Goal: Task Accomplishment & Management: Use online tool/utility

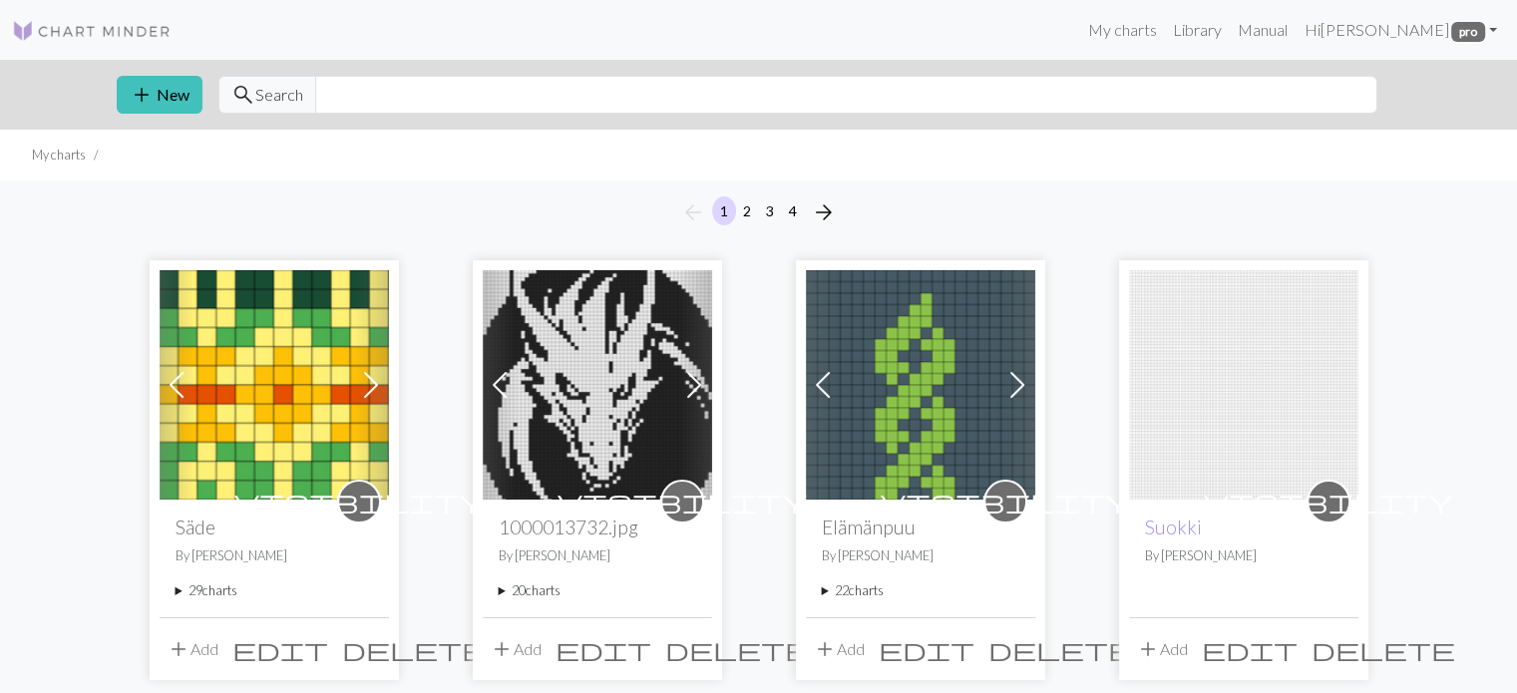
click at [176, 589] on summary "29 charts" at bounding box center [273, 590] width 197 height 19
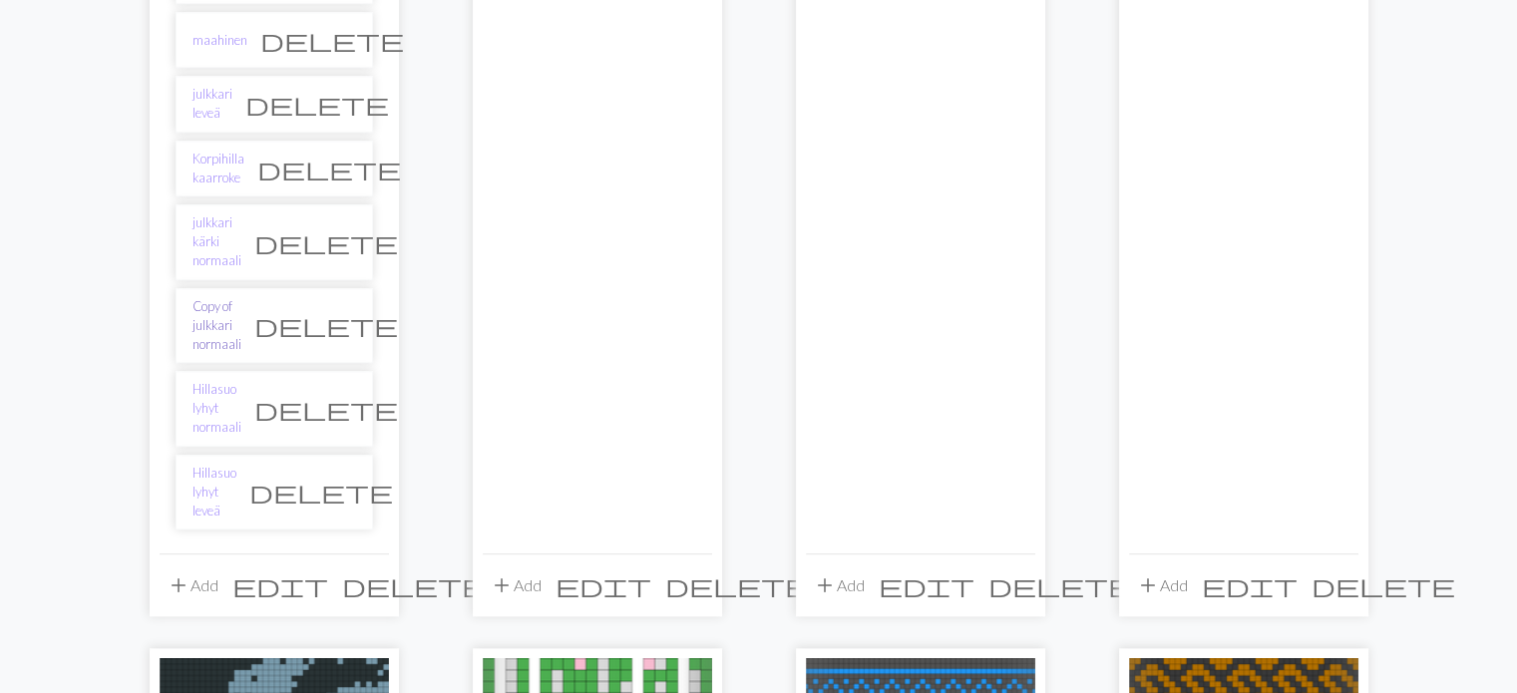
scroll to position [2094, 0]
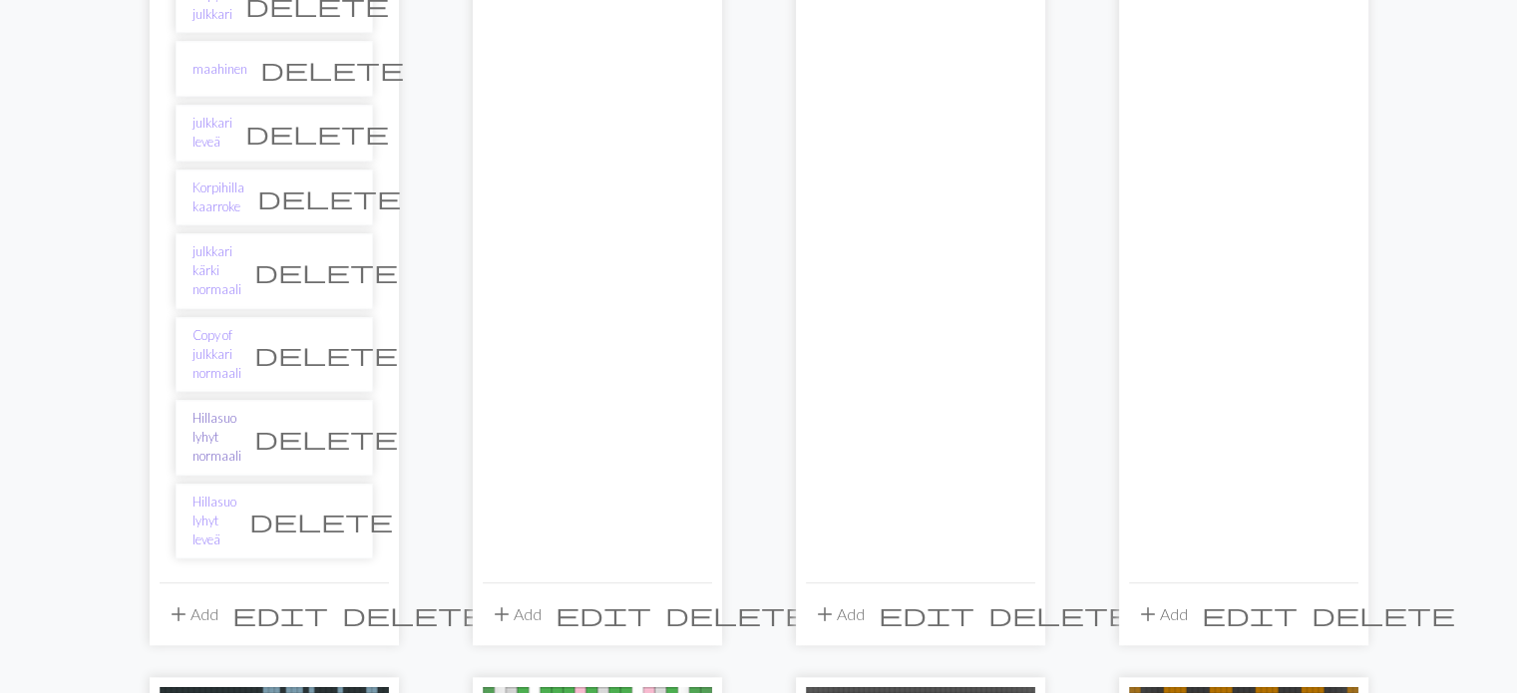
click at [229, 409] on link "Hillasuo lyhyt normaali" at bounding box center [216, 438] width 49 height 58
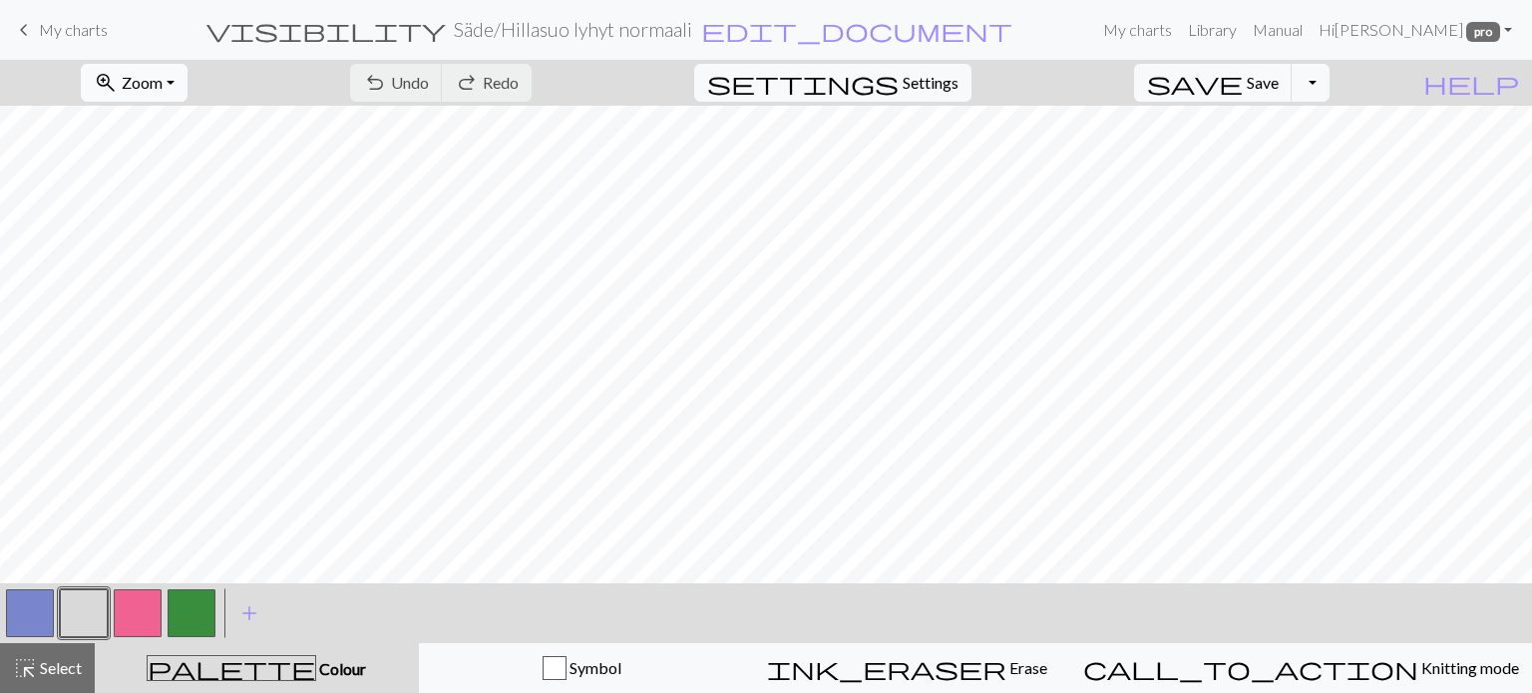
click at [163, 75] on span "Zoom" at bounding box center [142, 82] width 41 height 19
click at [175, 236] on button "50%" at bounding box center [162, 239] width 158 height 32
click at [26, 30] on span "keyboard_arrow_left" at bounding box center [24, 30] width 24 height 28
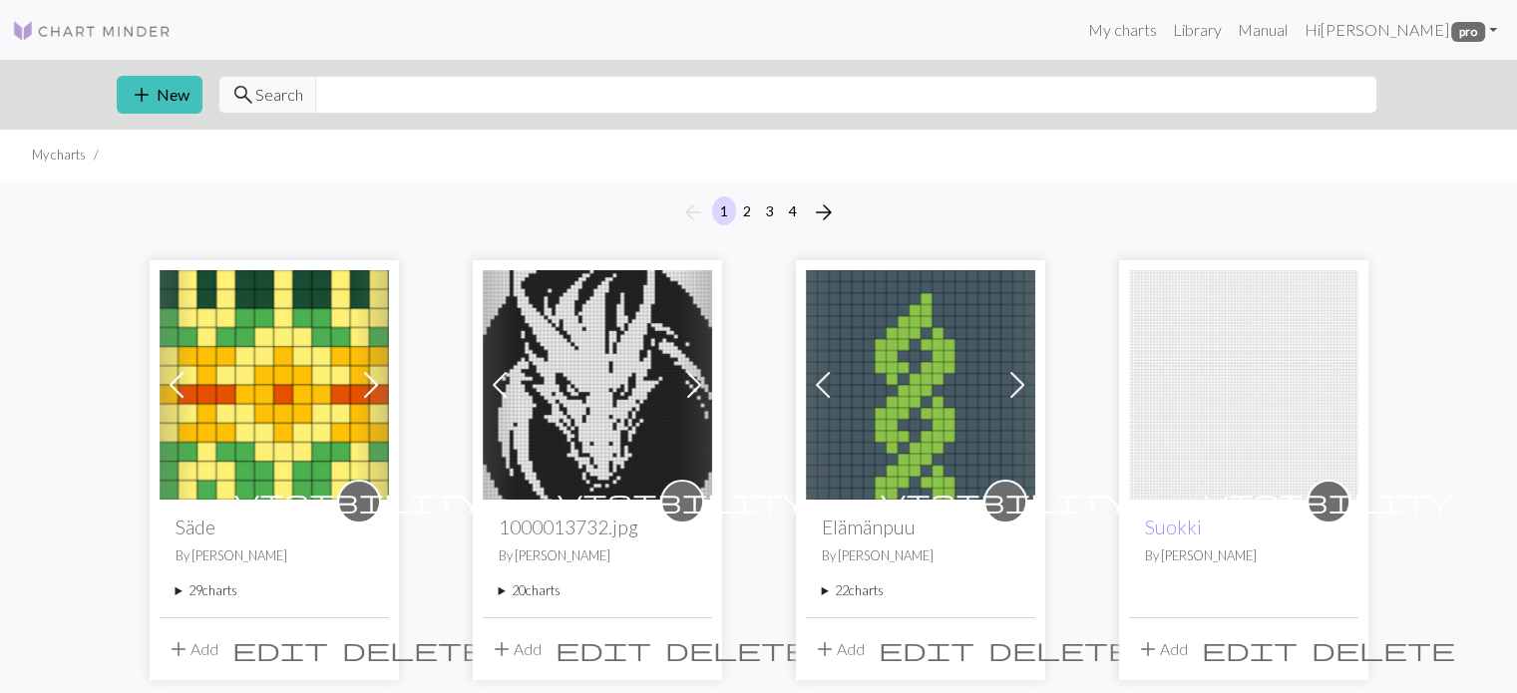
click at [502, 589] on summary "20 charts" at bounding box center [597, 590] width 197 height 19
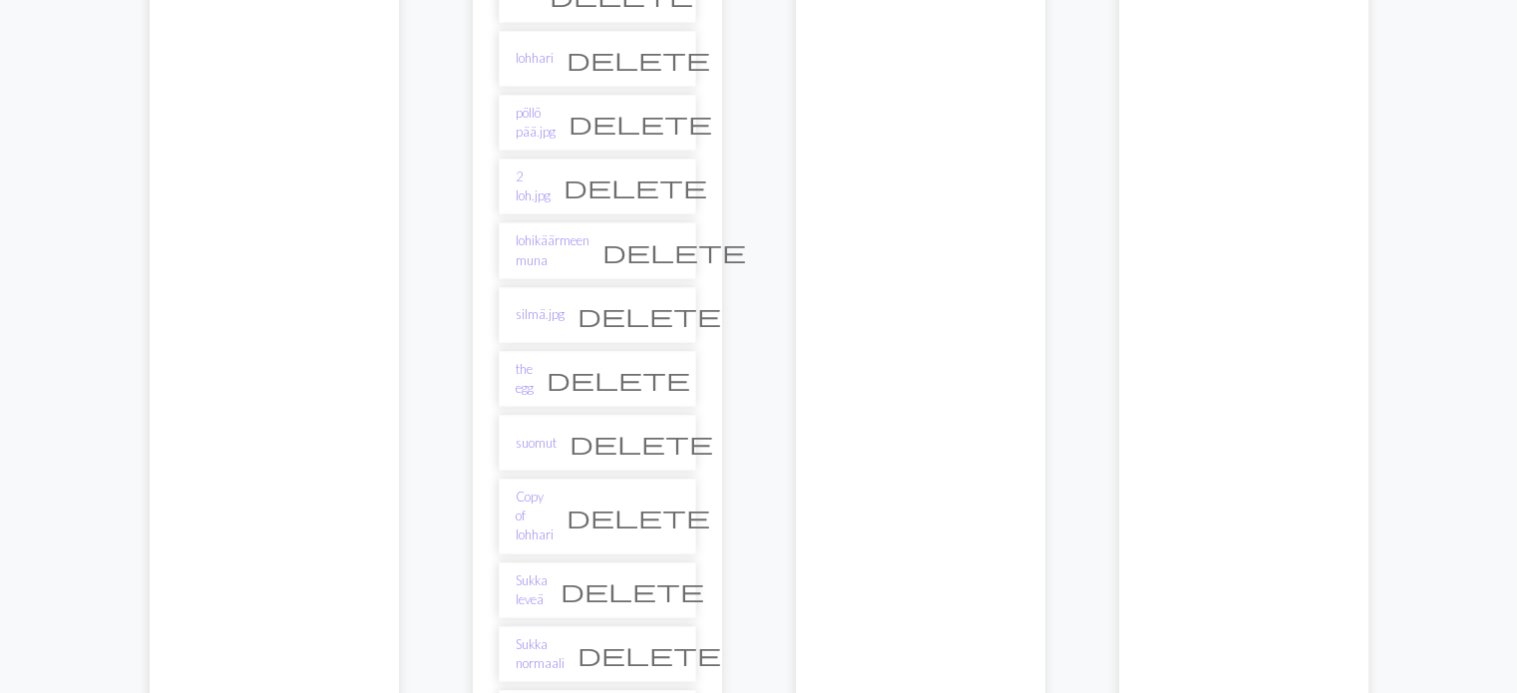
scroll to position [698, 0]
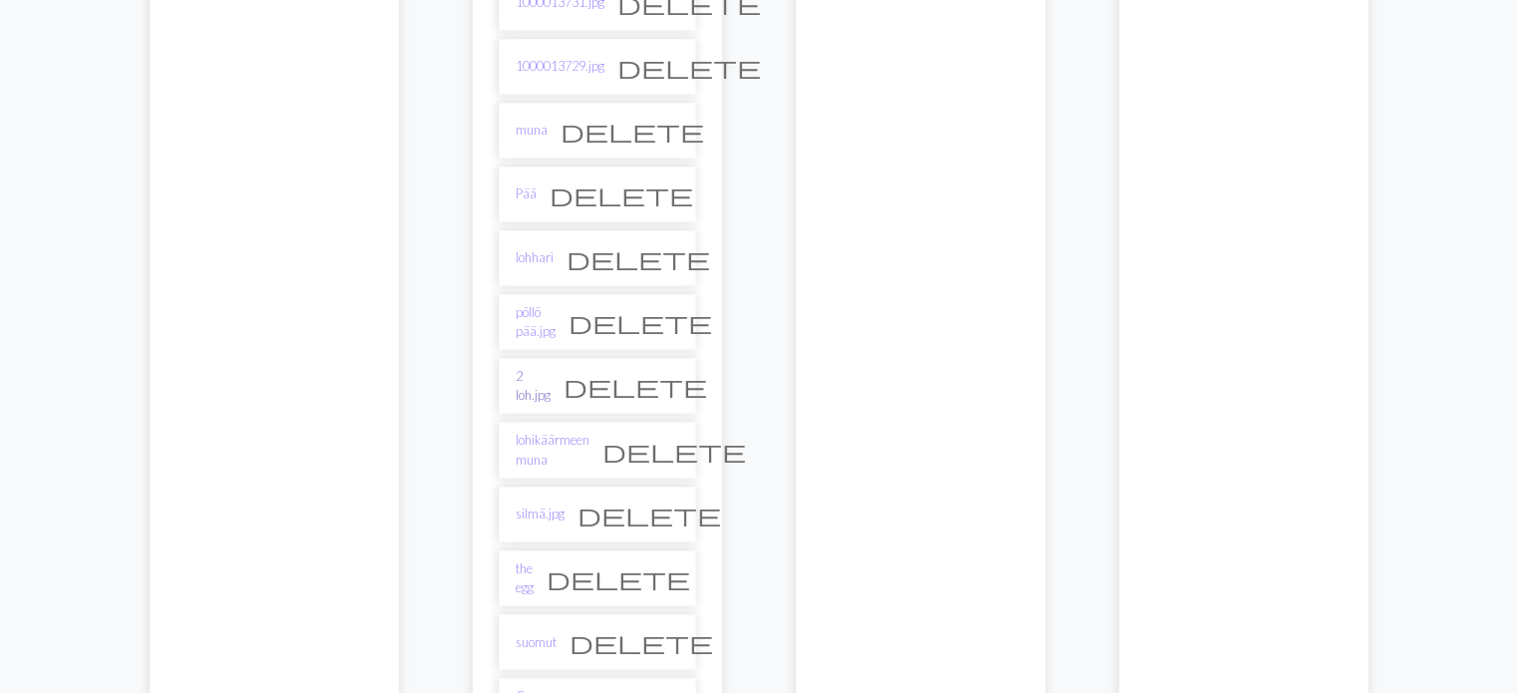
click at [533, 377] on link "2 loh.jpg" at bounding box center [532, 386] width 35 height 38
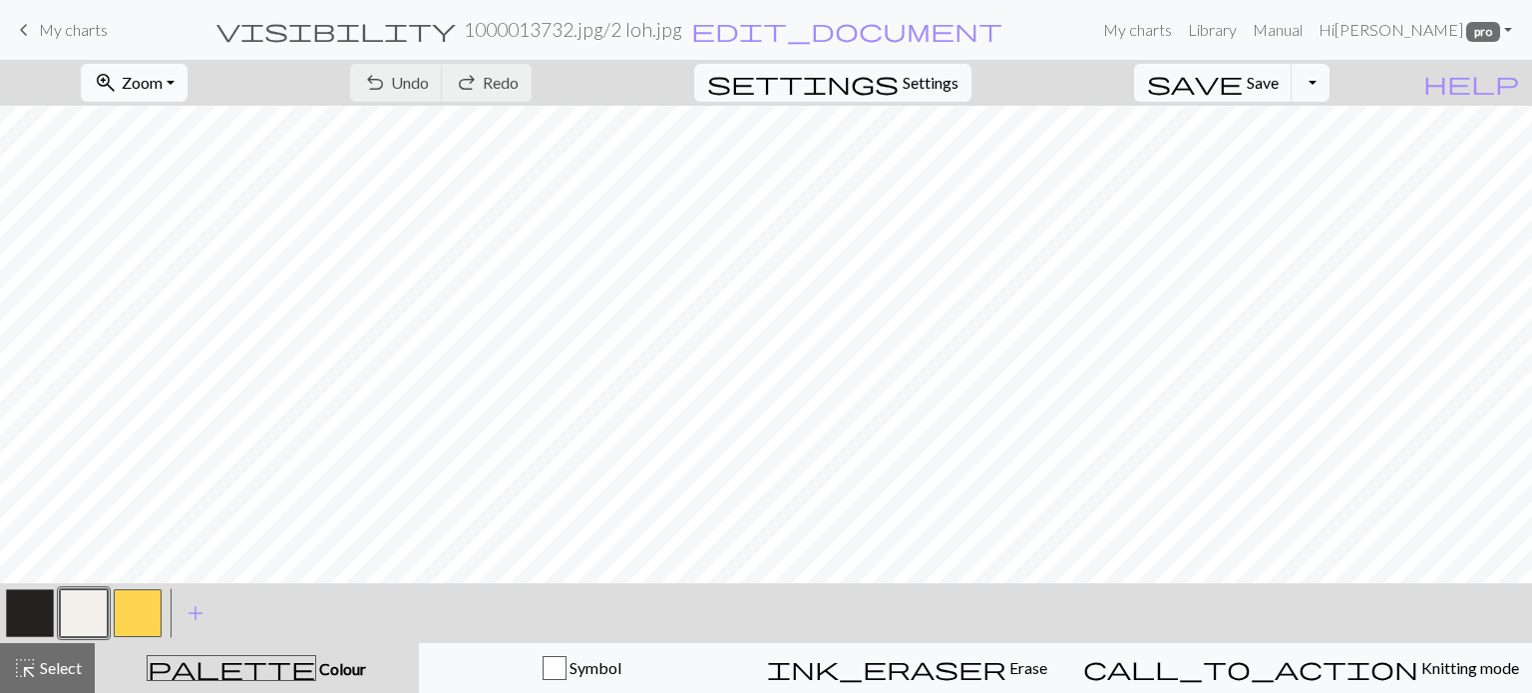
click at [160, 76] on button "zoom_in Zoom Zoom" at bounding box center [134, 83] width 107 height 38
click at [156, 121] on button "Fit all" at bounding box center [162, 127] width 158 height 32
click at [92, 608] on button "button" at bounding box center [84, 613] width 48 height 48
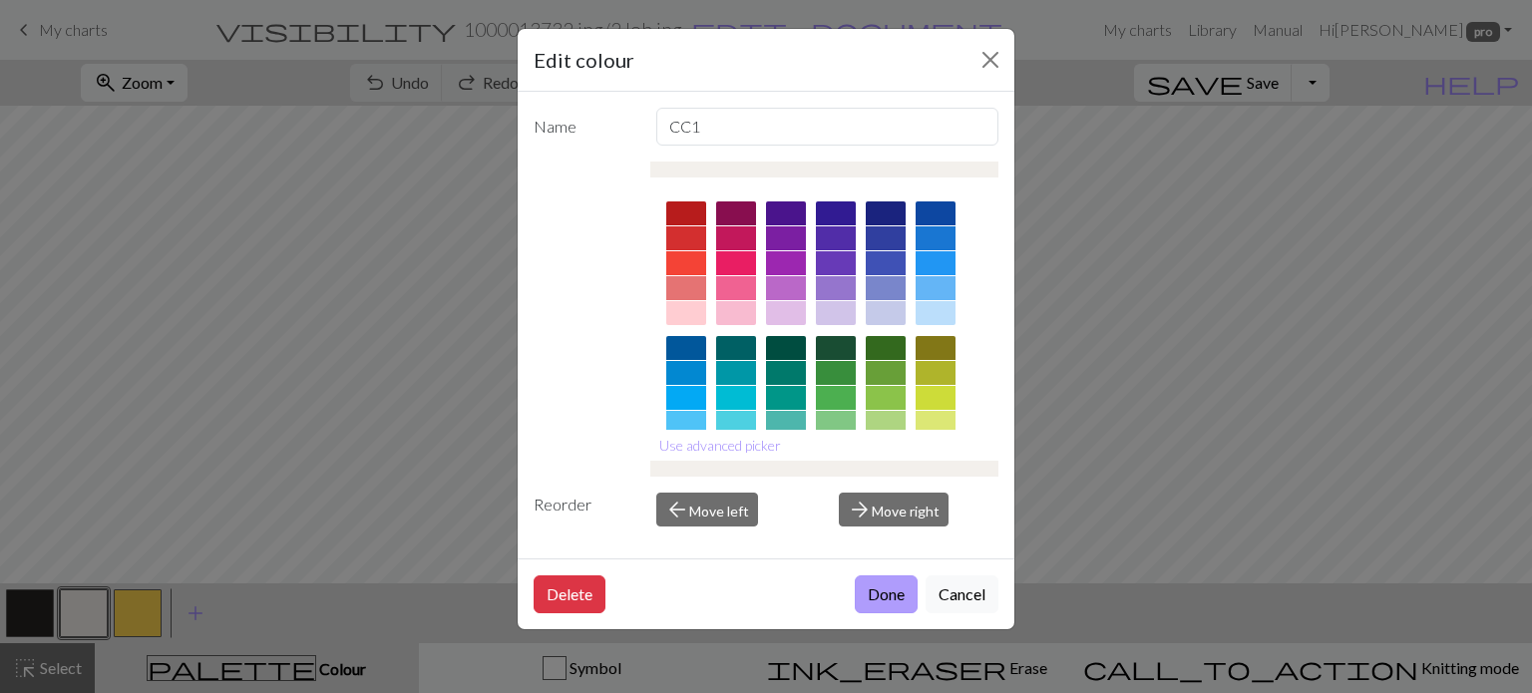
click at [881, 597] on button "Done" at bounding box center [886, 594] width 63 height 38
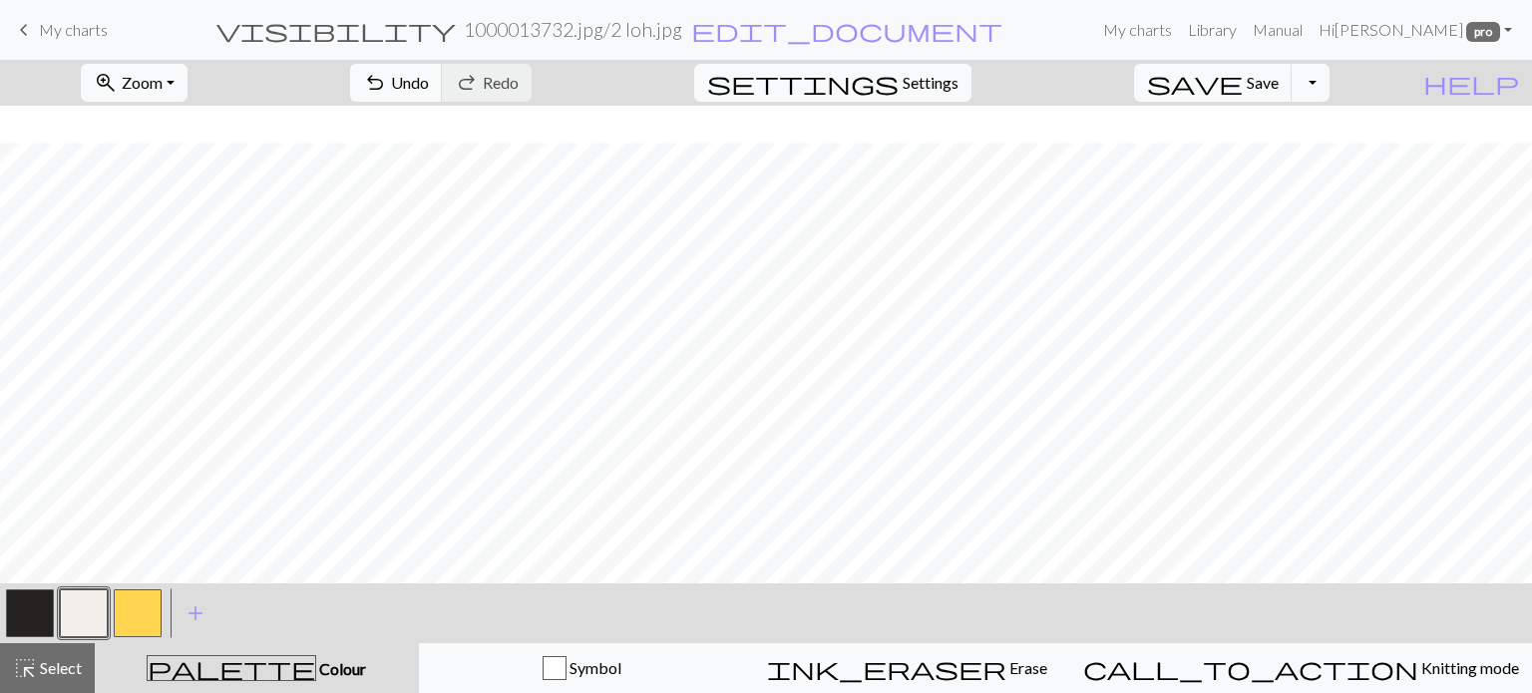
scroll to position [563, 0]
click at [61, 665] on span "Select" at bounding box center [59, 667] width 45 height 19
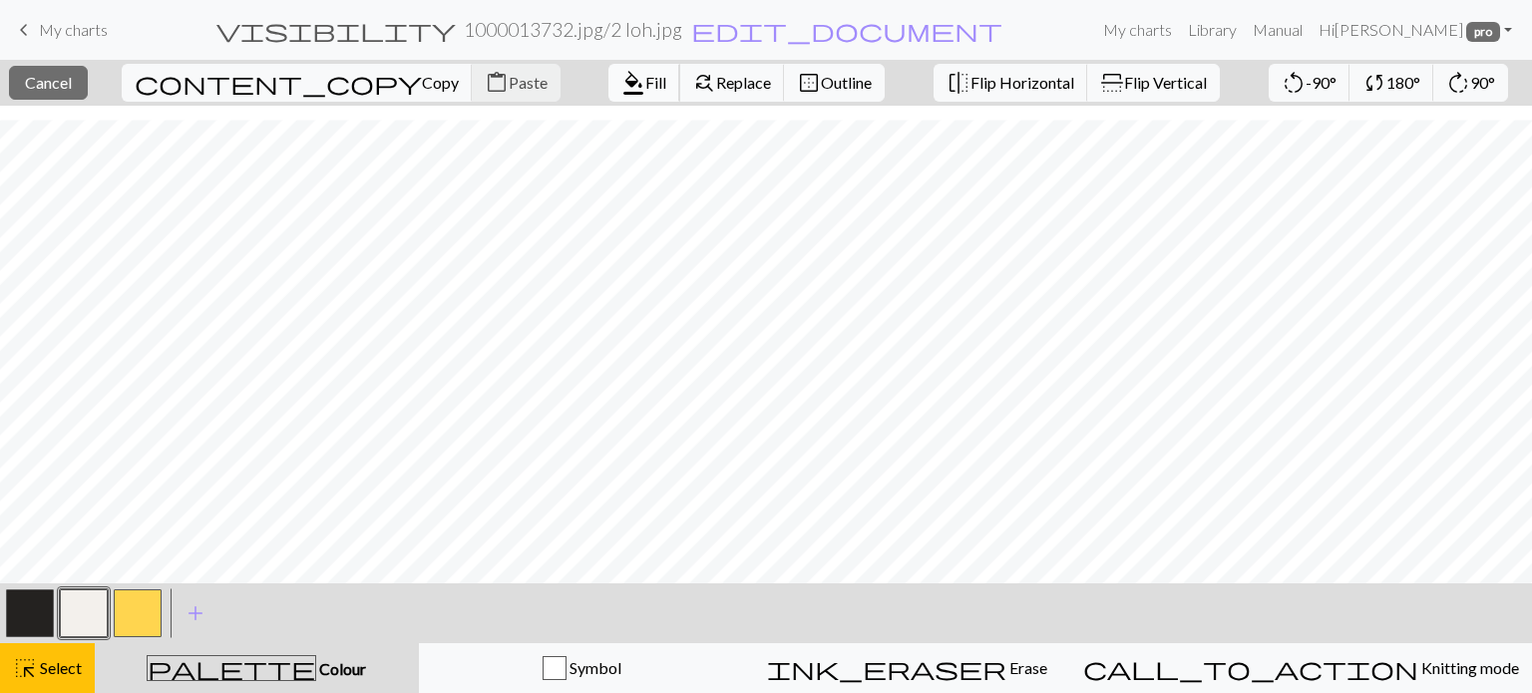
click at [645, 85] on span "Fill" at bounding box center [655, 82] width 21 height 19
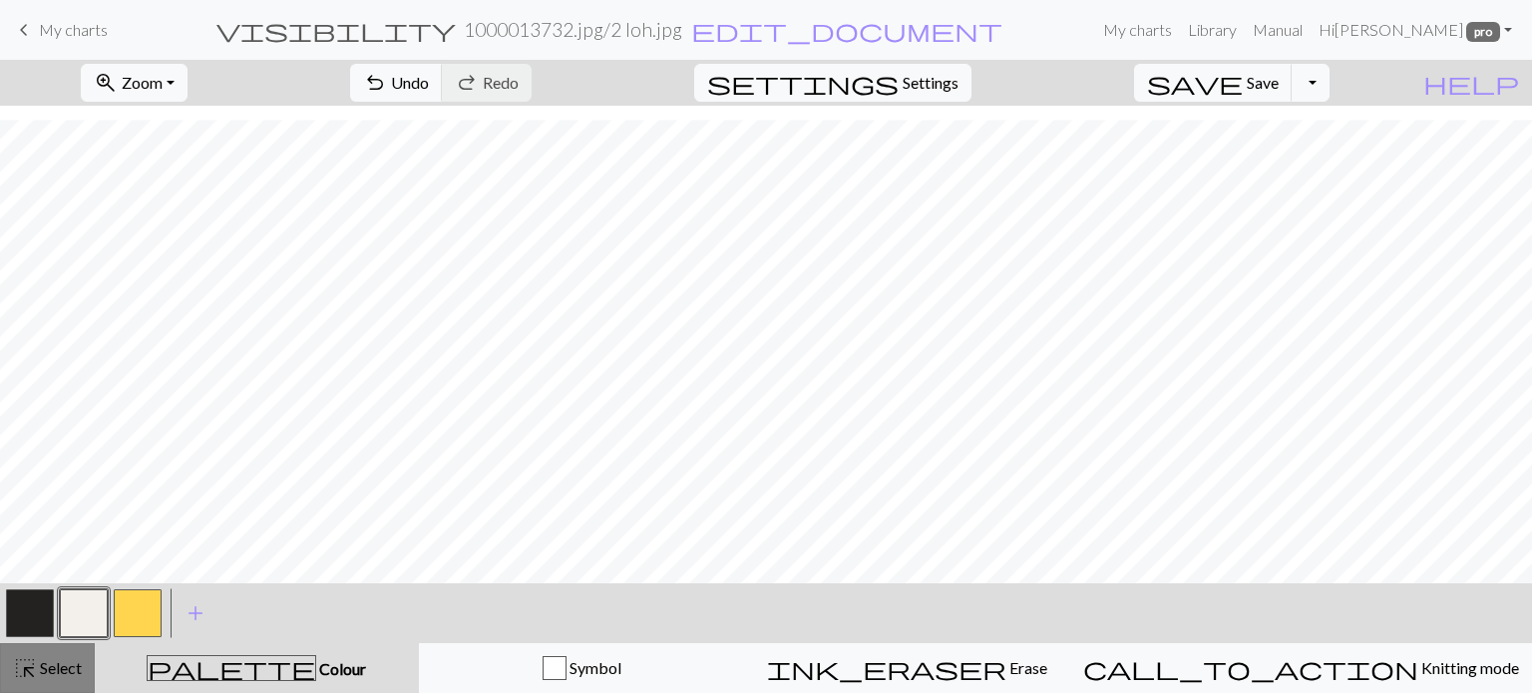
click at [78, 672] on span "Select" at bounding box center [59, 667] width 45 height 19
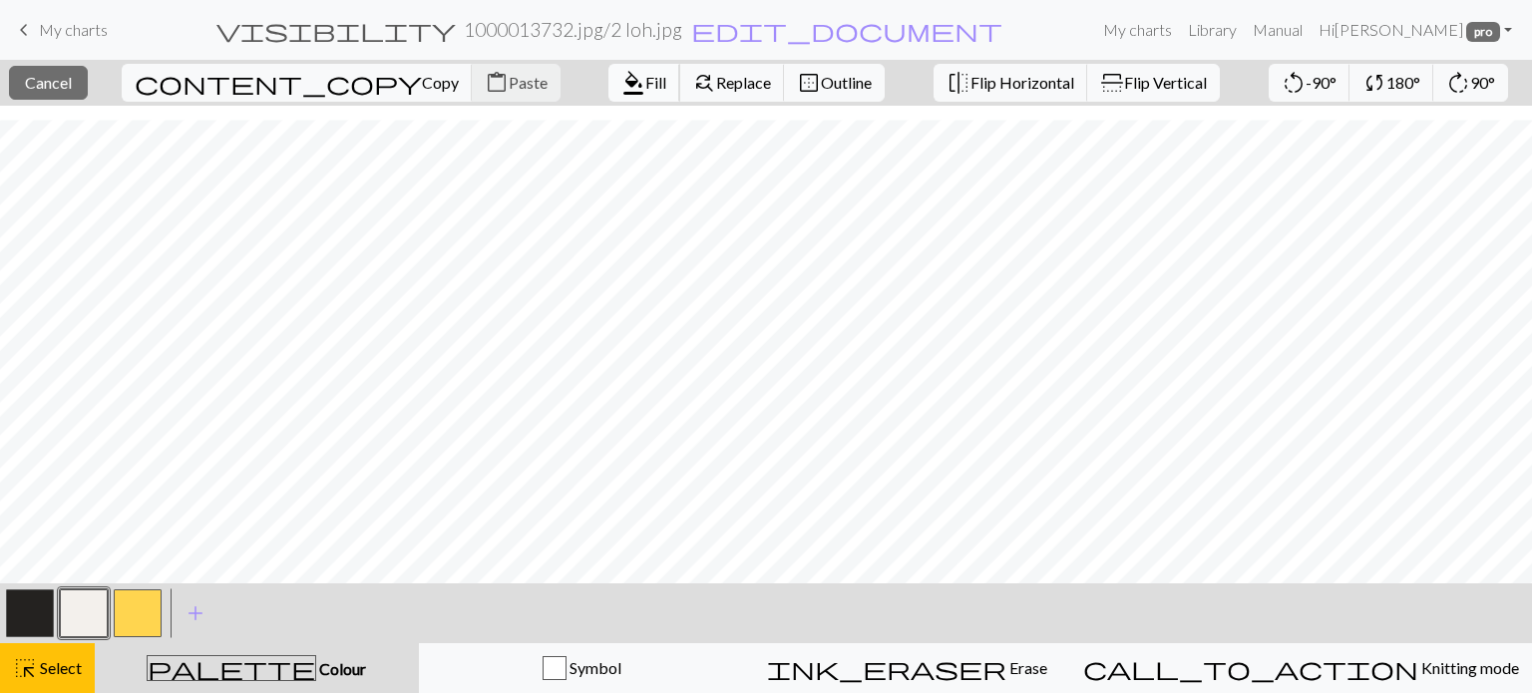
click at [645, 80] on span "Fill" at bounding box center [655, 82] width 21 height 19
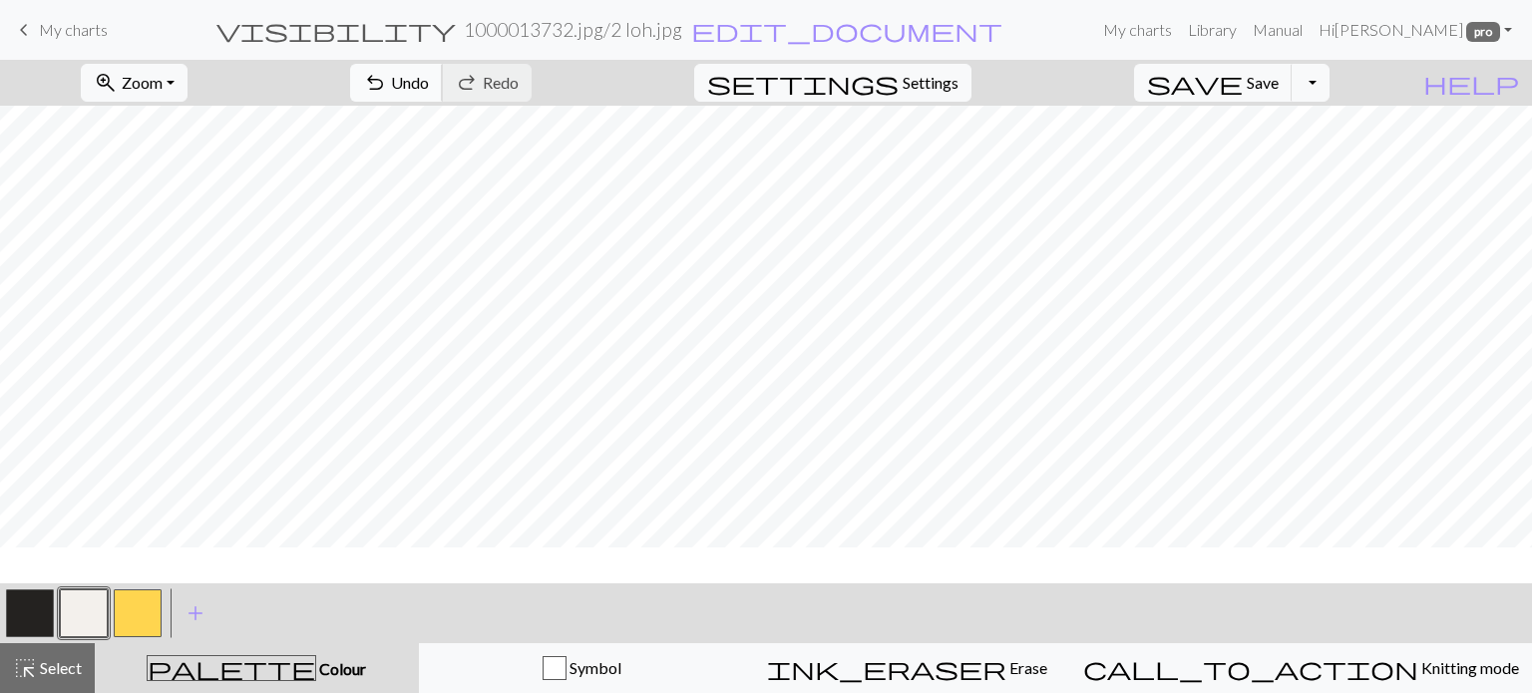
scroll to position [165, 0]
click at [63, 679] on div "highlight_alt Select Select" at bounding box center [47, 668] width 69 height 24
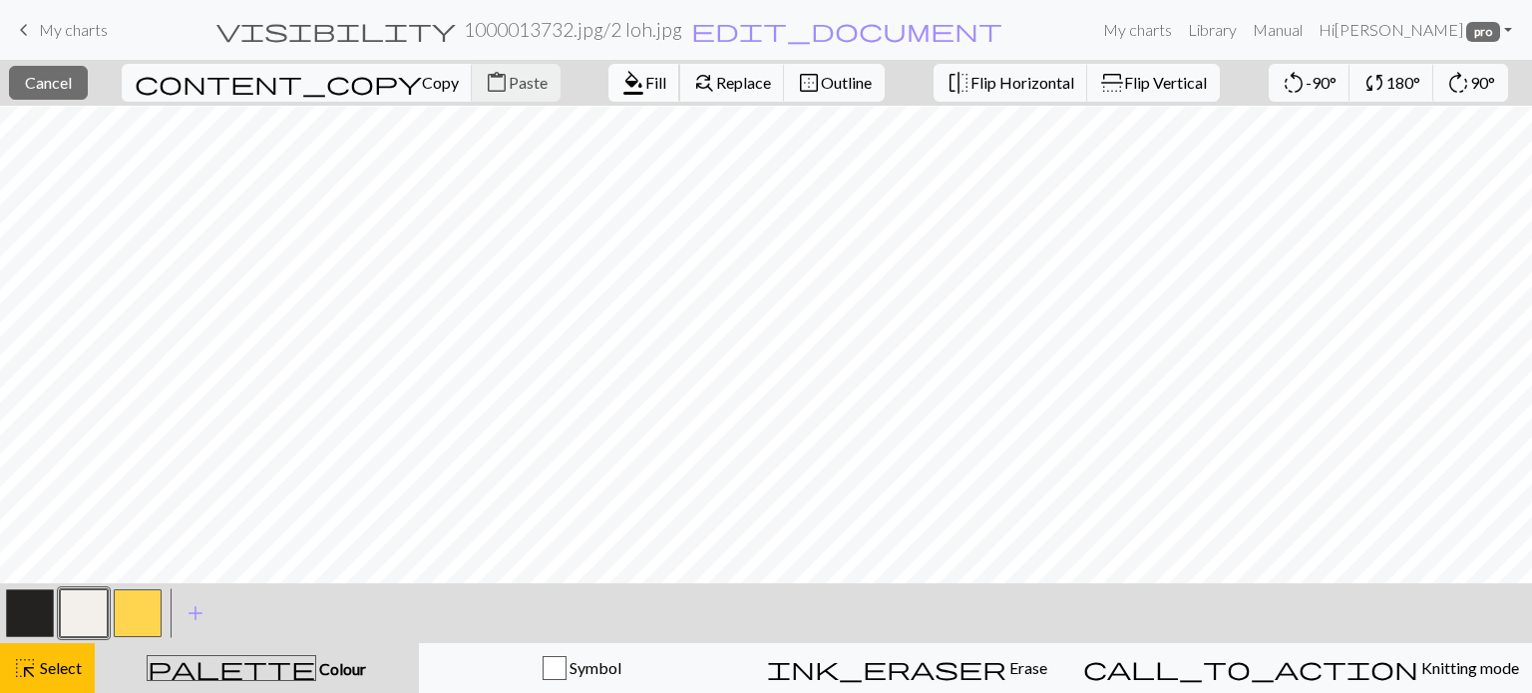
click at [645, 83] on span "Fill" at bounding box center [655, 82] width 21 height 19
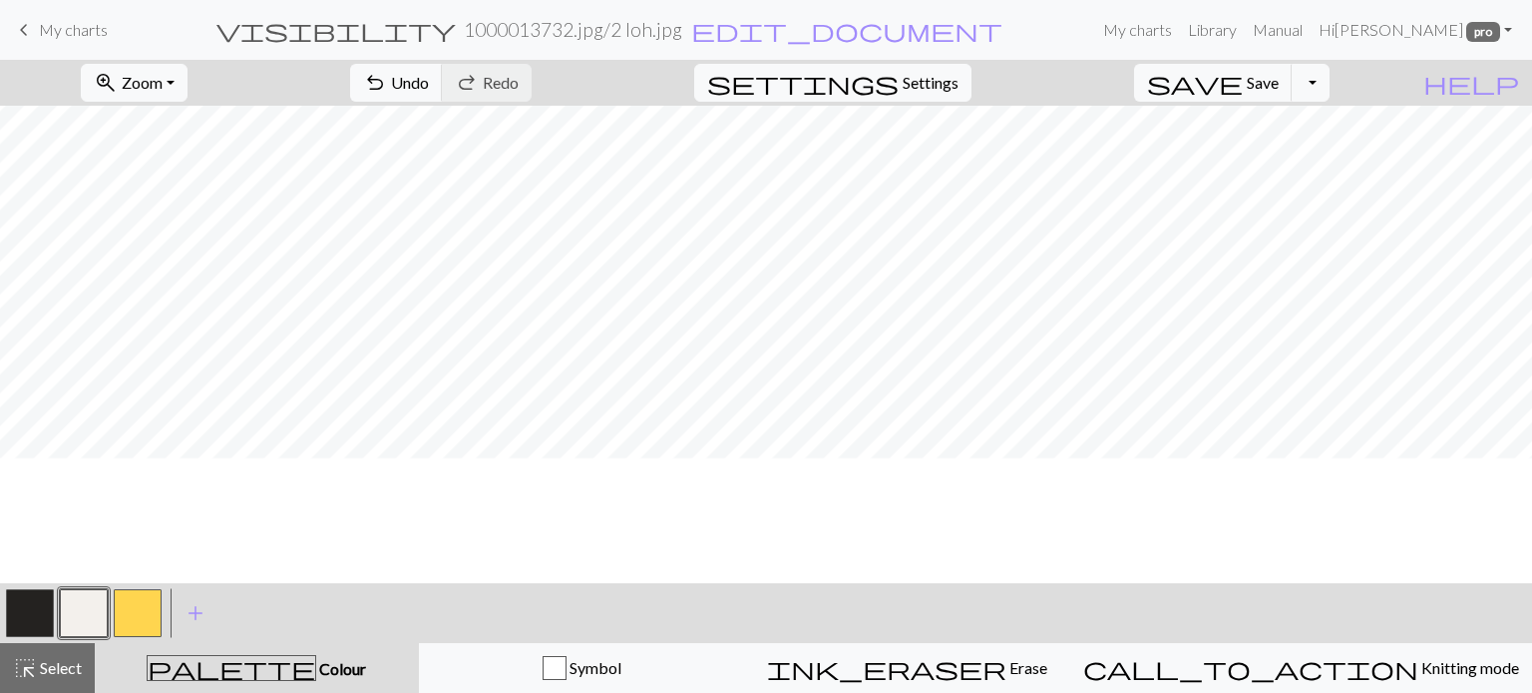
scroll to position [0, 0]
click at [1278, 80] on span "Save" at bounding box center [1262, 82] width 32 height 19
click at [74, 612] on button "button" at bounding box center [84, 613] width 48 height 48
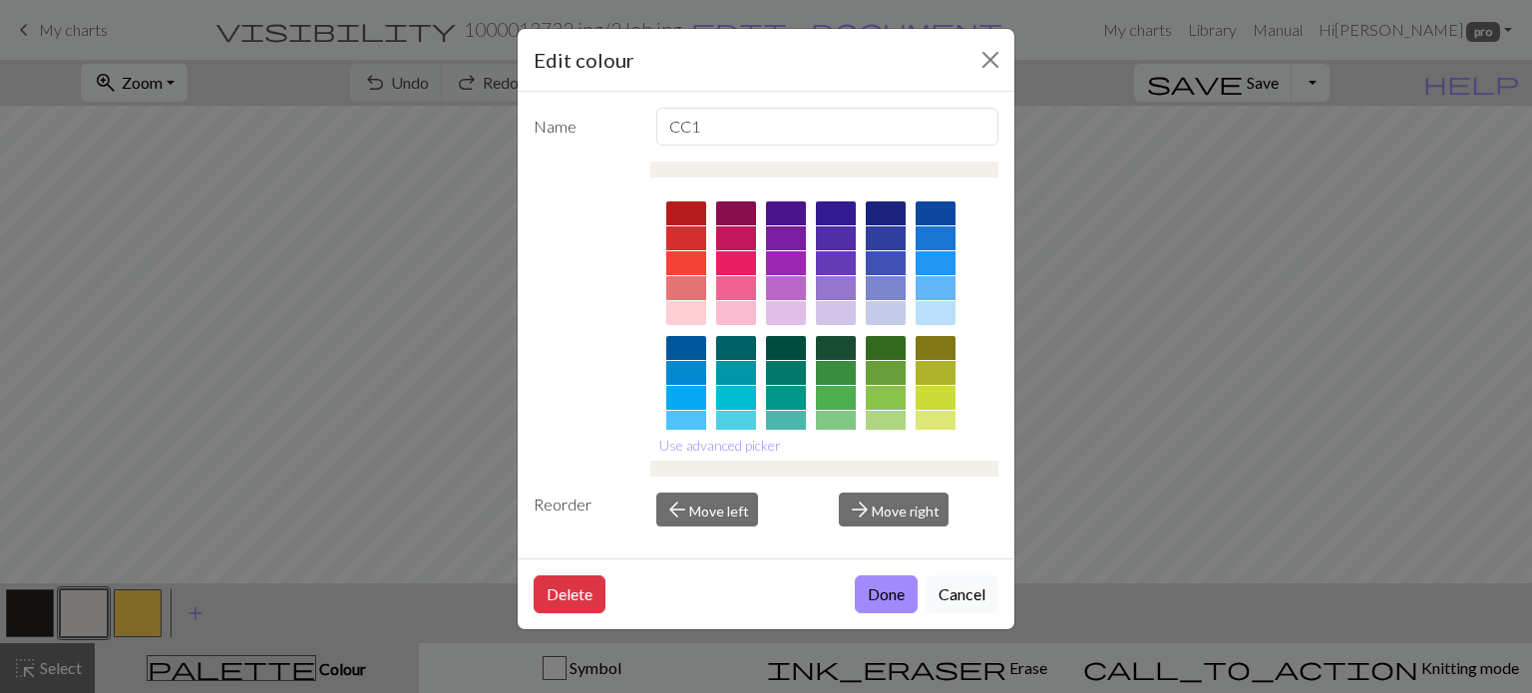
scroll to position [100, 0]
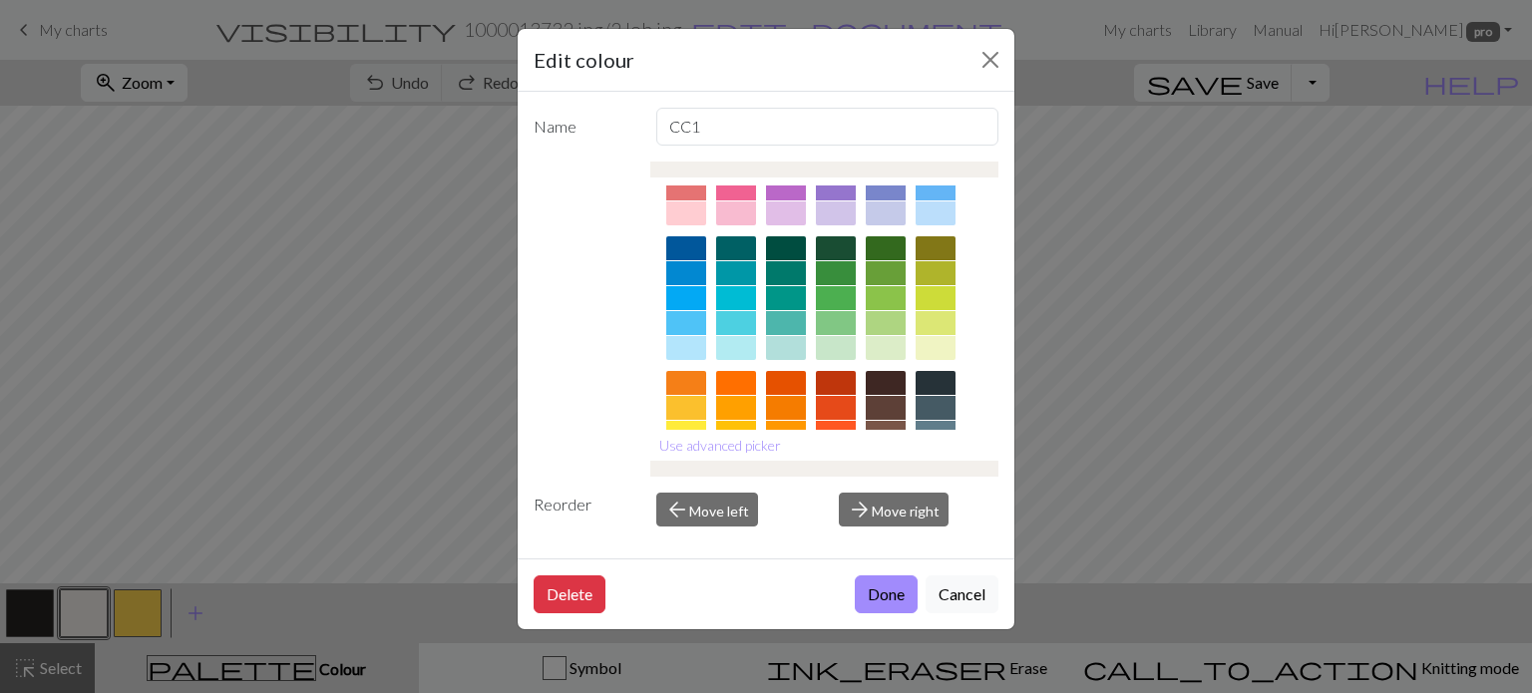
click at [863, 607] on button "Done" at bounding box center [886, 594] width 63 height 38
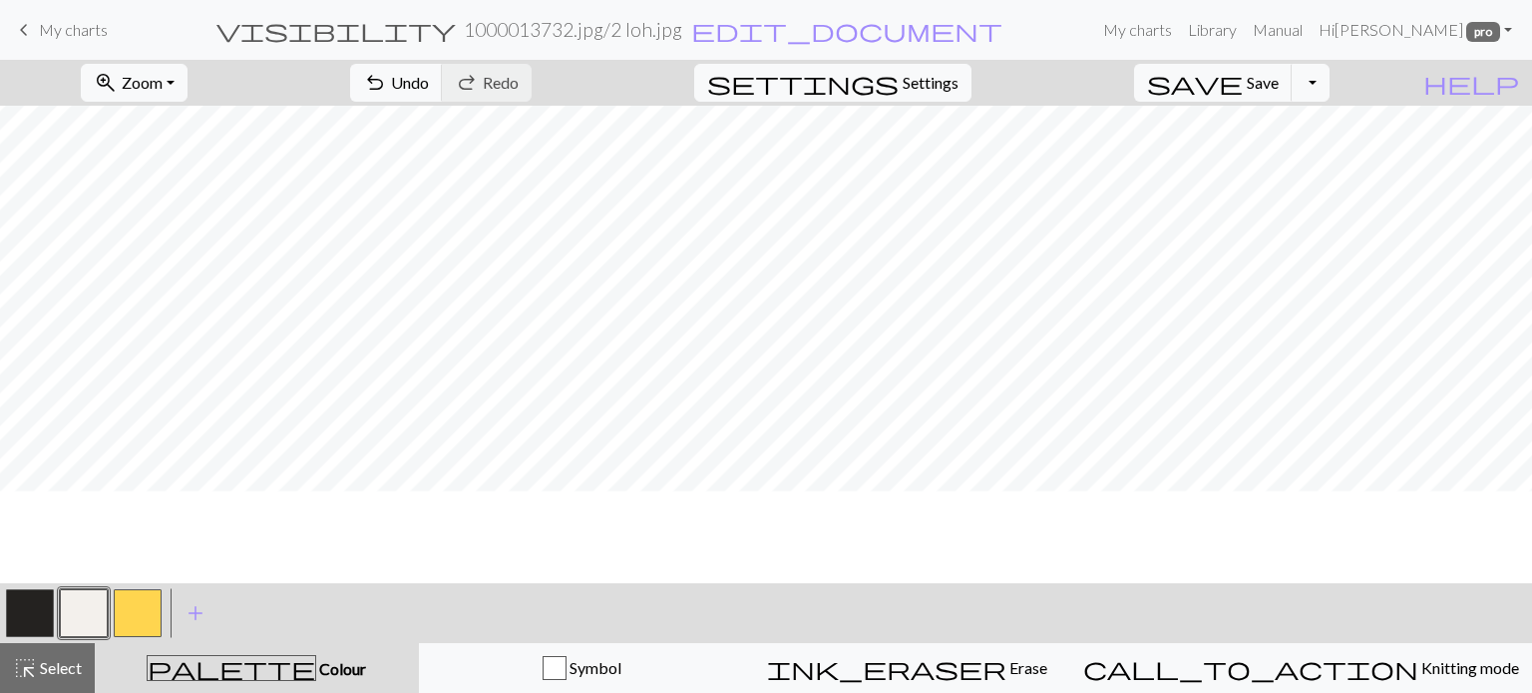
scroll to position [0, 0]
click at [20, 657] on span "highlight_alt" at bounding box center [25, 668] width 24 height 28
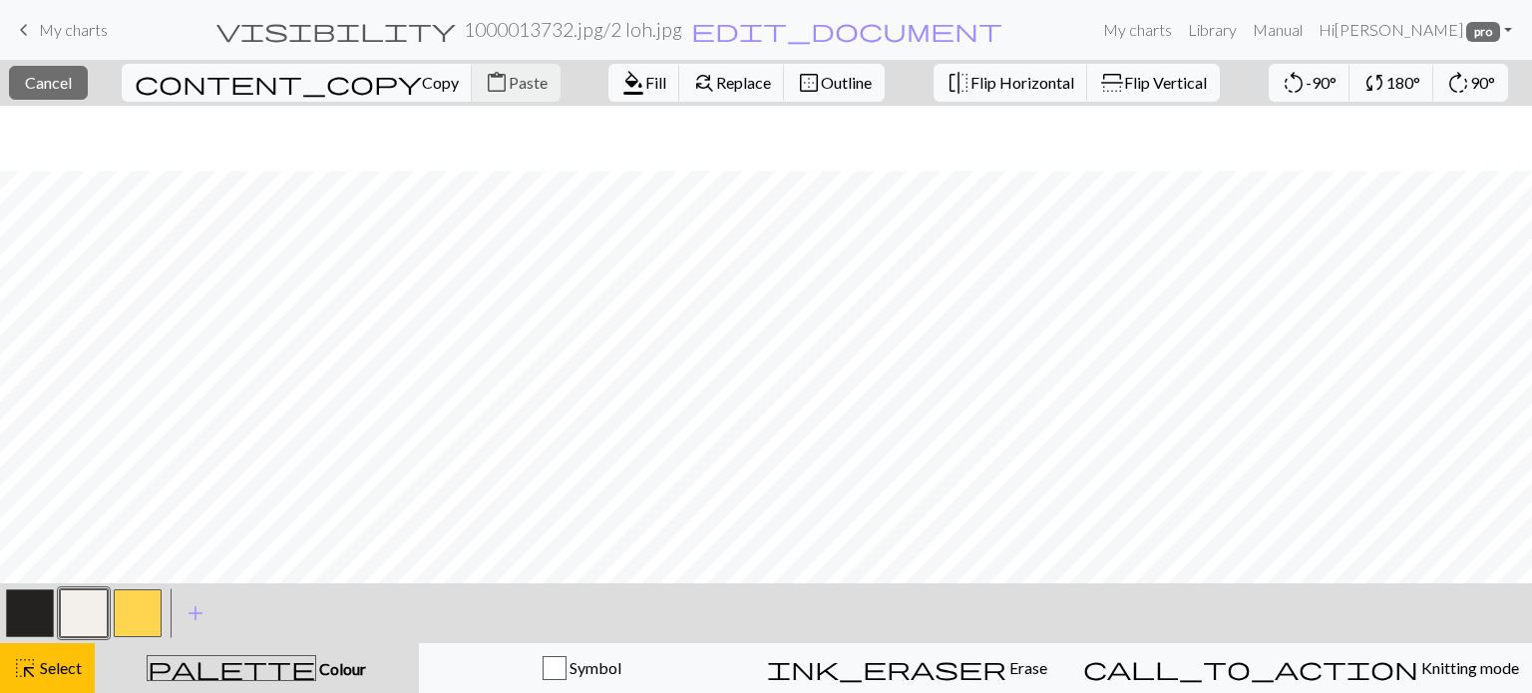
scroll to position [563, 0]
click at [422, 87] on span "Copy" at bounding box center [440, 82] width 37 height 19
click at [509, 73] on span "Paste" at bounding box center [528, 82] width 39 height 19
click at [509, 85] on span "Paste" at bounding box center [528, 82] width 39 height 19
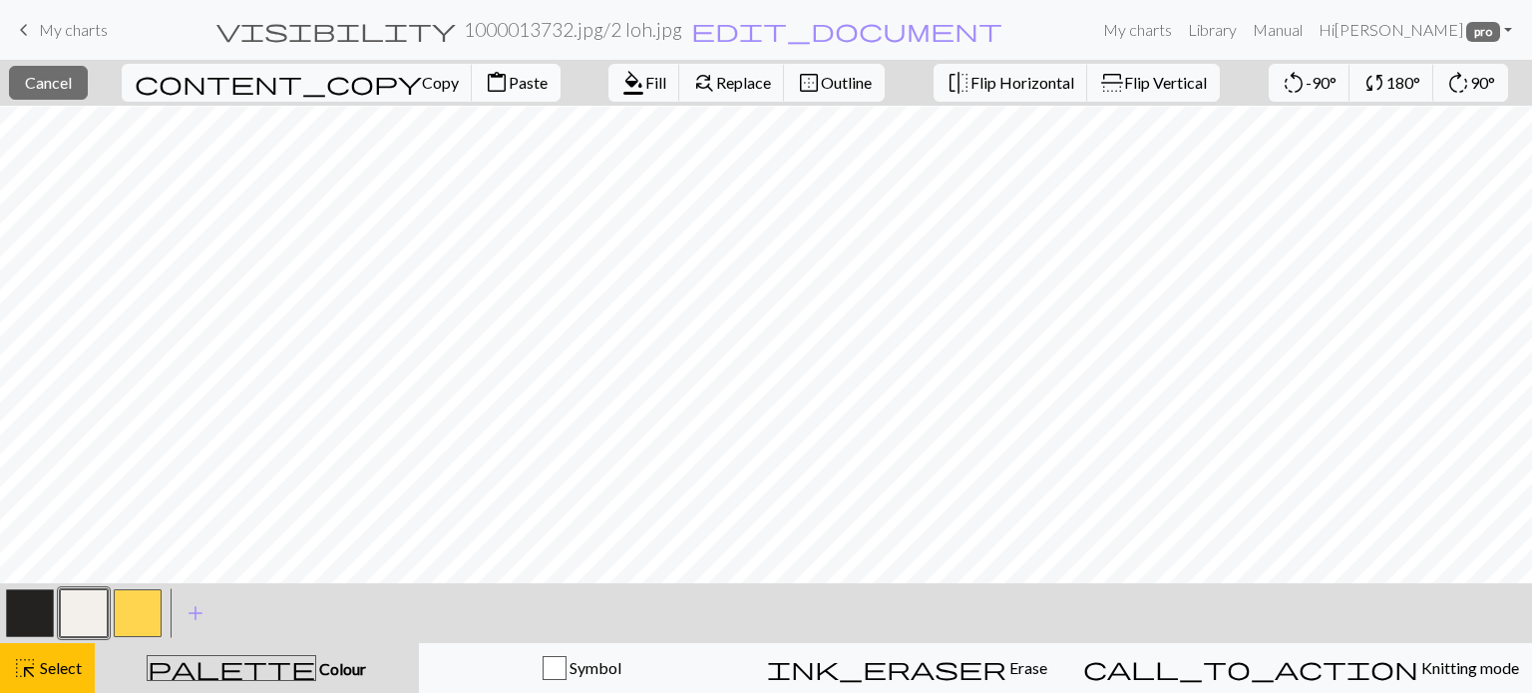
click at [509, 83] on span "Paste" at bounding box center [528, 82] width 39 height 19
drag, startPoint x: 42, startPoint y: 679, endPoint x: 117, endPoint y: 661, distance: 76.9
click at [43, 679] on div "highlight_alt Select Select" at bounding box center [47, 668] width 69 height 24
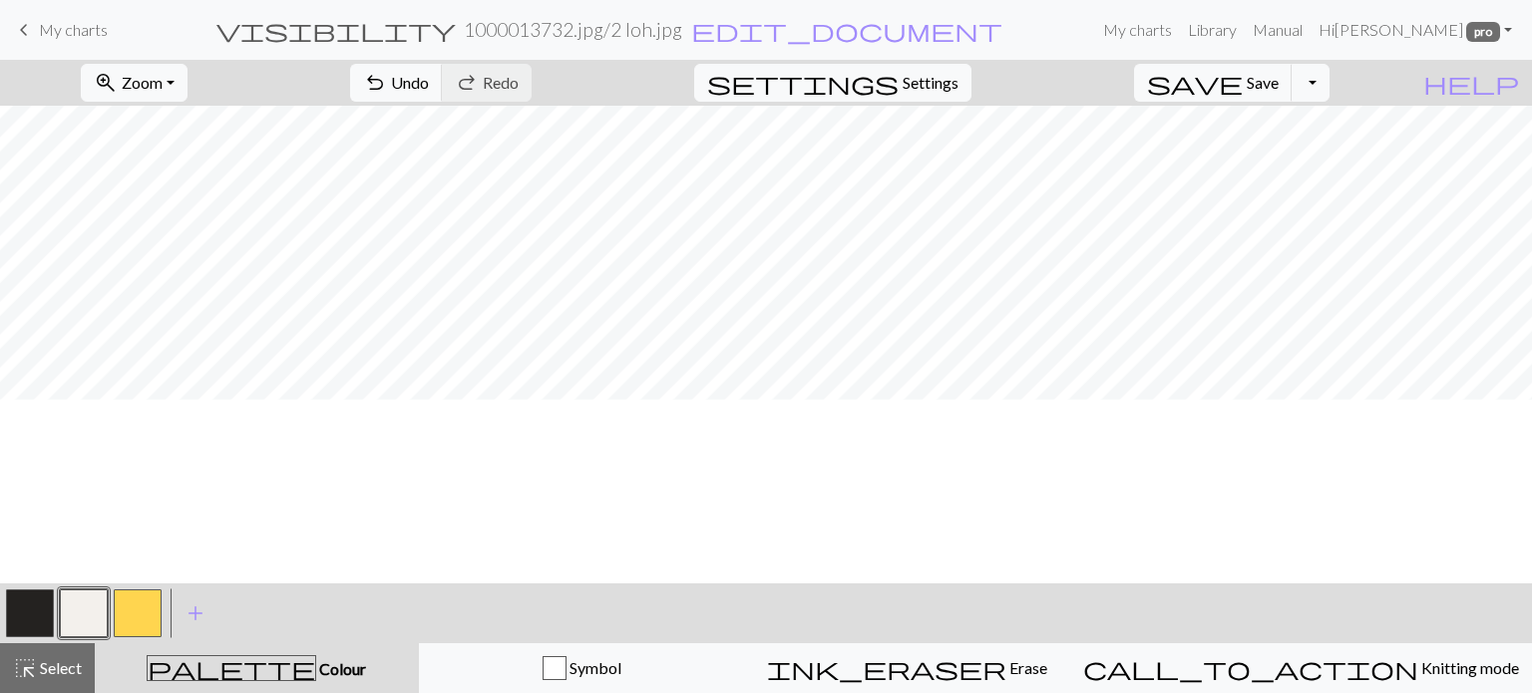
scroll to position [364, 0]
click at [938, 76] on span "Settings" at bounding box center [930, 83] width 56 height 24
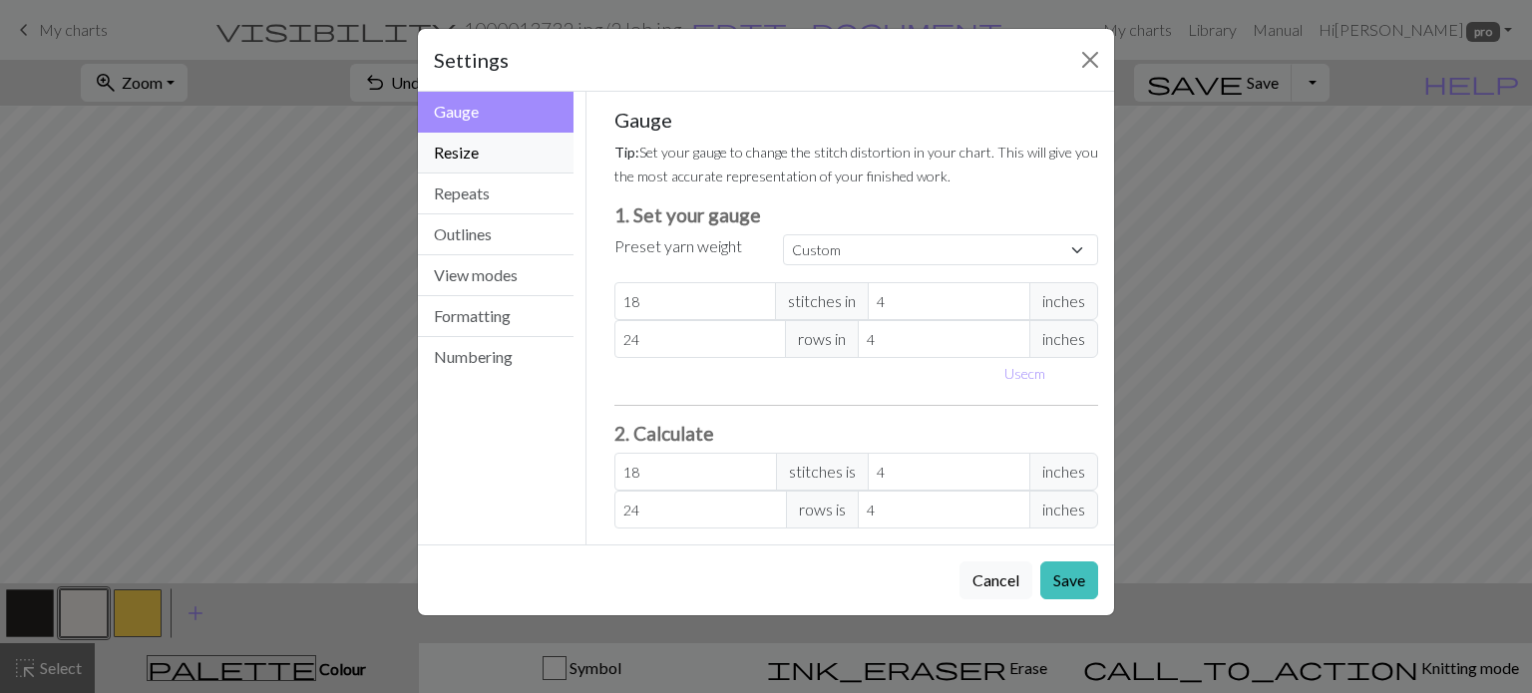
click at [461, 155] on button "Resize" at bounding box center [496, 153] width 156 height 41
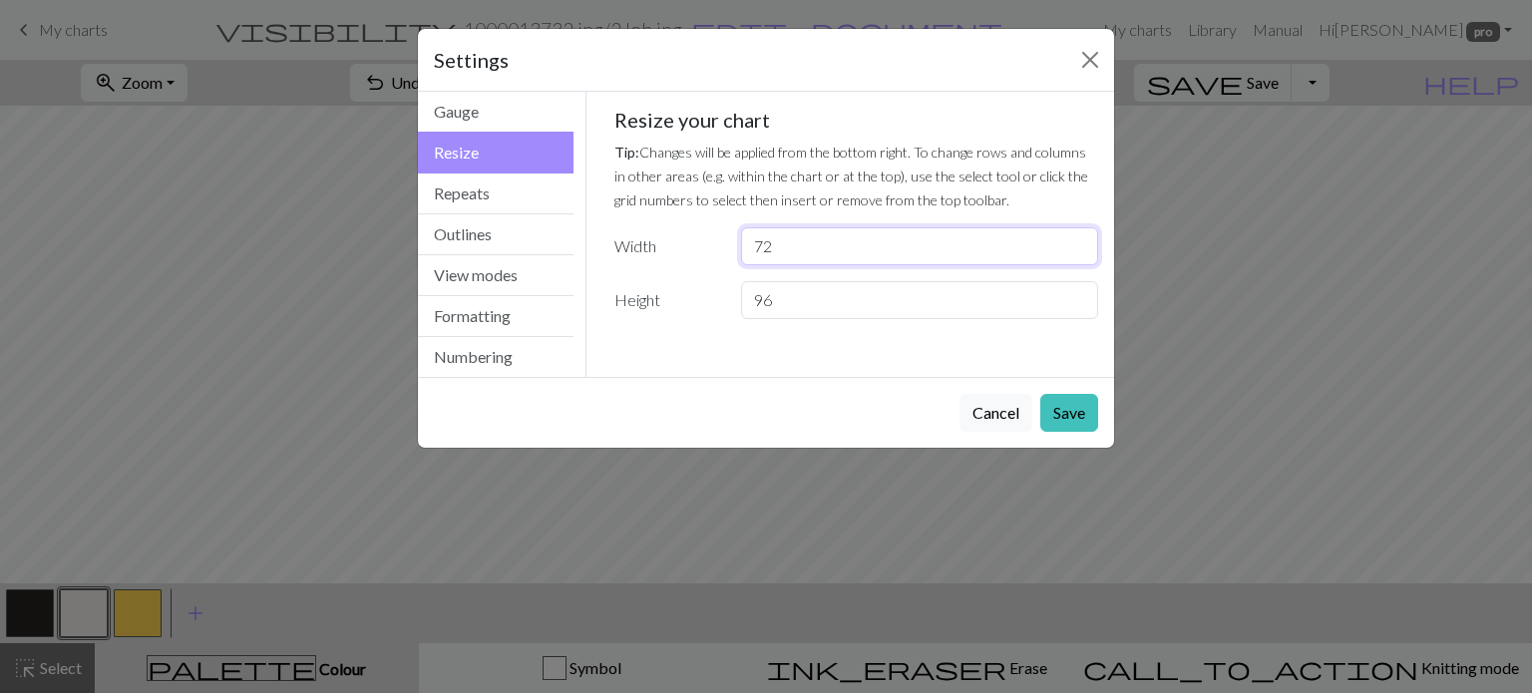
drag, startPoint x: 781, startPoint y: 244, endPoint x: 762, endPoint y: 251, distance: 20.2
click at [762, 251] on input "72" at bounding box center [919, 246] width 357 height 38
click at [993, 413] on button "Cancel" at bounding box center [995, 413] width 73 height 38
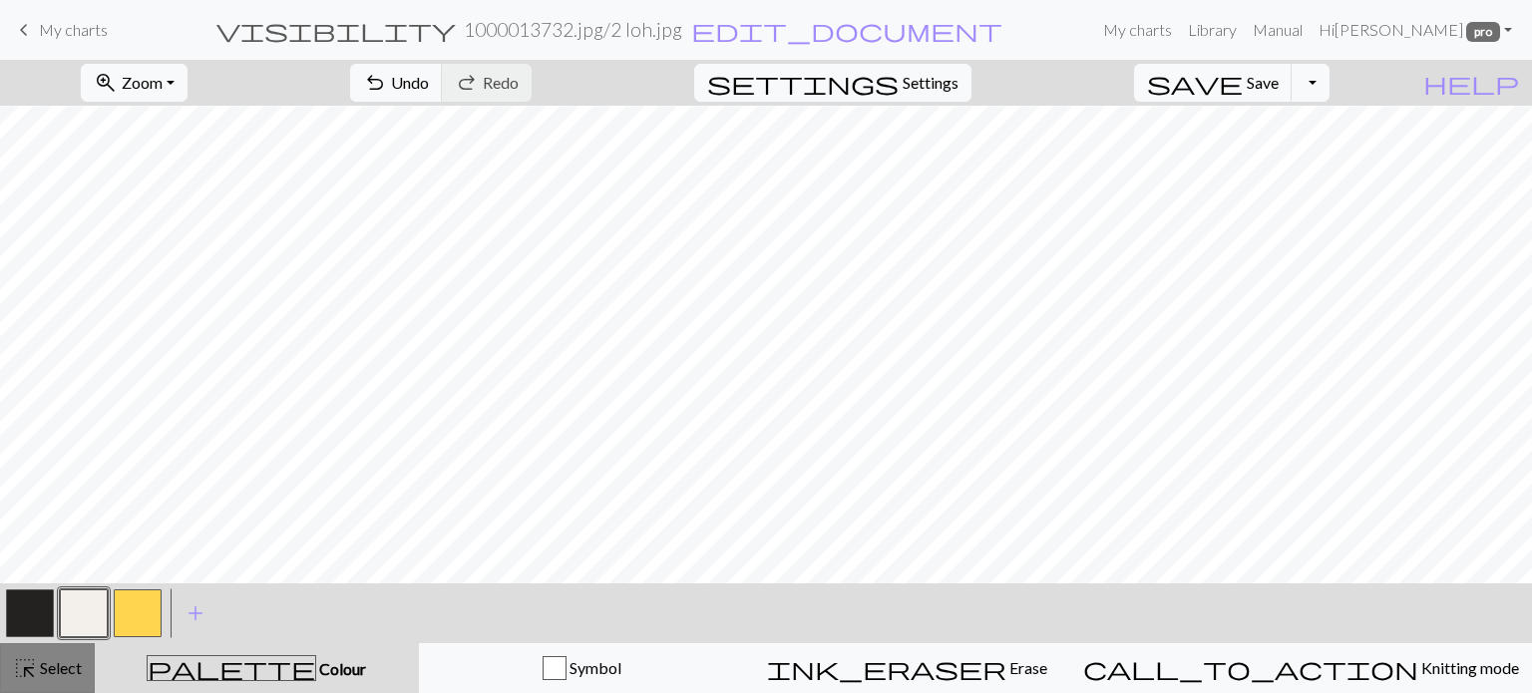
drag, startPoint x: 55, startPoint y: 667, endPoint x: 76, endPoint y: 649, distance: 27.6
click at [55, 666] on span "Select" at bounding box center [59, 667] width 45 height 19
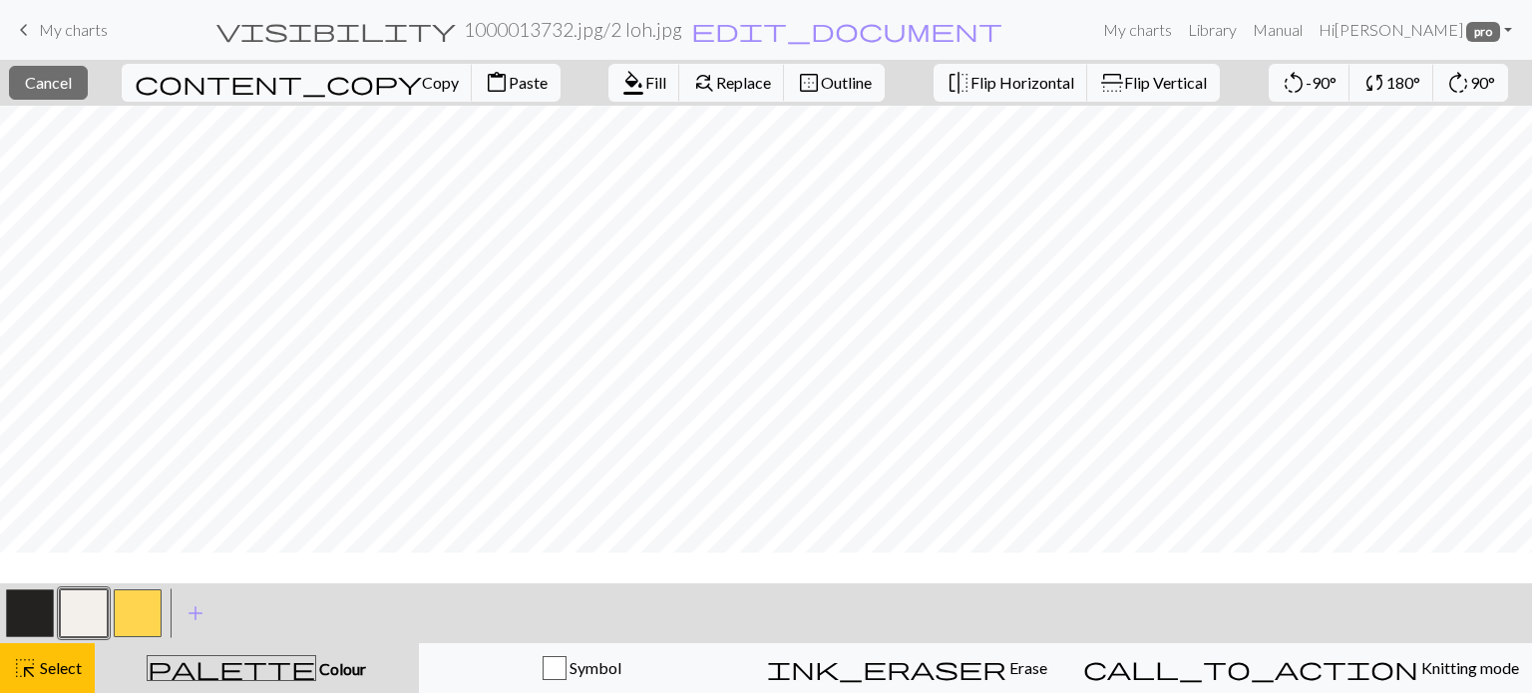
scroll to position [264, 0]
click at [226, 80] on span "content_copy" at bounding box center [278, 83] width 287 height 28
click at [509, 79] on span "Paste" at bounding box center [528, 82] width 39 height 19
click at [29, 664] on span "highlight_alt" at bounding box center [25, 668] width 24 height 28
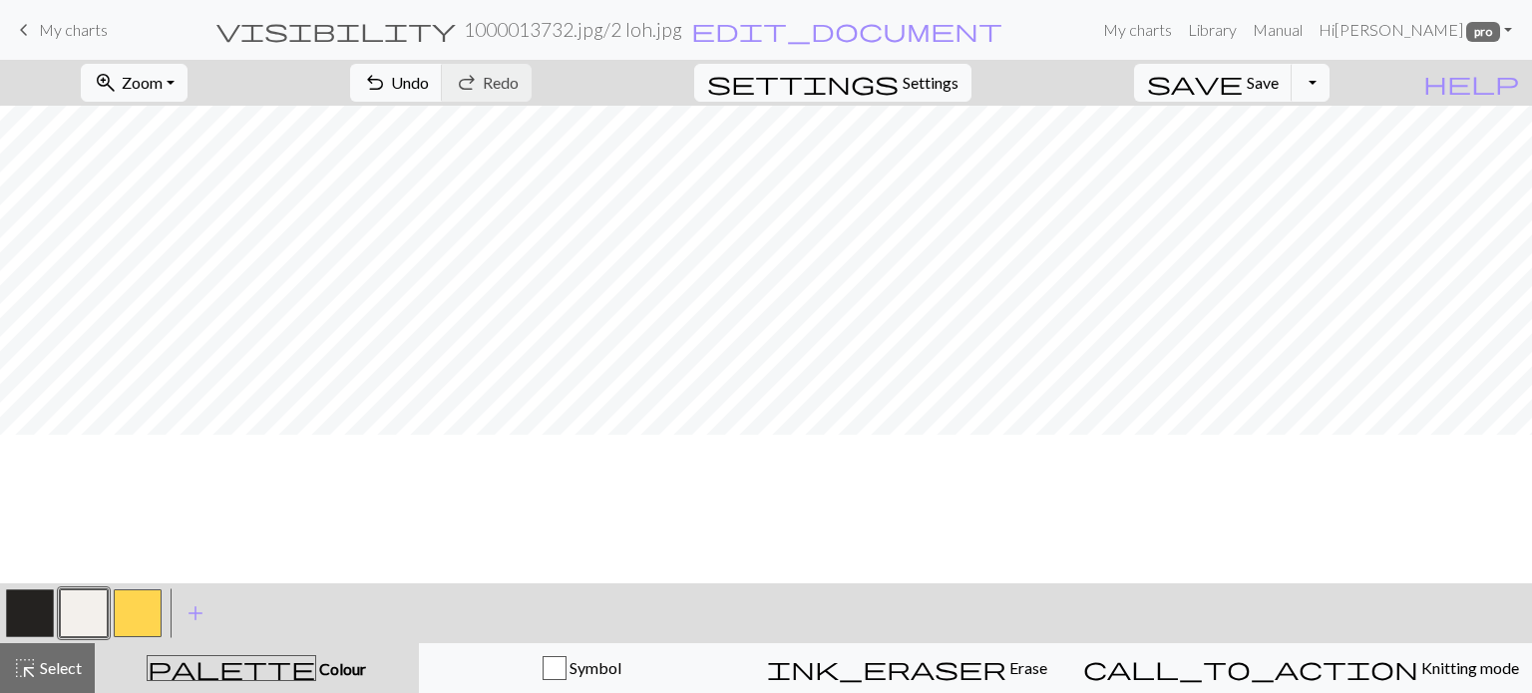
scroll to position [0, 0]
click at [948, 80] on span "Settings" at bounding box center [930, 83] width 56 height 24
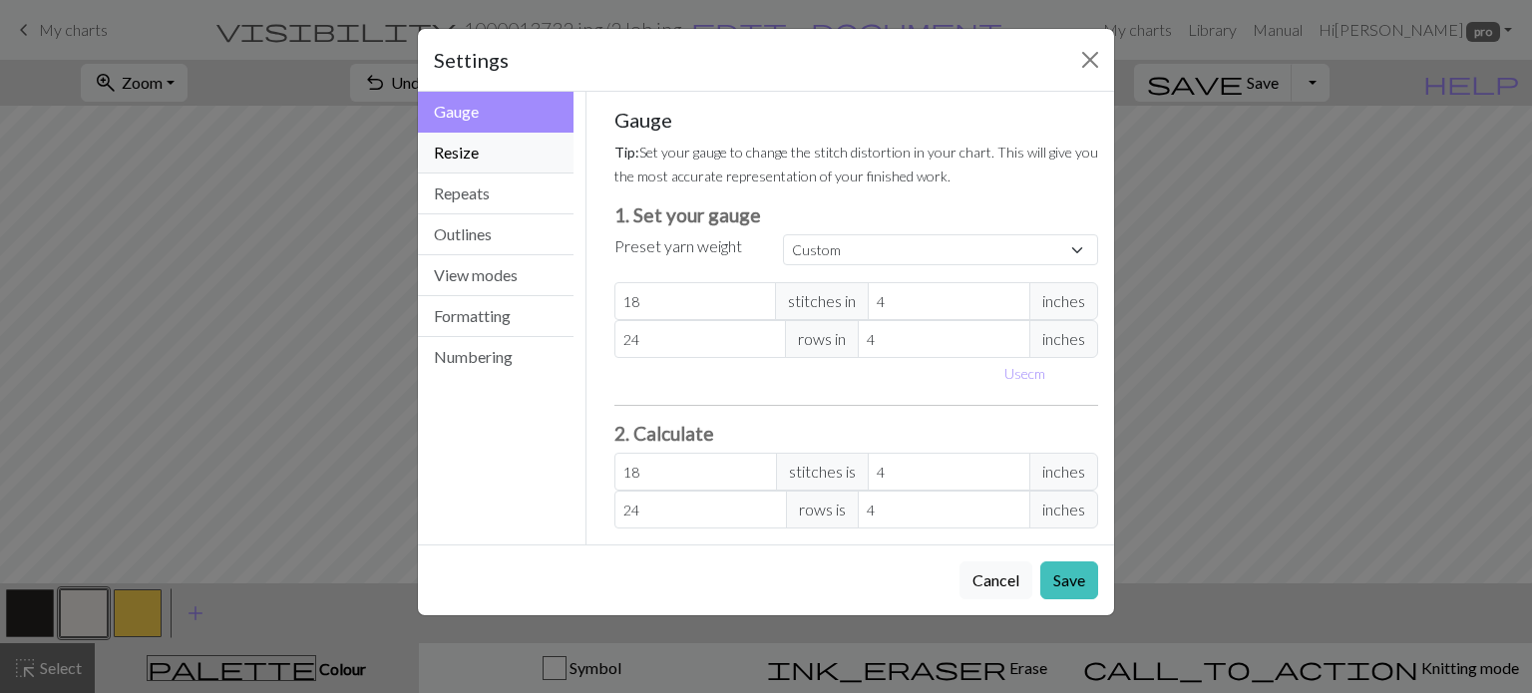
click at [470, 147] on button "Resize" at bounding box center [496, 153] width 156 height 41
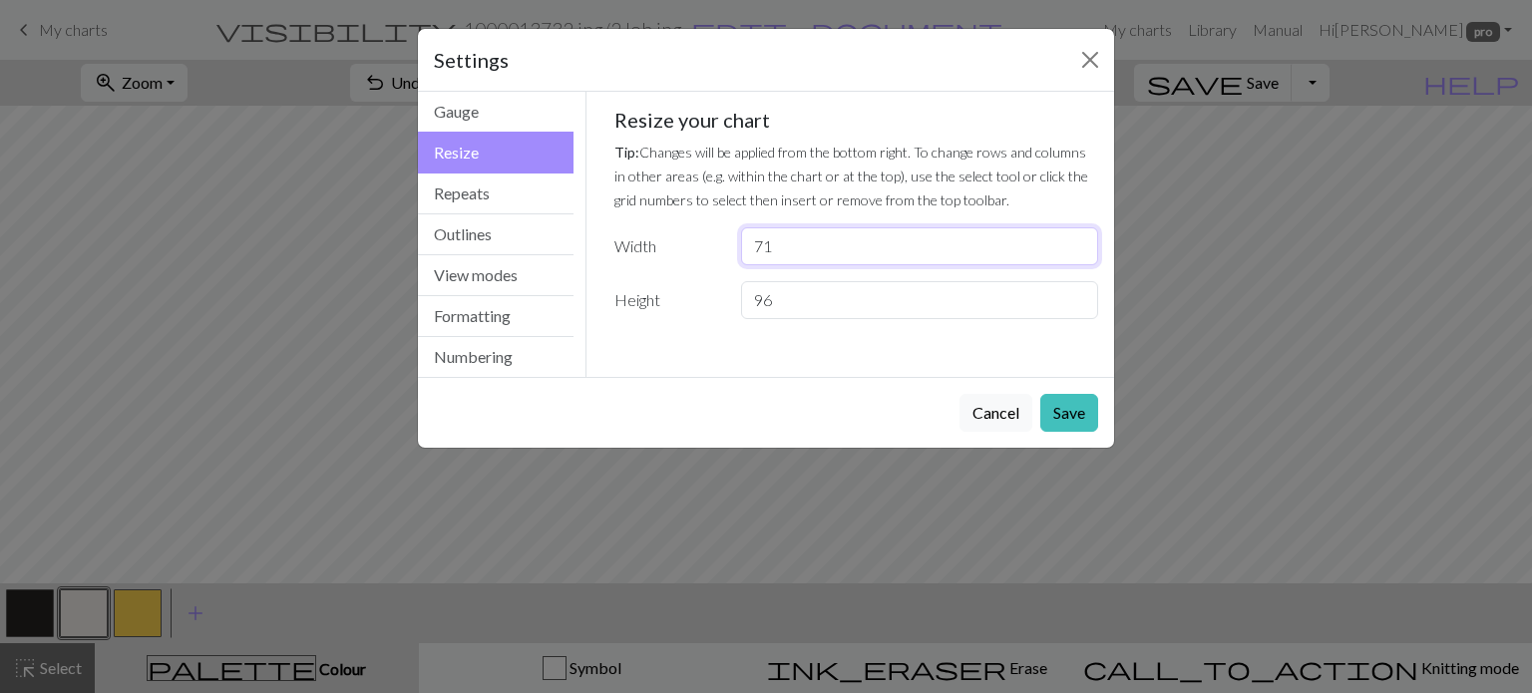
click at [1077, 254] on input "71" at bounding box center [919, 246] width 357 height 38
type input "70"
click at [1077, 253] on input "70" at bounding box center [919, 246] width 357 height 38
click at [1061, 408] on button "Save" at bounding box center [1069, 413] width 58 height 38
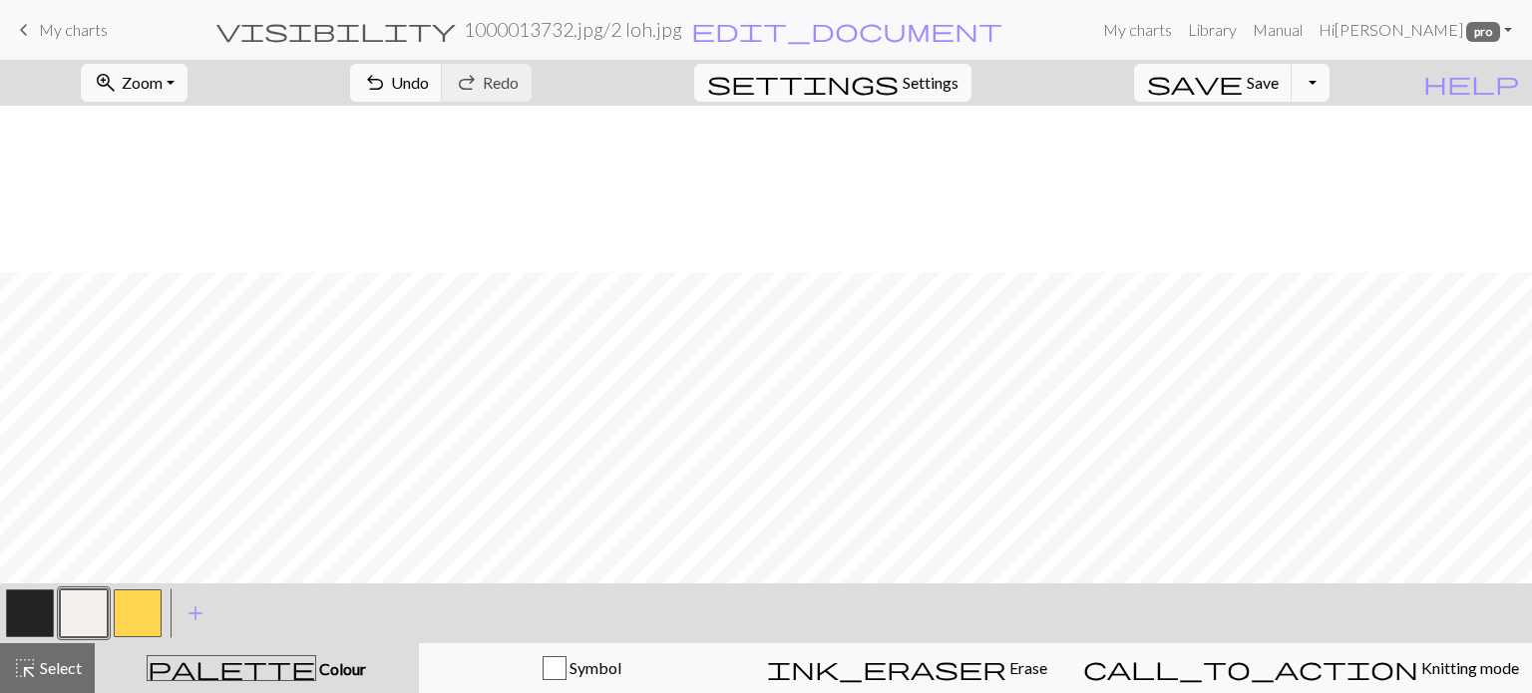
scroll to position [199, 0]
drag, startPoint x: 37, startPoint y: 619, endPoint x: 289, endPoint y: 572, distance: 256.6
click at [55, 613] on div at bounding box center [30, 613] width 54 height 54
drag, startPoint x: 16, startPoint y: 613, endPoint x: 191, endPoint y: 581, distance: 178.4
click at [24, 612] on button "button" at bounding box center [30, 613] width 48 height 48
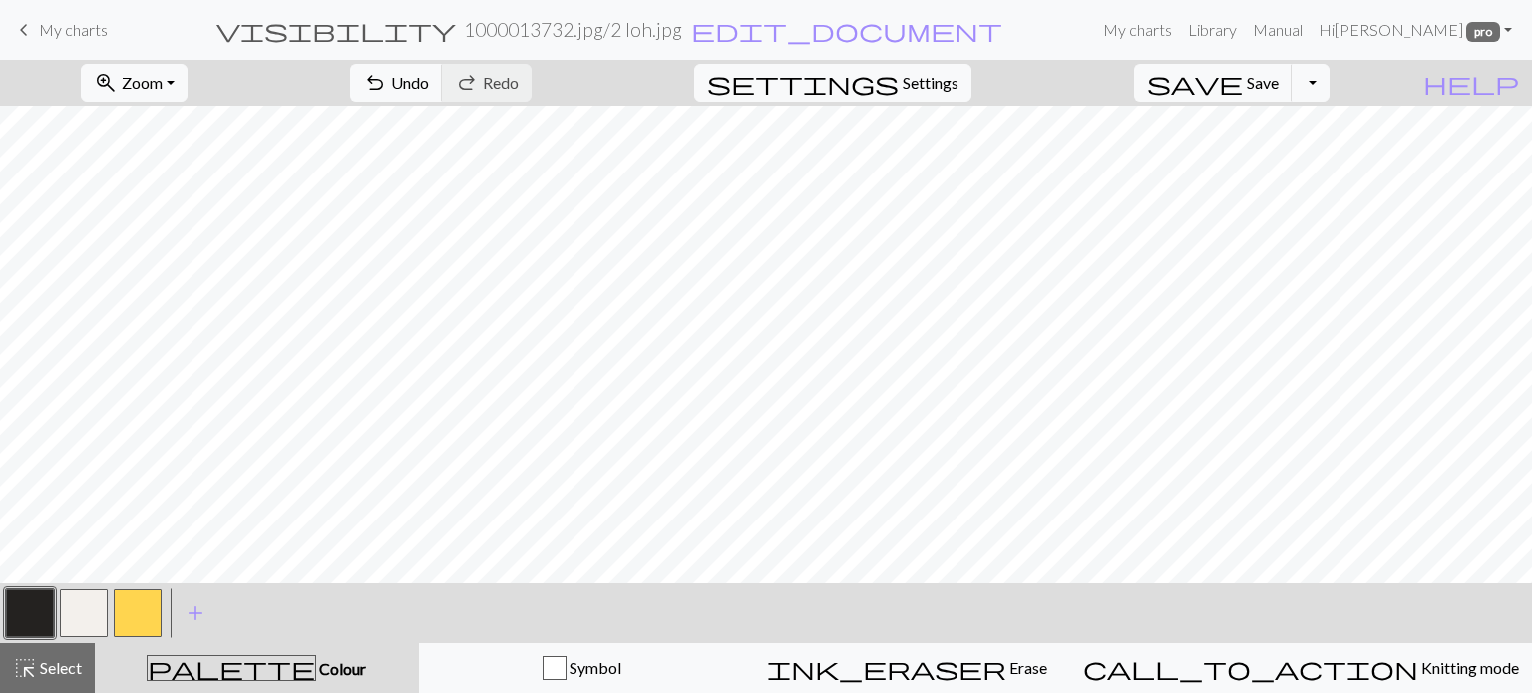
drag, startPoint x: 100, startPoint y: 613, endPoint x: 115, endPoint y: 609, distance: 15.5
click at [105, 612] on button "button" at bounding box center [84, 613] width 48 height 48
click at [36, 613] on button "button" at bounding box center [30, 613] width 48 height 48
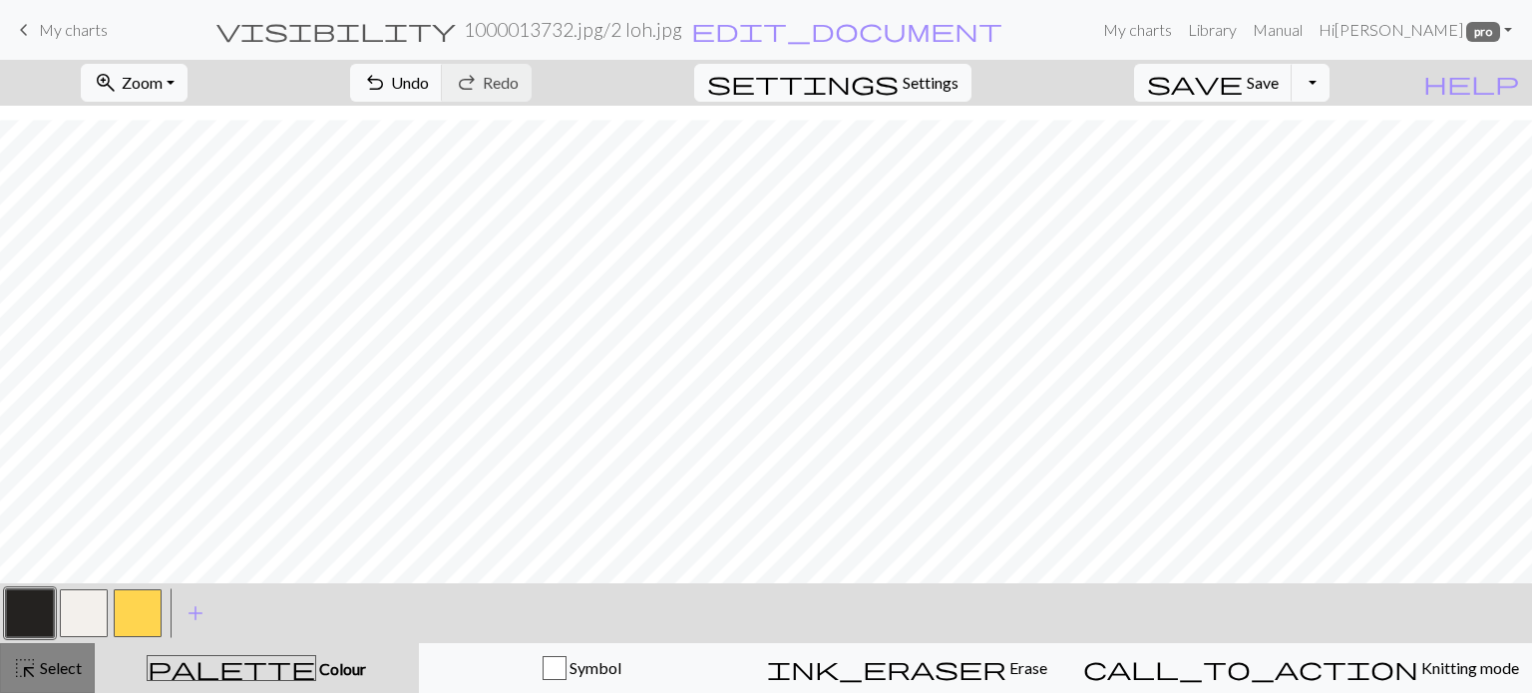
click at [74, 667] on span "Select" at bounding box center [59, 667] width 45 height 19
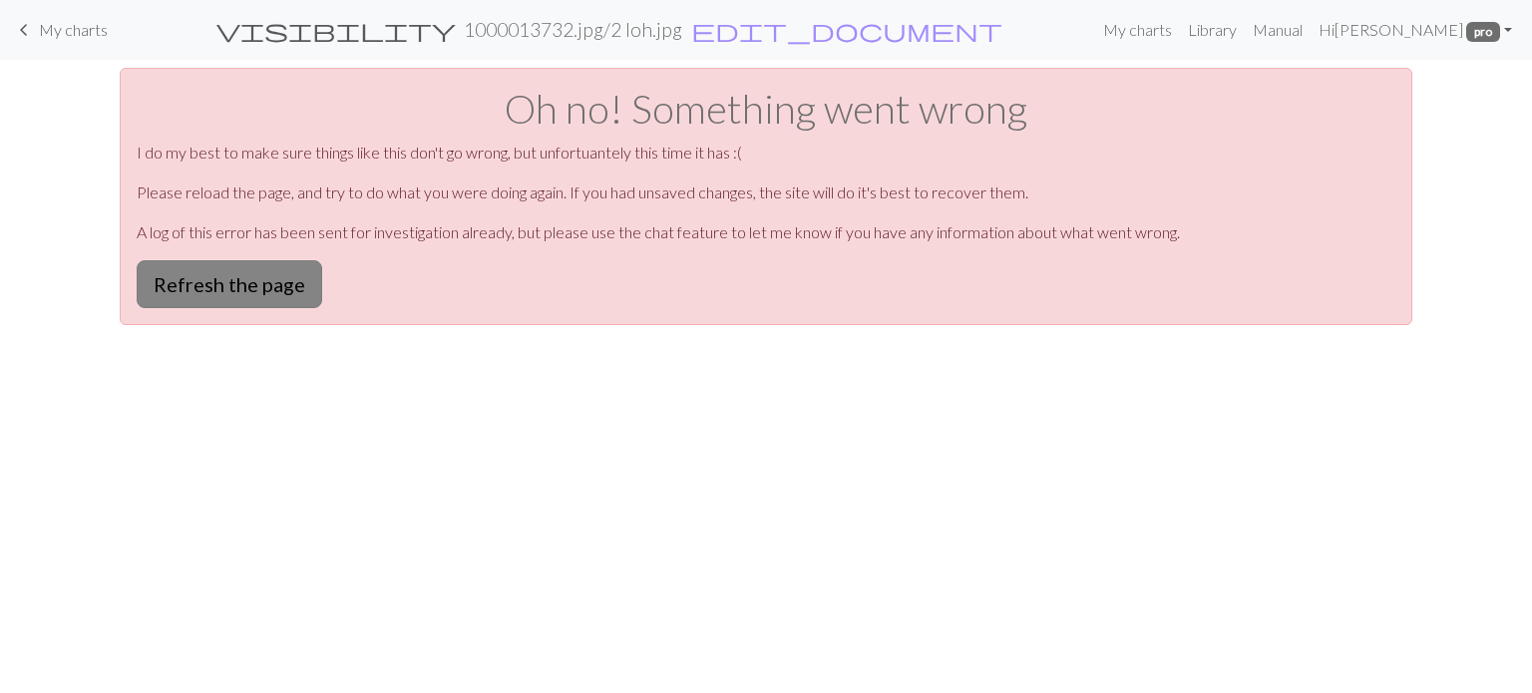
click at [243, 288] on button "Refresh the page" at bounding box center [229, 284] width 185 height 48
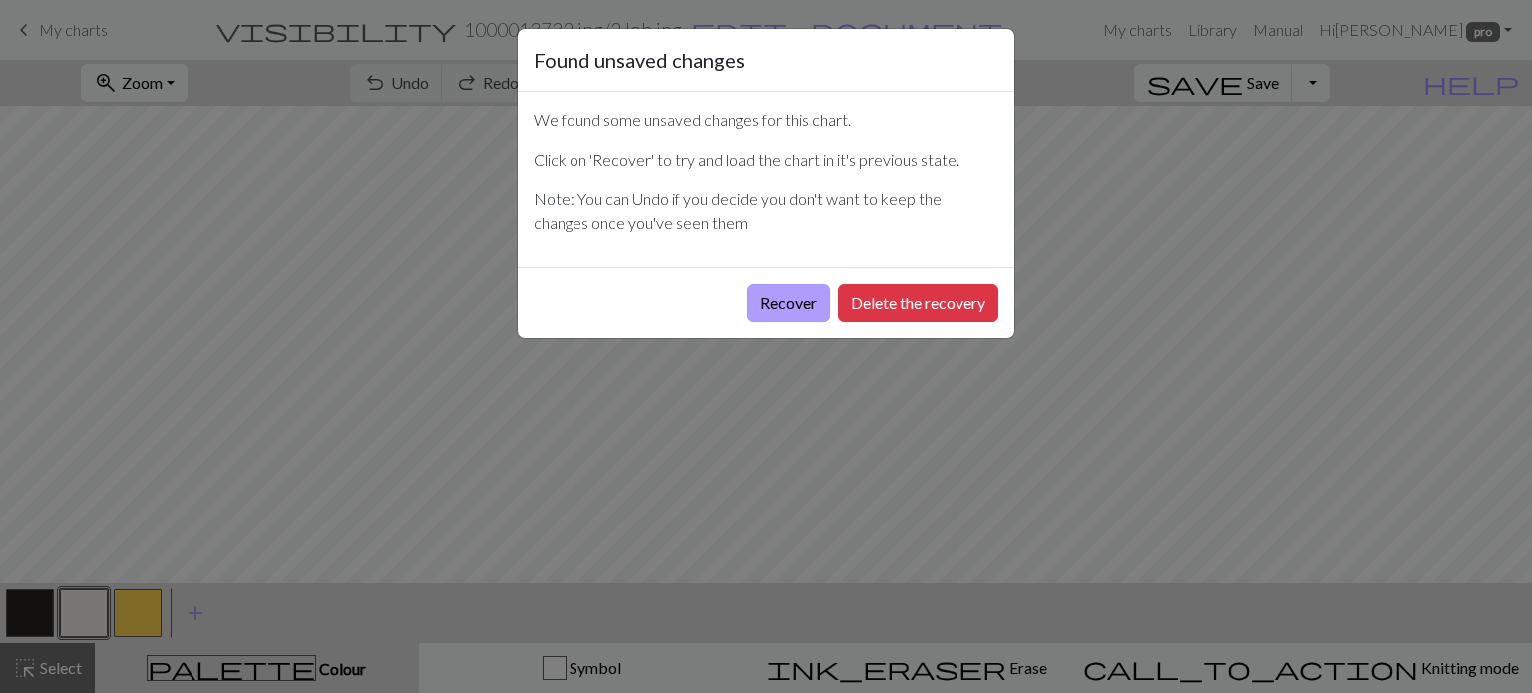
click at [782, 303] on button "Recover" at bounding box center [788, 303] width 83 height 38
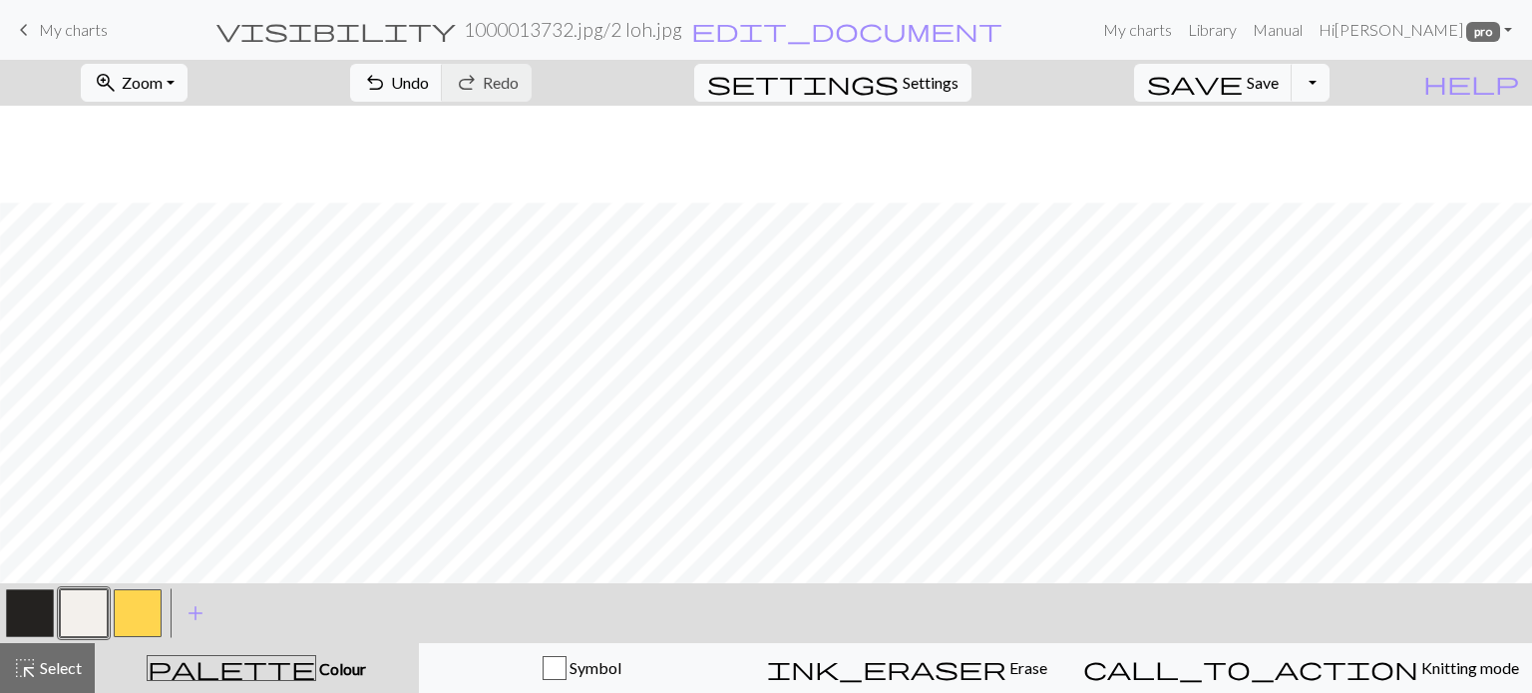
scroll to position [698, 390]
click at [163, 82] on span "Zoom" at bounding box center [142, 82] width 41 height 19
click at [187, 126] on button "Fit all" at bounding box center [162, 127] width 158 height 32
click at [1278, 81] on span "Save" at bounding box center [1262, 82] width 32 height 19
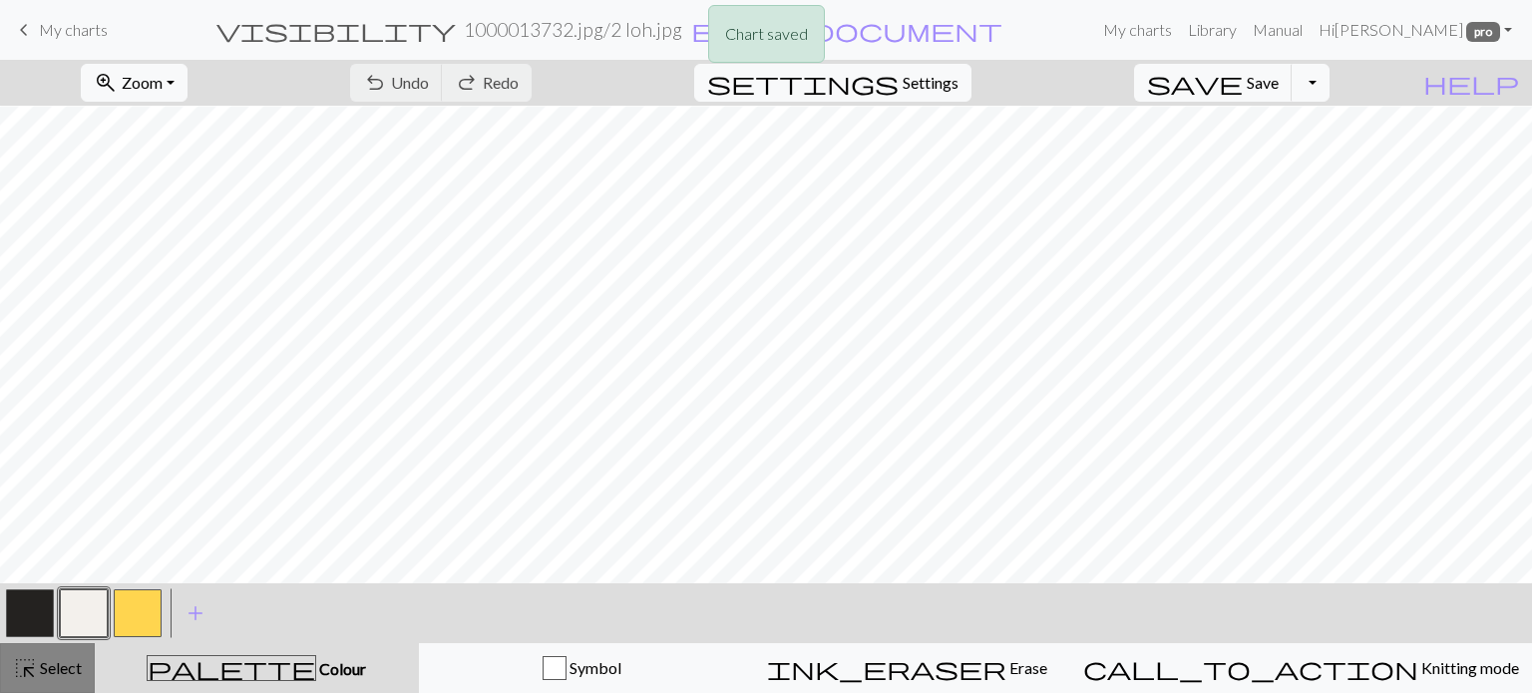
click at [32, 668] on span "highlight_alt" at bounding box center [25, 668] width 24 height 28
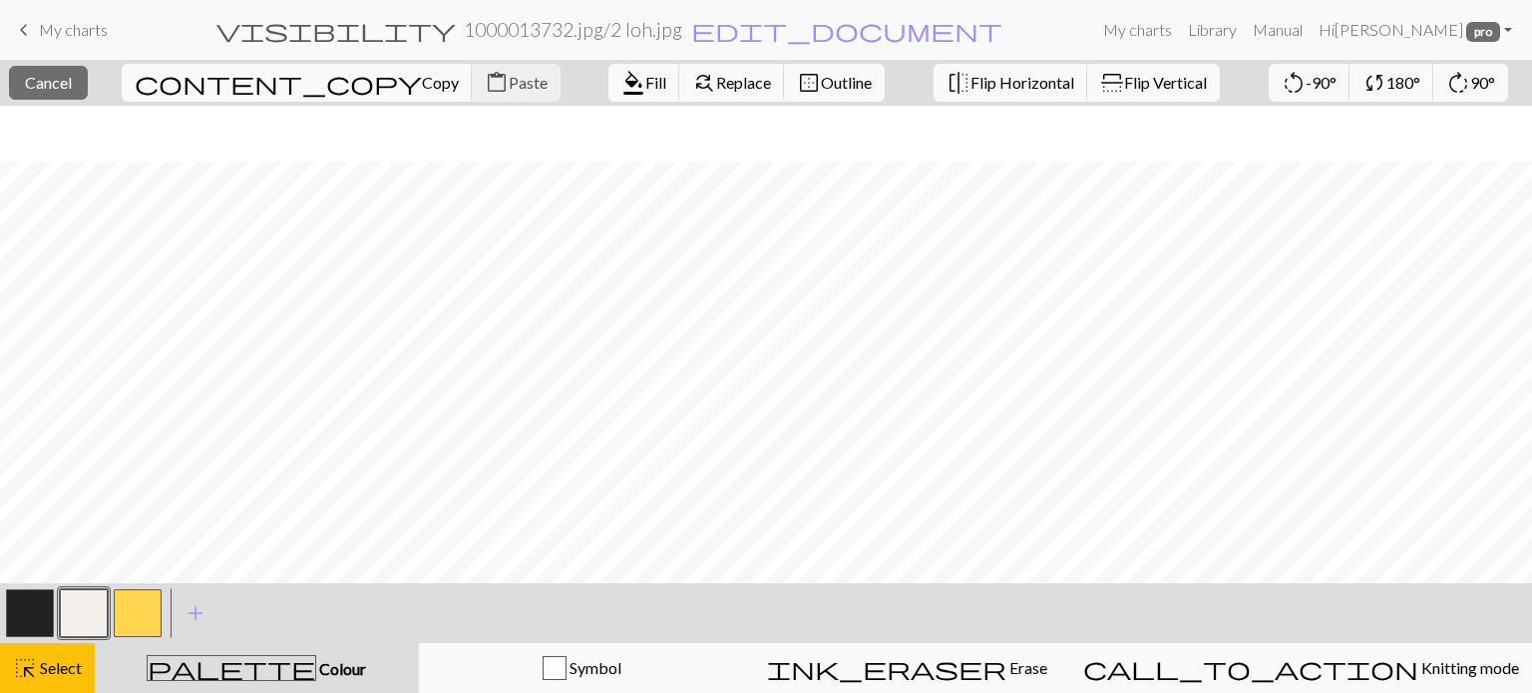
scroll to position [563, 0]
click at [422, 79] on span "Copy" at bounding box center [440, 82] width 37 height 19
click at [472, 98] on button "content_paste Paste" at bounding box center [516, 83] width 89 height 38
drag, startPoint x: 52, startPoint y: 671, endPoint x: 87, endPoint y: 647, distance: 42.3
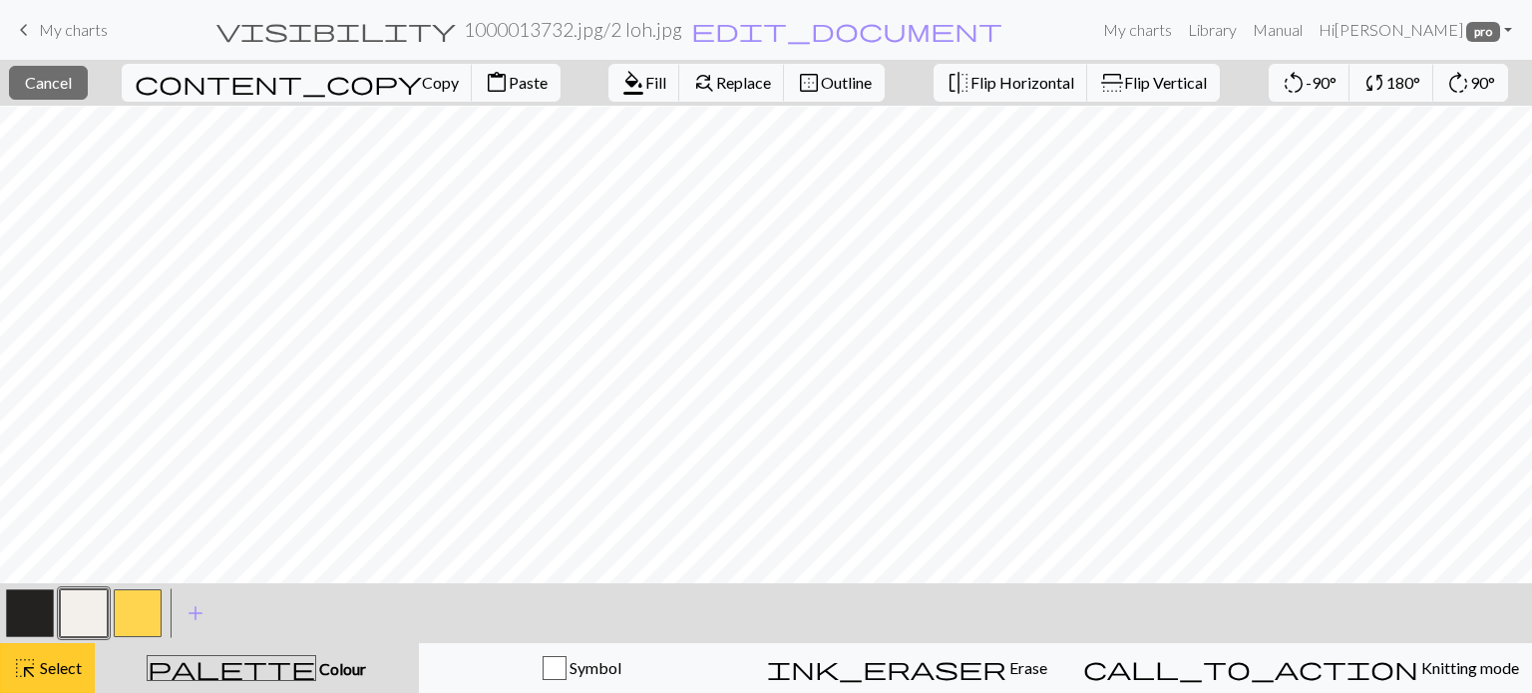
click at [52, 671] on span "Select" at bounding box center [59, 667] width 45 height 19
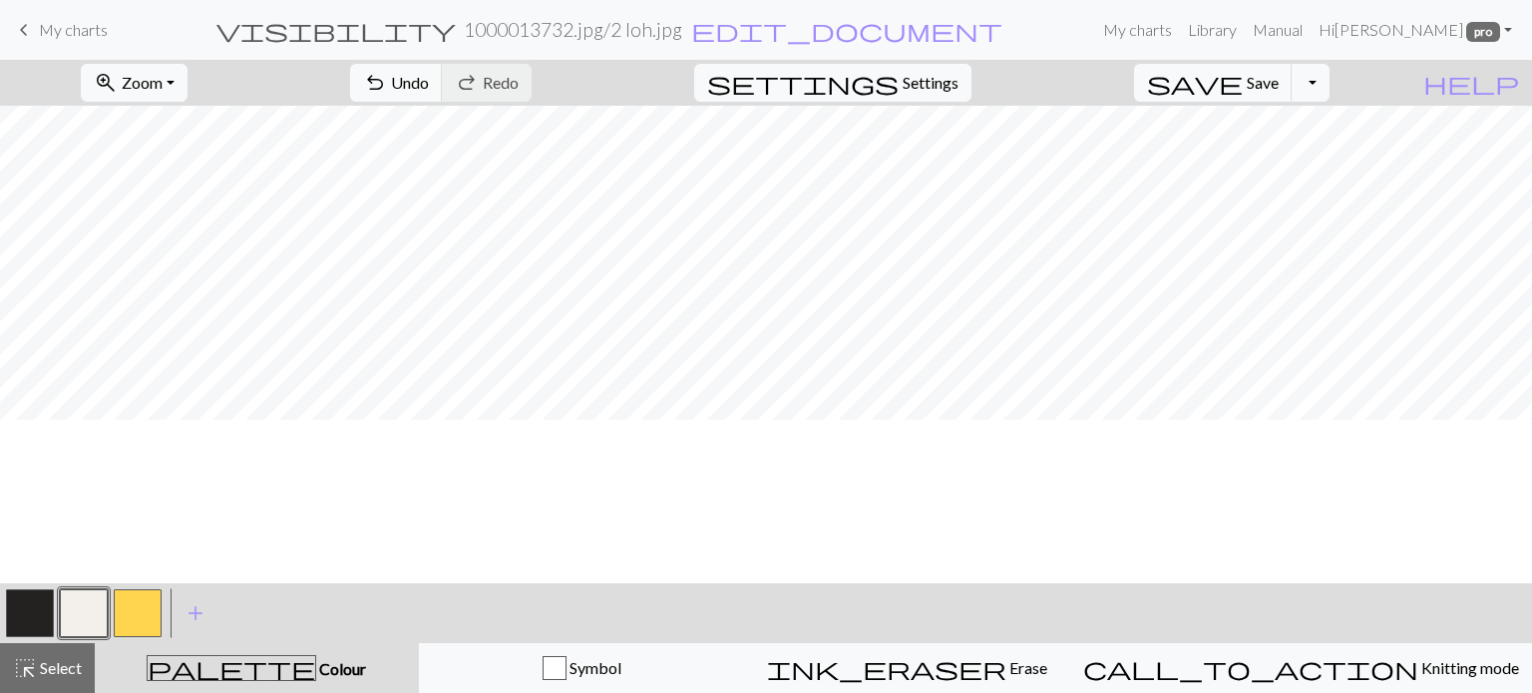
scroll to position [0, 0]
click at [75, 616] on button "button" at bounding box center [84, 613] width 48 height 48
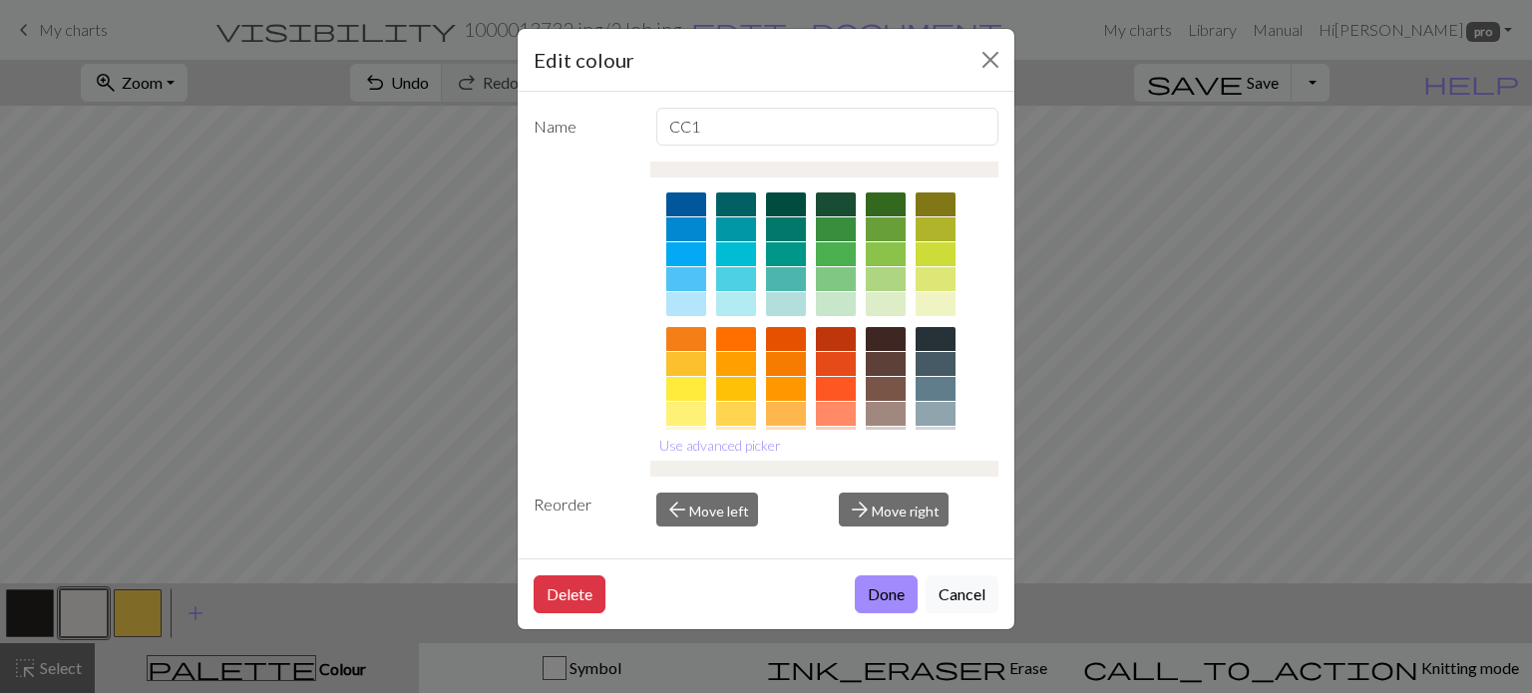
scroll to position [100, 0]
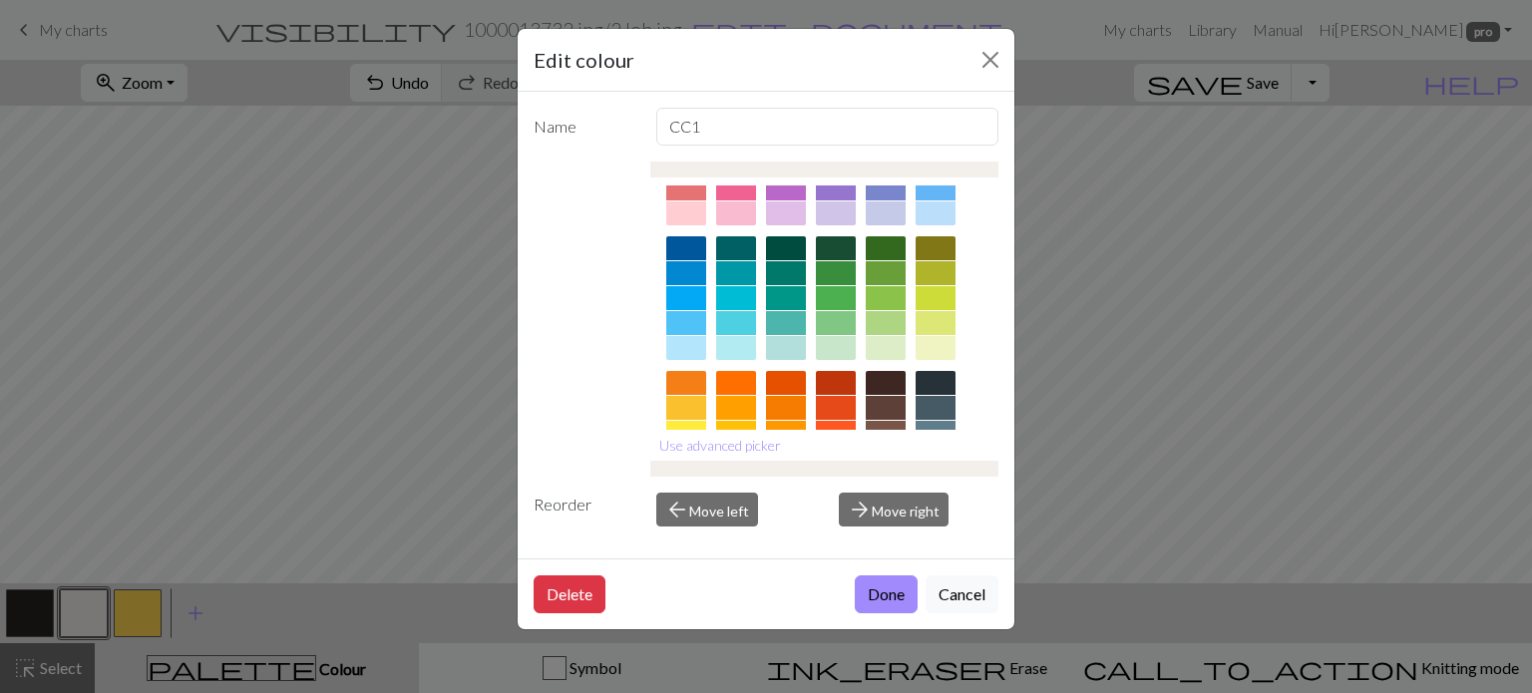
click at [730, 329] on div at bounding box center [736, 323] width 40 height 24
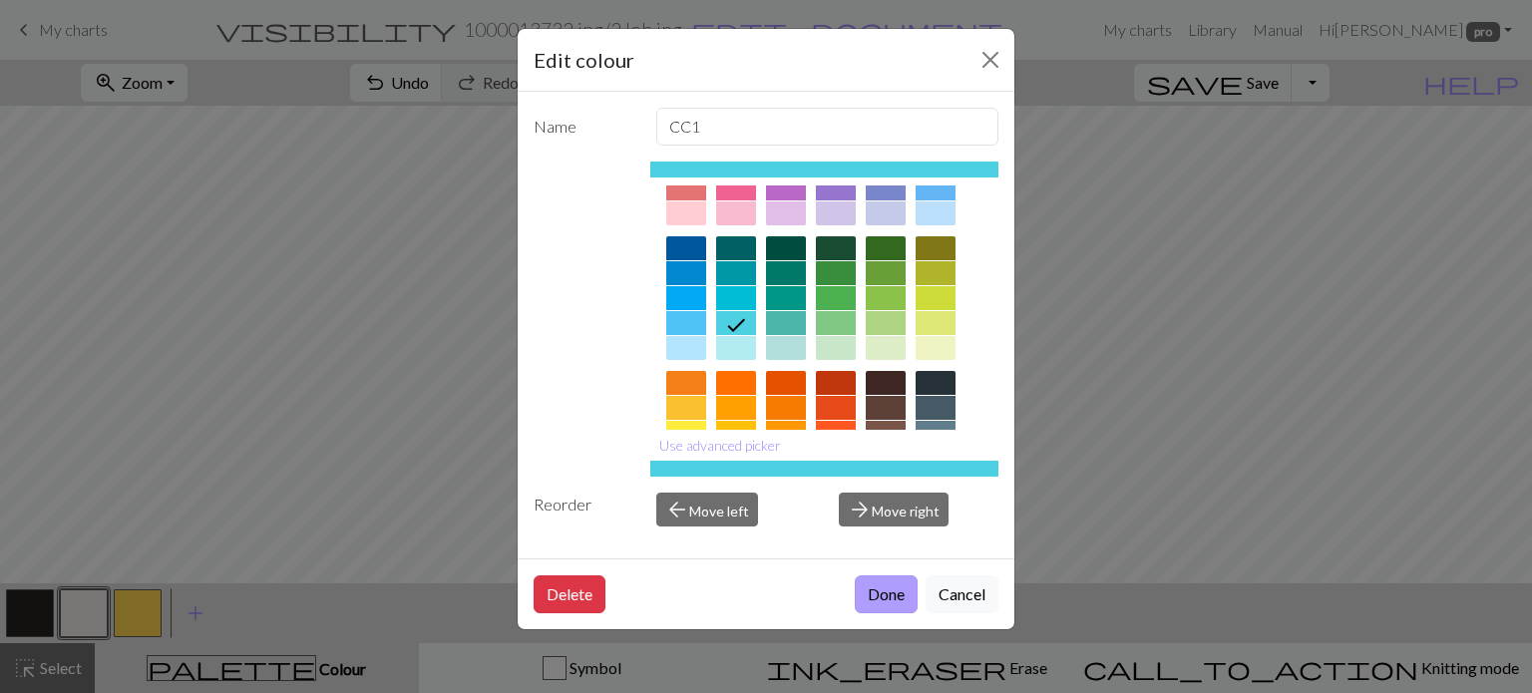
click at [887, 596] on button "Done" at bounding box center [886, 594] width 63 height 38
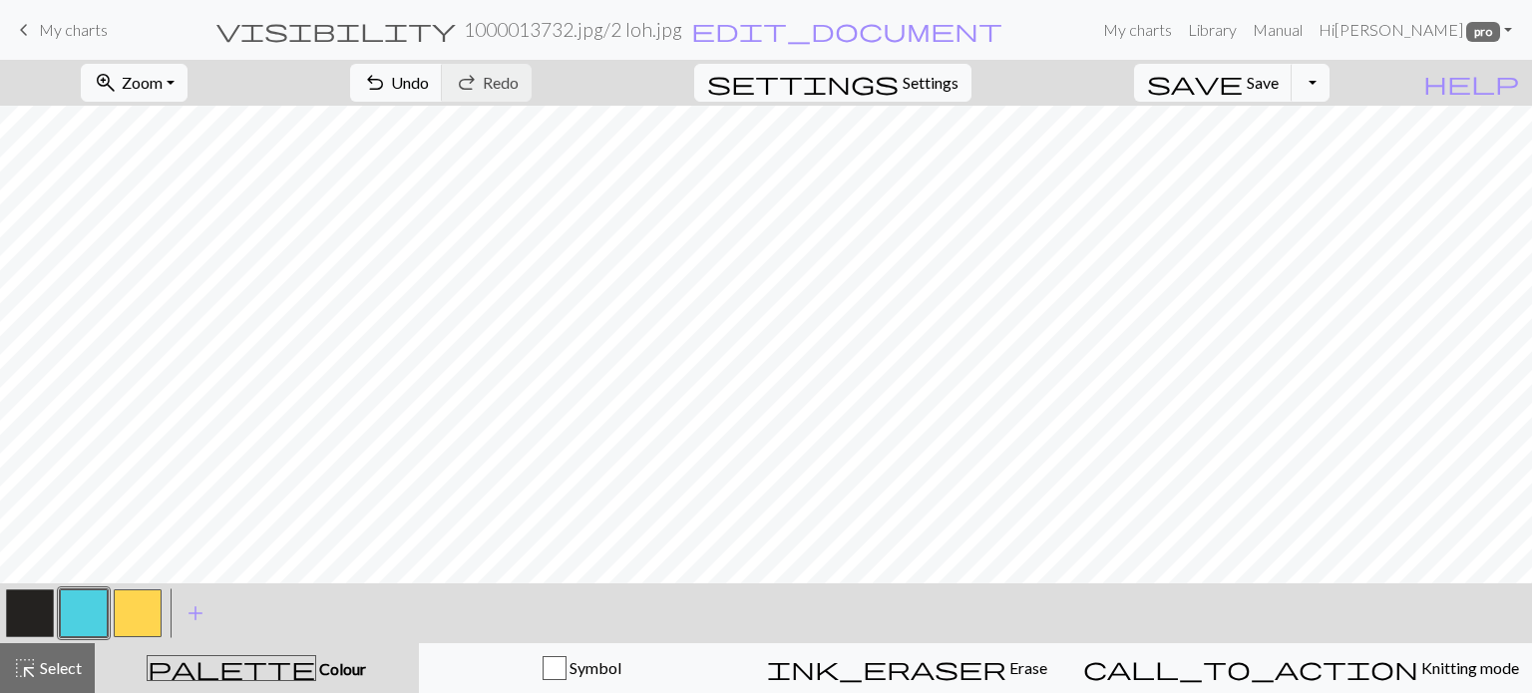
click at [24, 604] on button "button" at bounding box center [30, 613] width 48 height 48
click at [429, 88] on span "Undo" at bounding box center [410, 82] width 38 height 19
click at [429, 83] on span "Undo" at bounding box center [410, 82] width 38 height 19
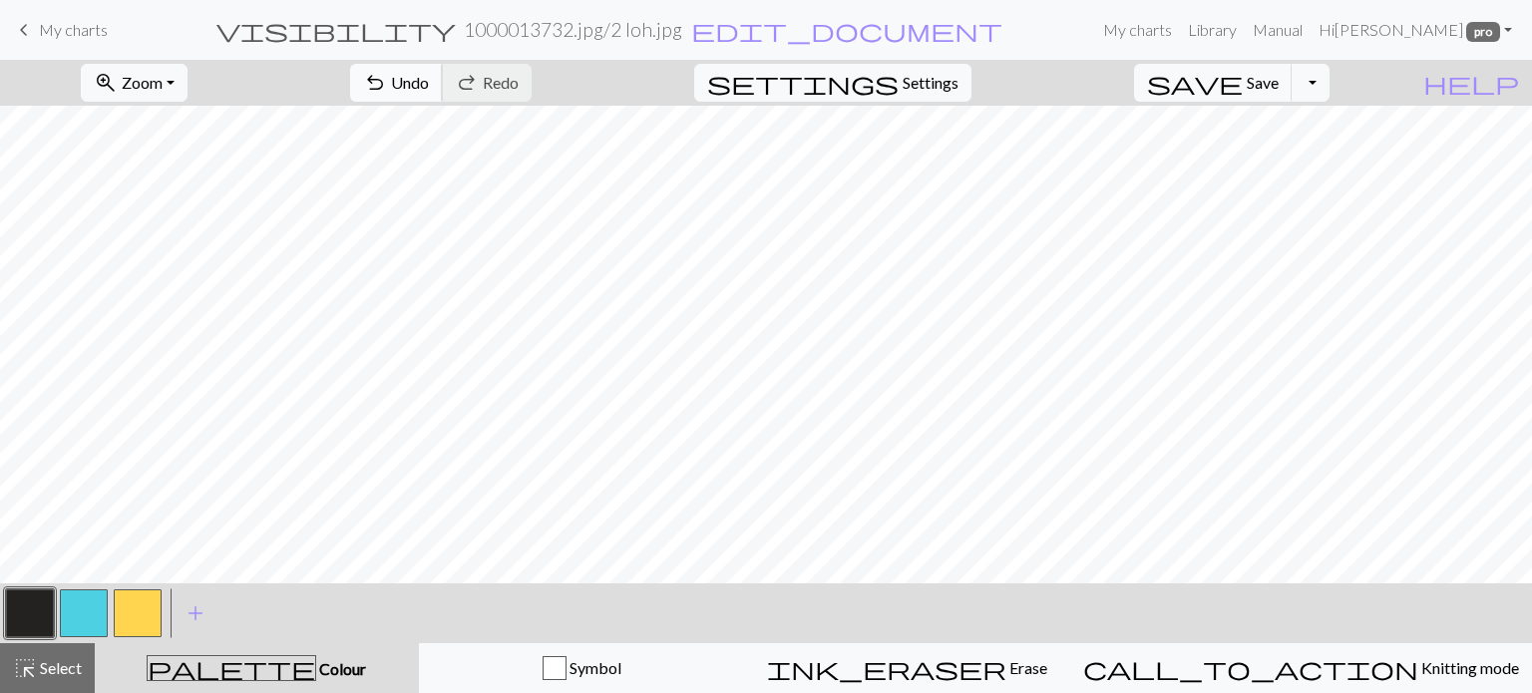
click at [429, 80] on span "Undo" at bounding box center [410, 82] width 38 height 19
click at [429, 85] on span "Undo" at bounding box center [410, 82] width 38 height 19
click at [387, 77] on span "undo" at bounding box center [375, 83] width 24 height 28
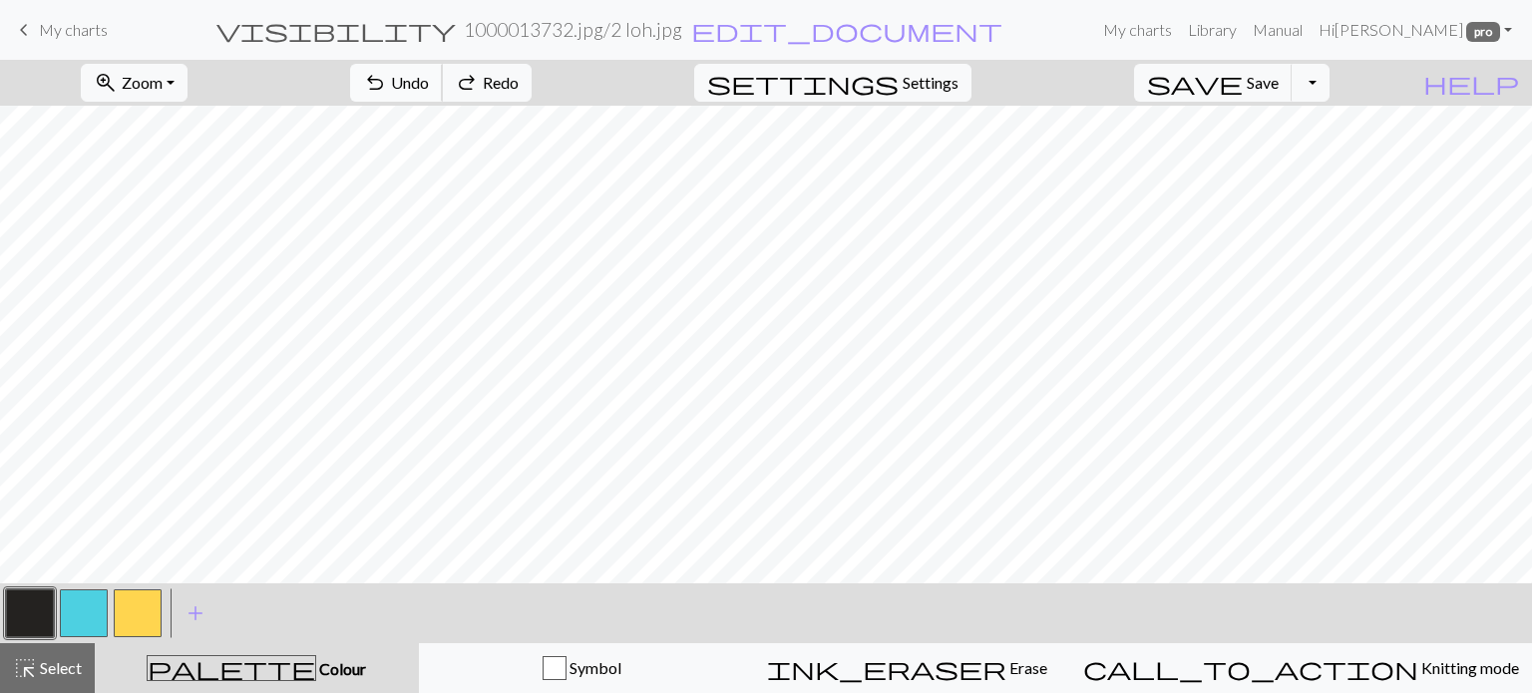
click at [387, 77] on span "undo" at bounding box center [375, 83] width 24 height 28
click at [86, 613] on button "button" at bounding box center [84, 613] width 48 height 48
click at [387, 82] on span "undo" at bounding box center [375, 83] width 24 height 28
click at [443, 77] on button "undo Undo Undo" at bounding box center [396, 83] width 93 height 38
click at [82, 605] on button "button" at bounding box center [84, 613] width 48 height 48
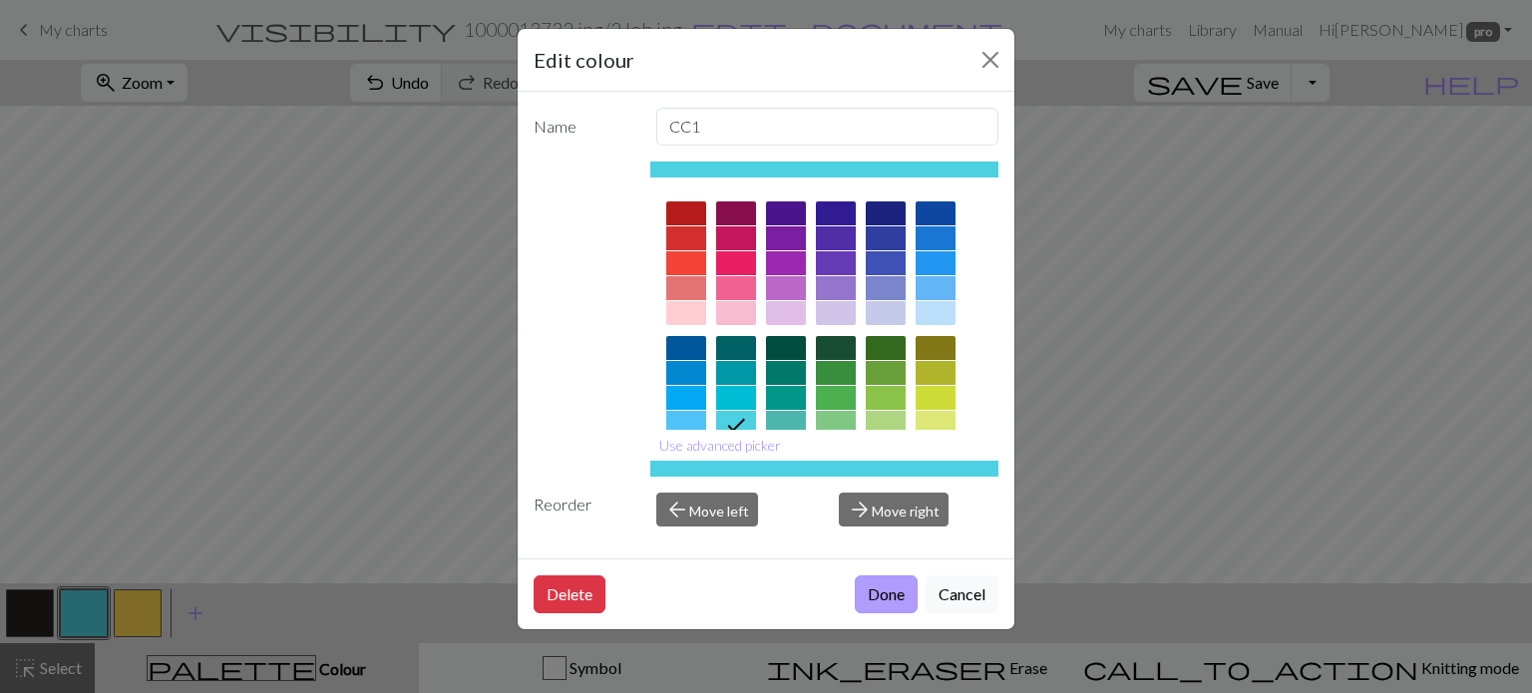
click at [866, 584] on button "Done" at bounding box center [886, 594] width 63 height 38
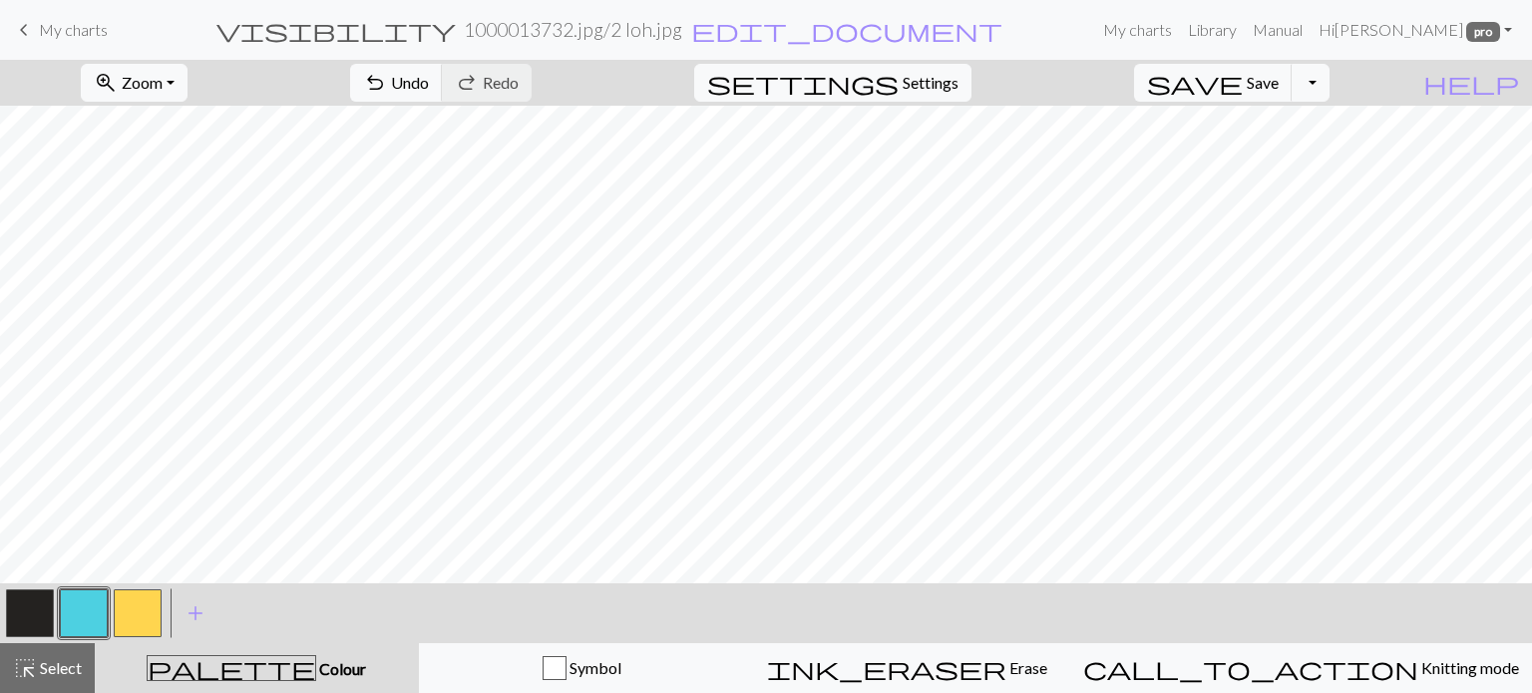
drag, startPoint x: 23, startPoint y: 611, endPoint x: 67, endPoint y: 582, distance: 52.5
click at [31, 605] on button "button" at bounding box center [30, 613] width 48 height 48
click at [87, 619] on button "button" at bounding box center [84, 613] width 48 height 48
click at [33, 672] on span "highlight_alt" at bounding box center [25, 668] width 24 height 28
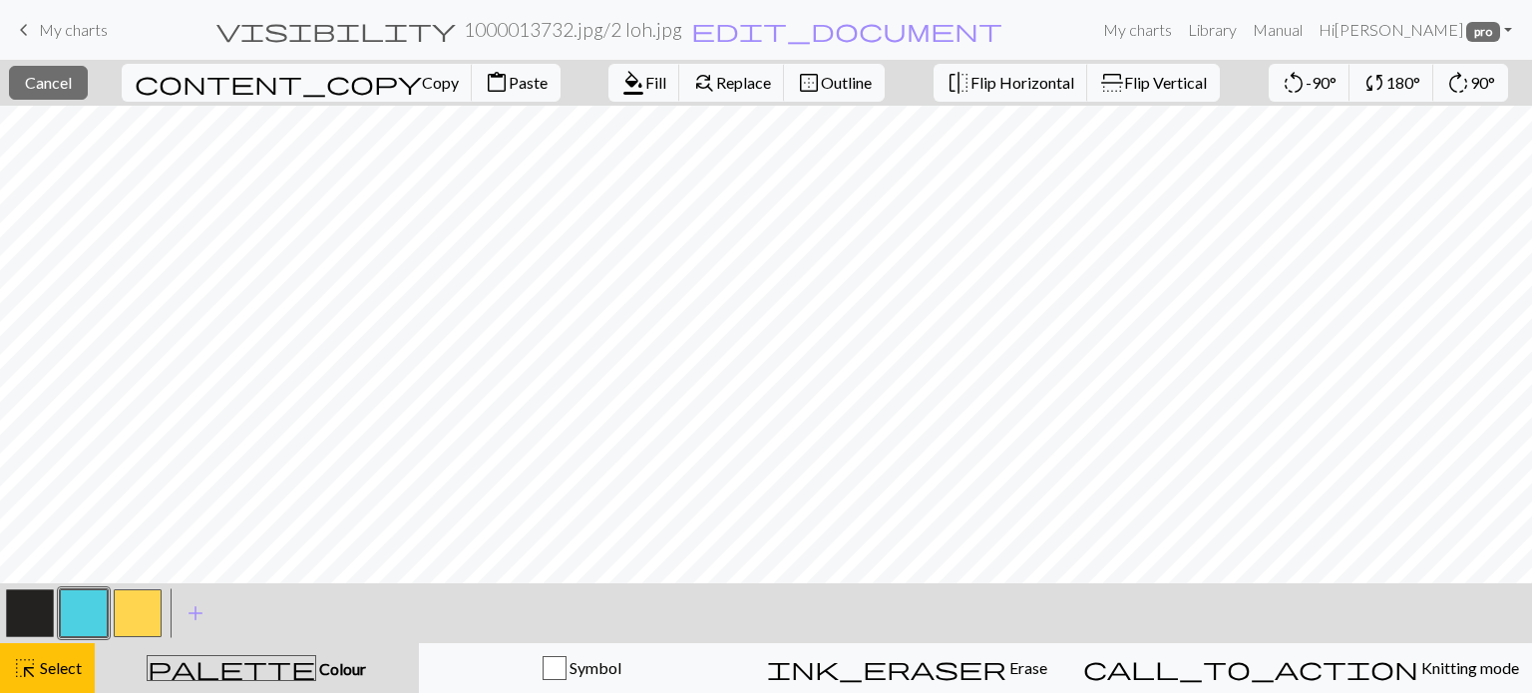
drag, startPoint x: 28, startPoint y: 618, endPoint x: 57, endPoint y: 602, distance: 33.0
click at [28, 617] on button "button" at bounding box center [30, 613] width 48 height 48
click at [645, 81] on span "Fill" at bounding box center [655, 82] width 21 height 19
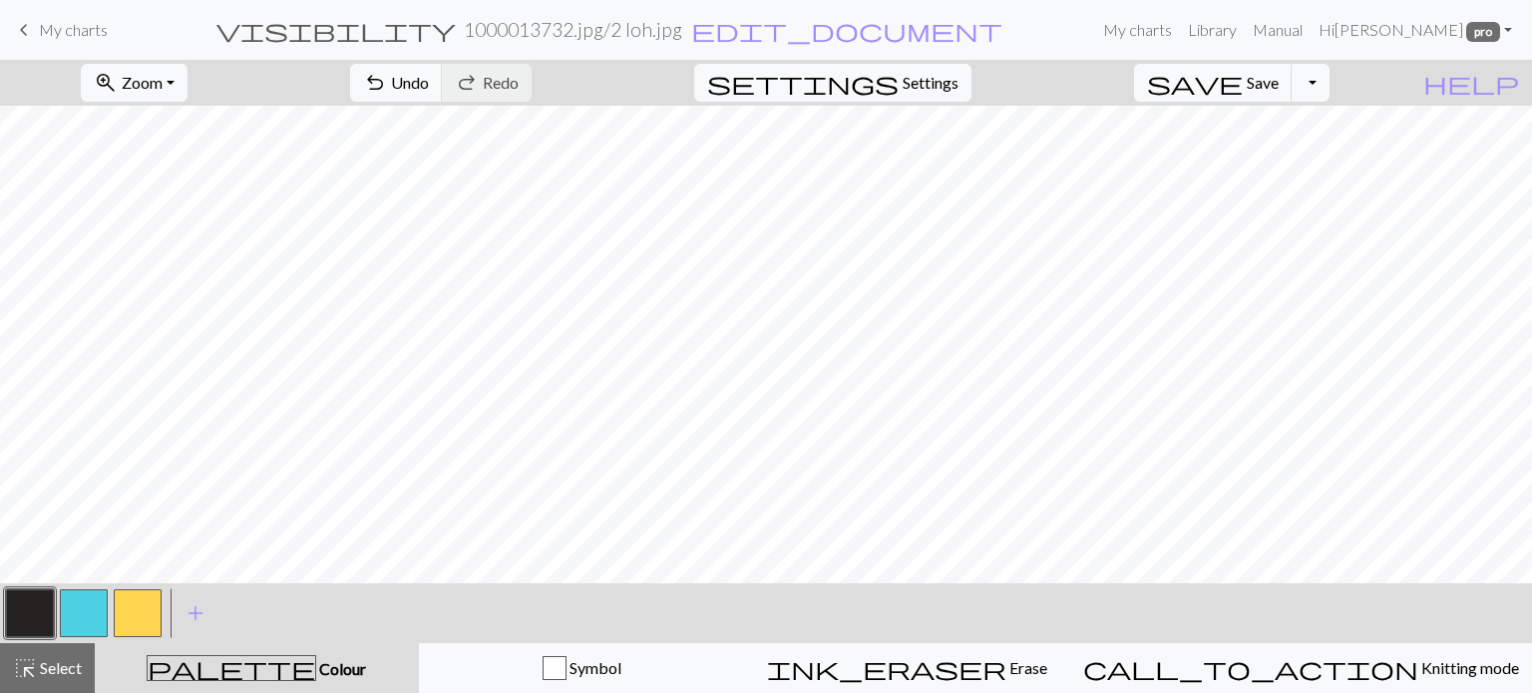
click at [19, 617] on button "button" at bounding box center [30, 613] width 48 height 48
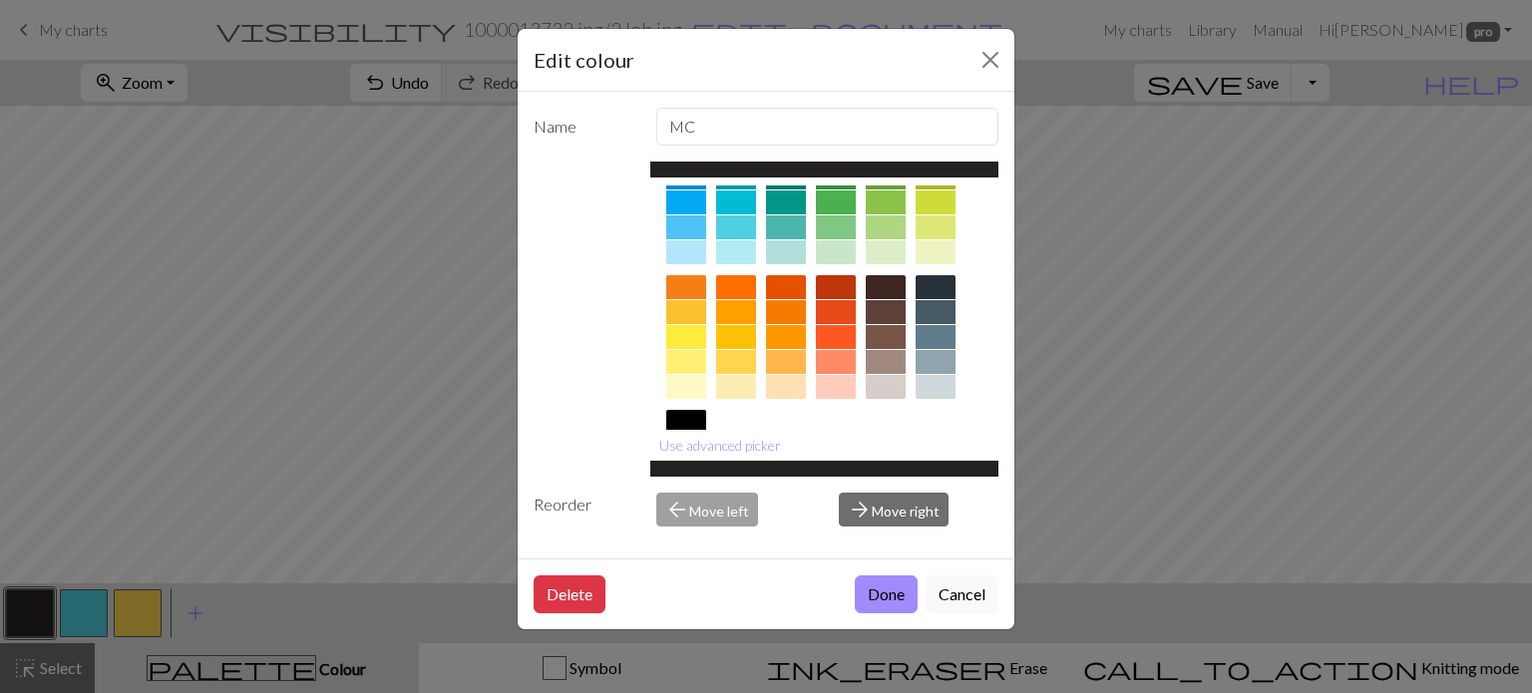
scroll to position [199, 0]
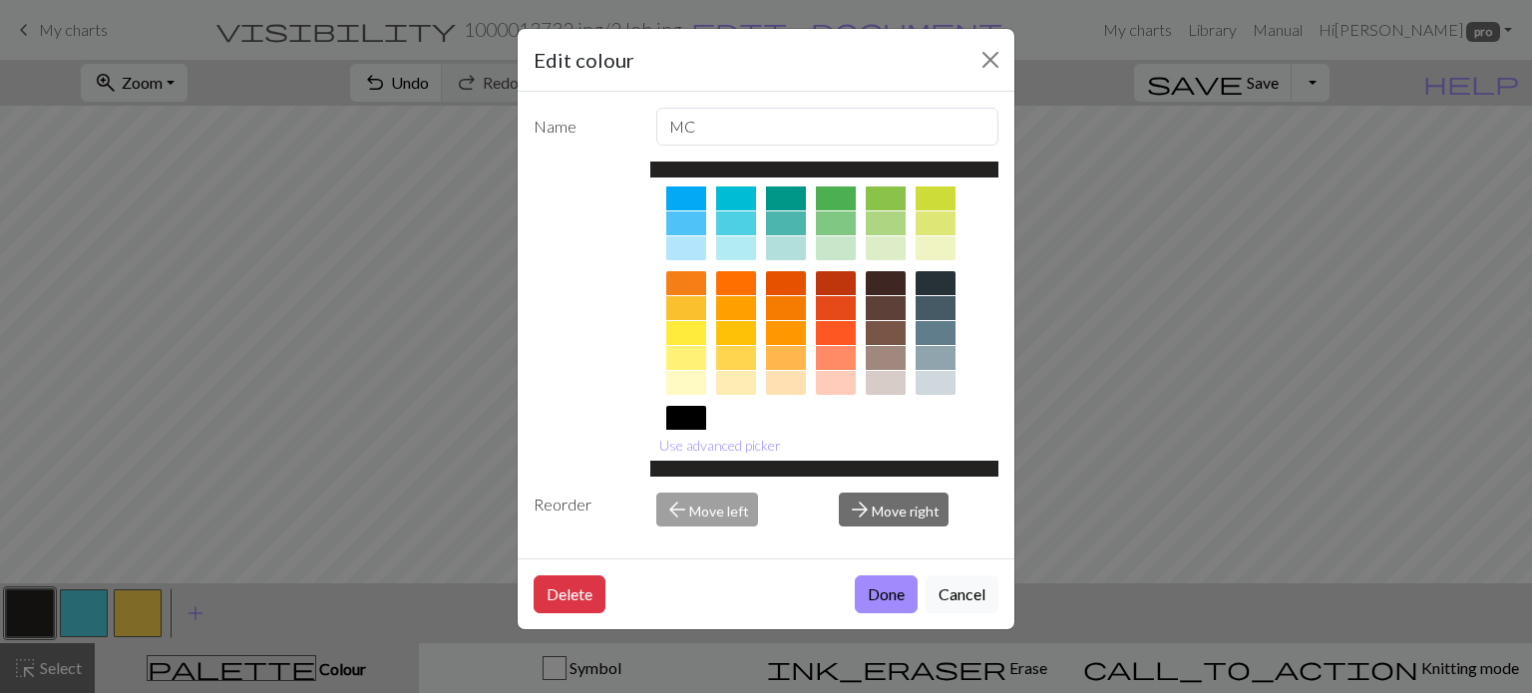
click at [929, 304] on div at bounding box center [935, 308] width 40 height 24
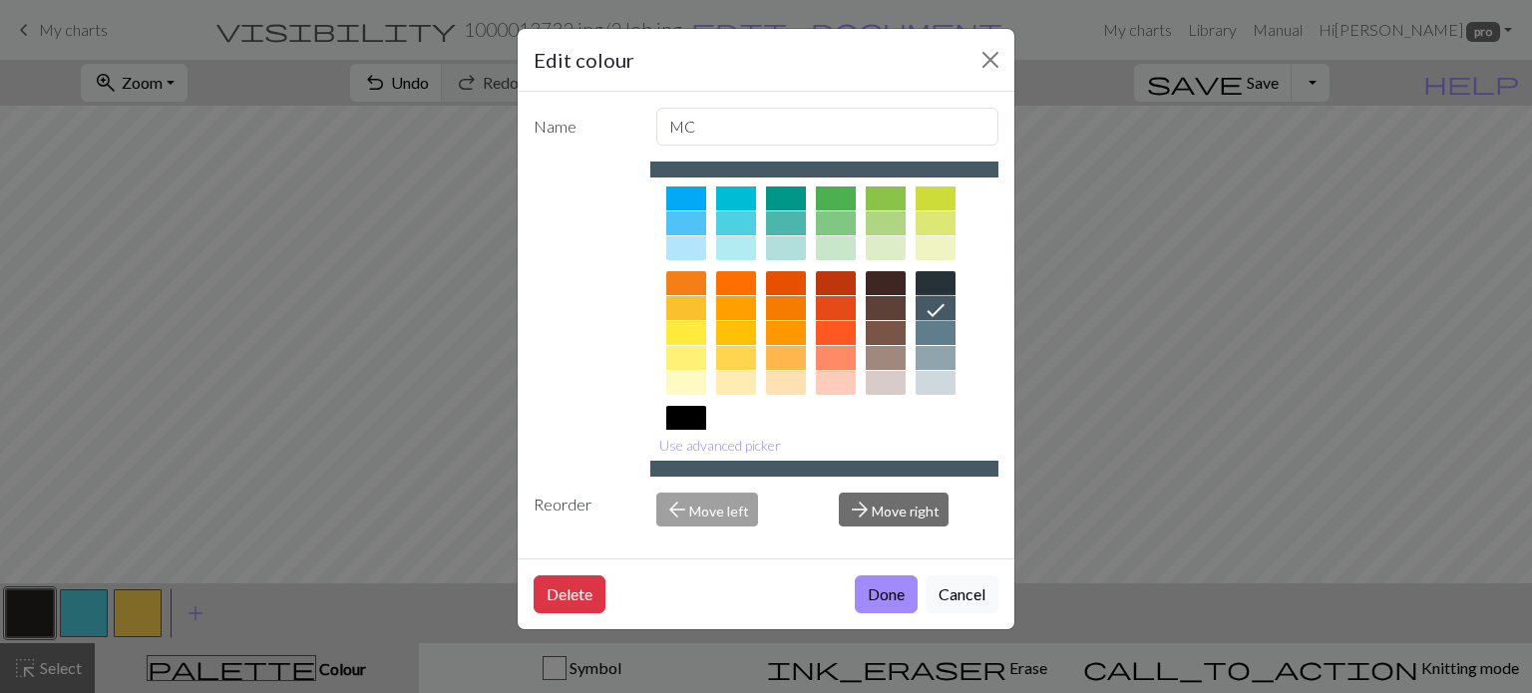
click at [940, 328] on div at bounding box center [935, 333] width 40 height 24
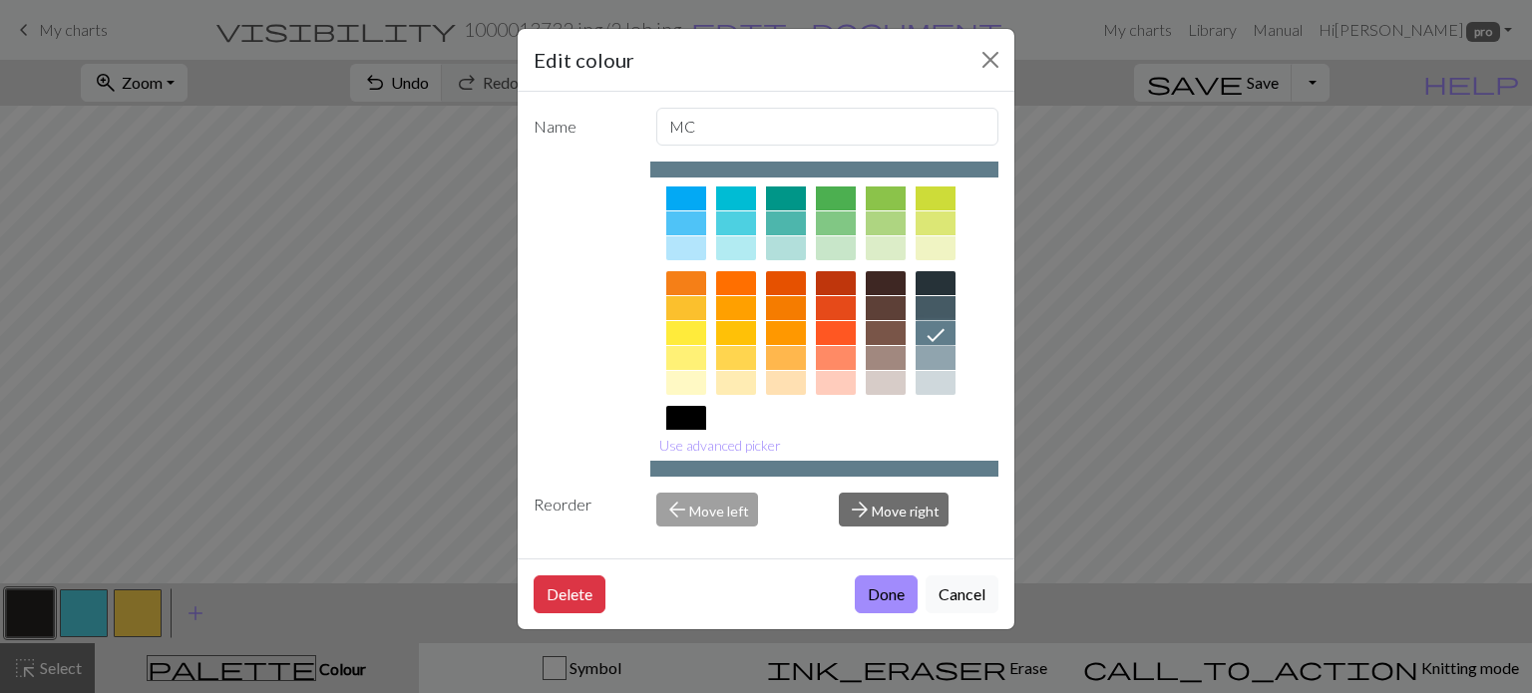
click at [932, 310] on div at bounding box center [935, 308] width 40 height 24
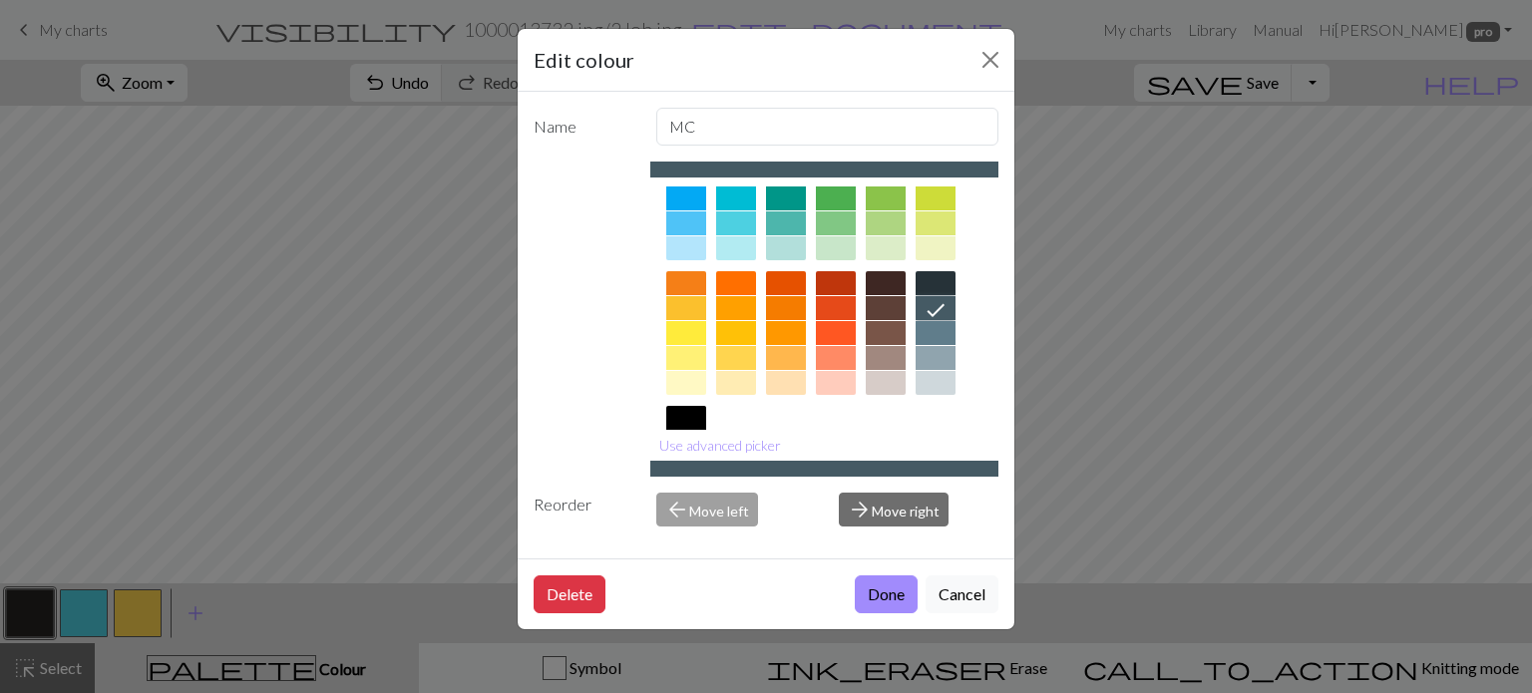
click at [934, 325] on div at bounding box center [935, 333] width 40 height 24
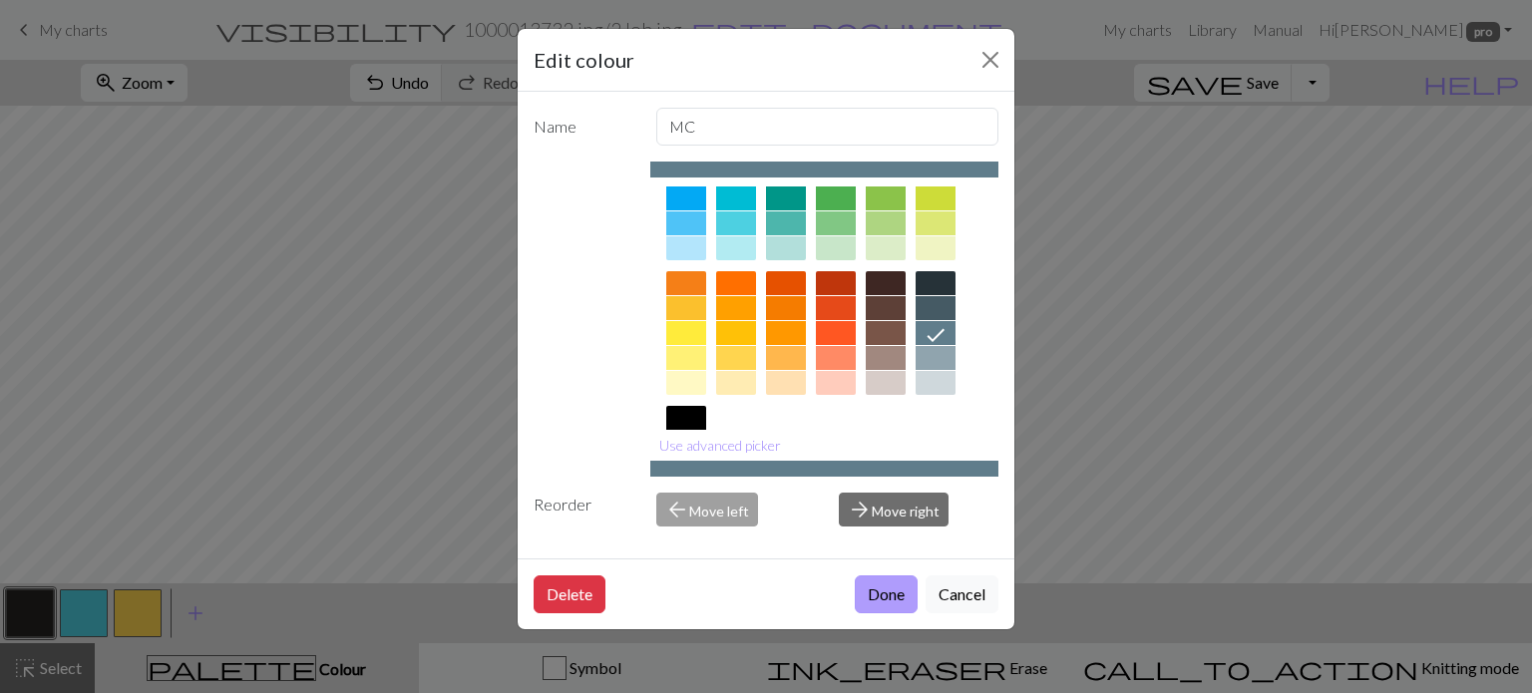
click at [869, 597] on button "Done" at bounding box center [886, 594] width 63 height 38
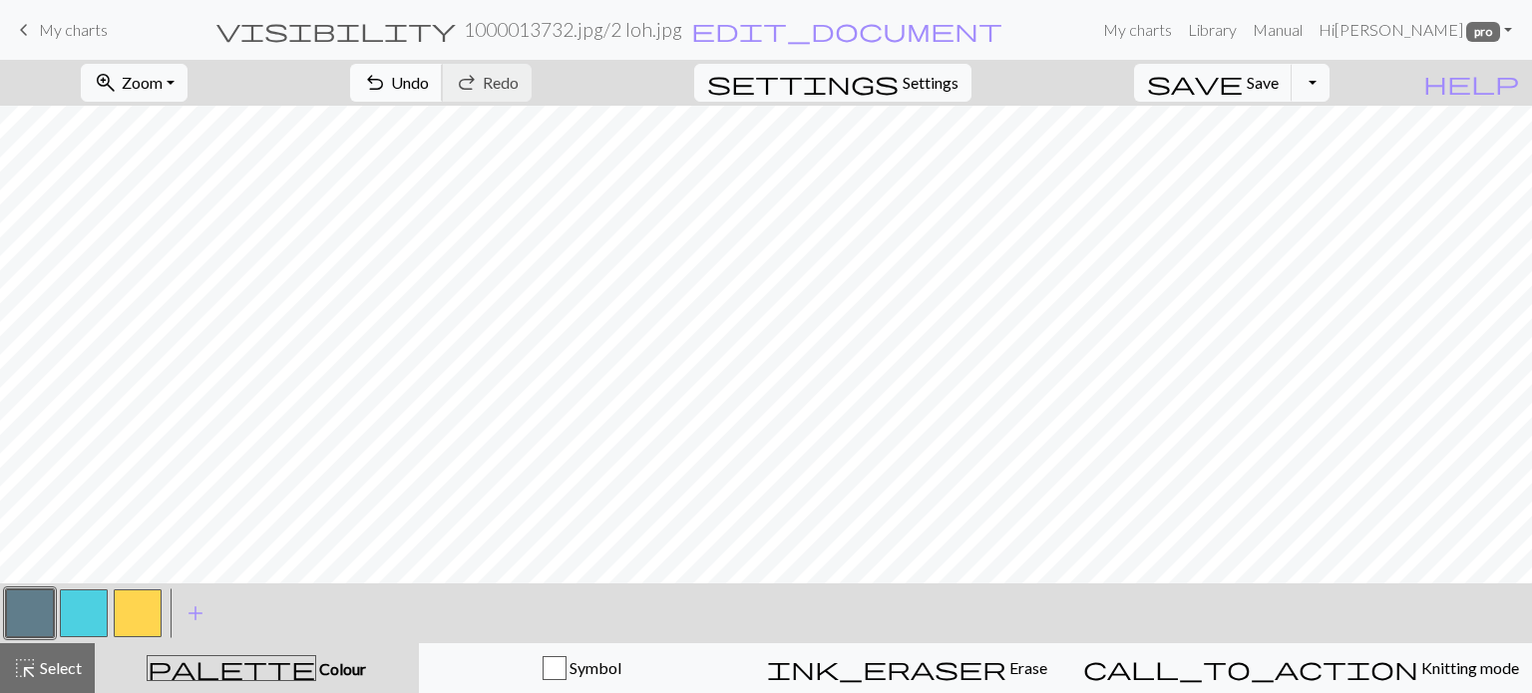
click at [429, 80] on span "Undo" at bounding box center [410, 82] width 38 height 19
drag, startPoint x: 85, startPoint y: 613, endPoint x: 115, endPoint y: 596, distance: 34.4
click at [88, 612] on button "button" at bounding box center [84, 613] width 48 height 48
drag, startPoint x: 16, startPoint y: 614, endPoint x: 87, endPoint y: 578, distance: 79.4
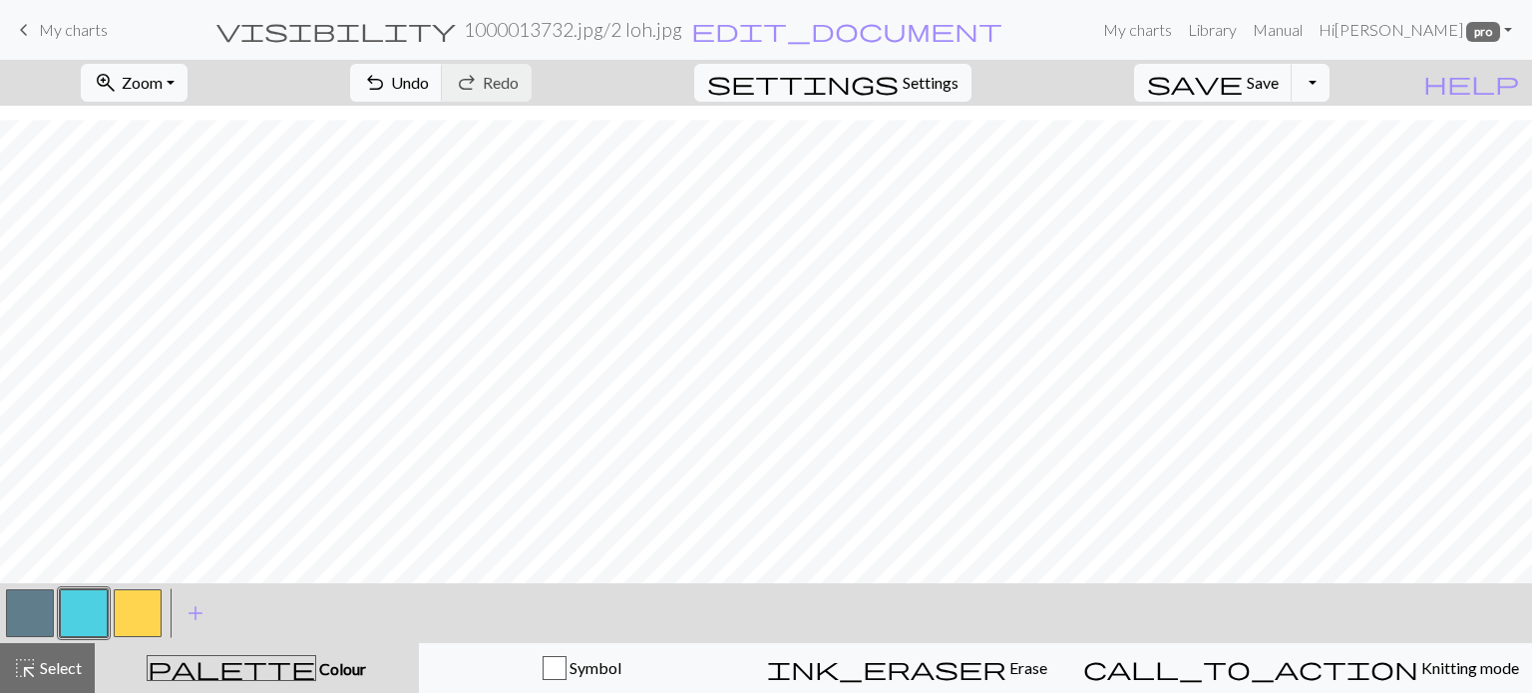
click at [16, 613] on button "button" at bounding box center [30, 613] width 48 height 48
click at [32, 675] on span "highlight_alt" at bounding box center [25, 668] width 24 height 28
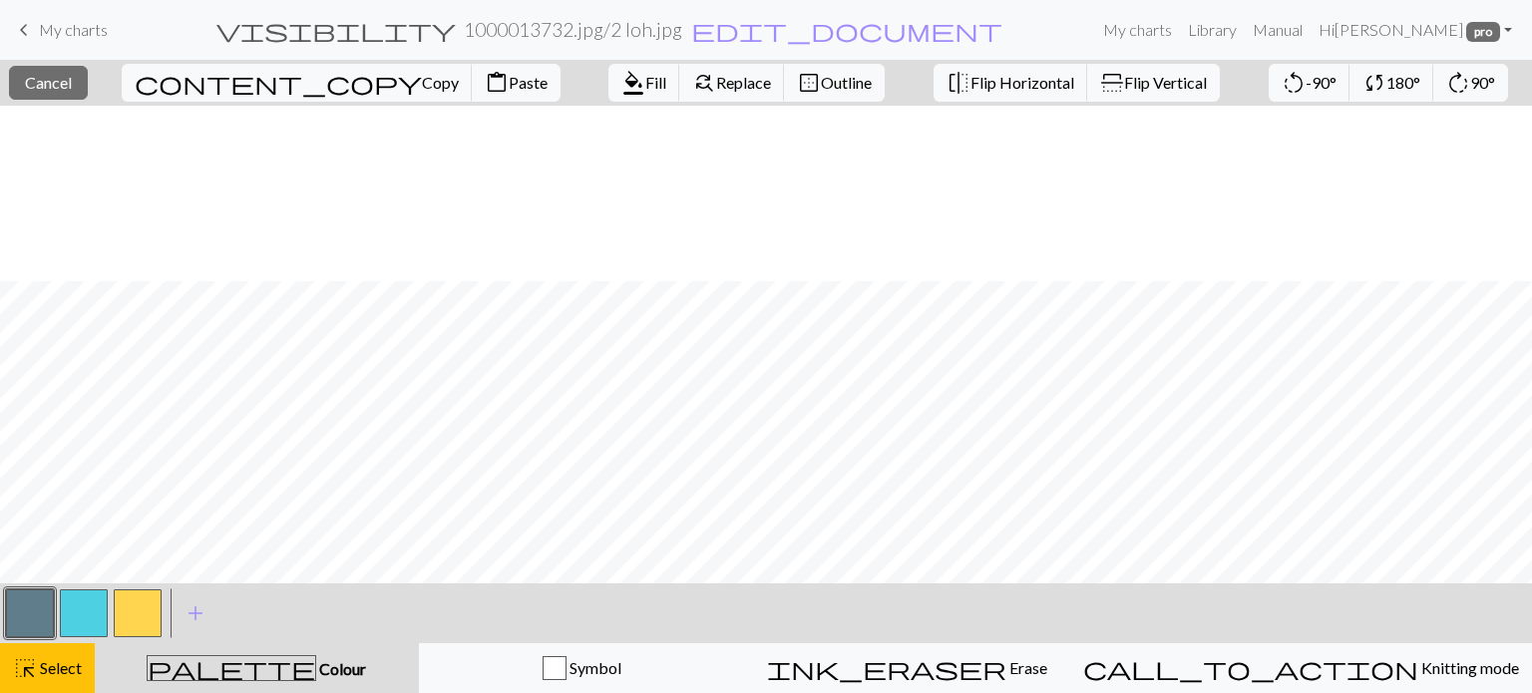
scroll to position [499, 0]
click at [645, 85] on span "Fill" at bounding box center [655, 82] width 21 height 19
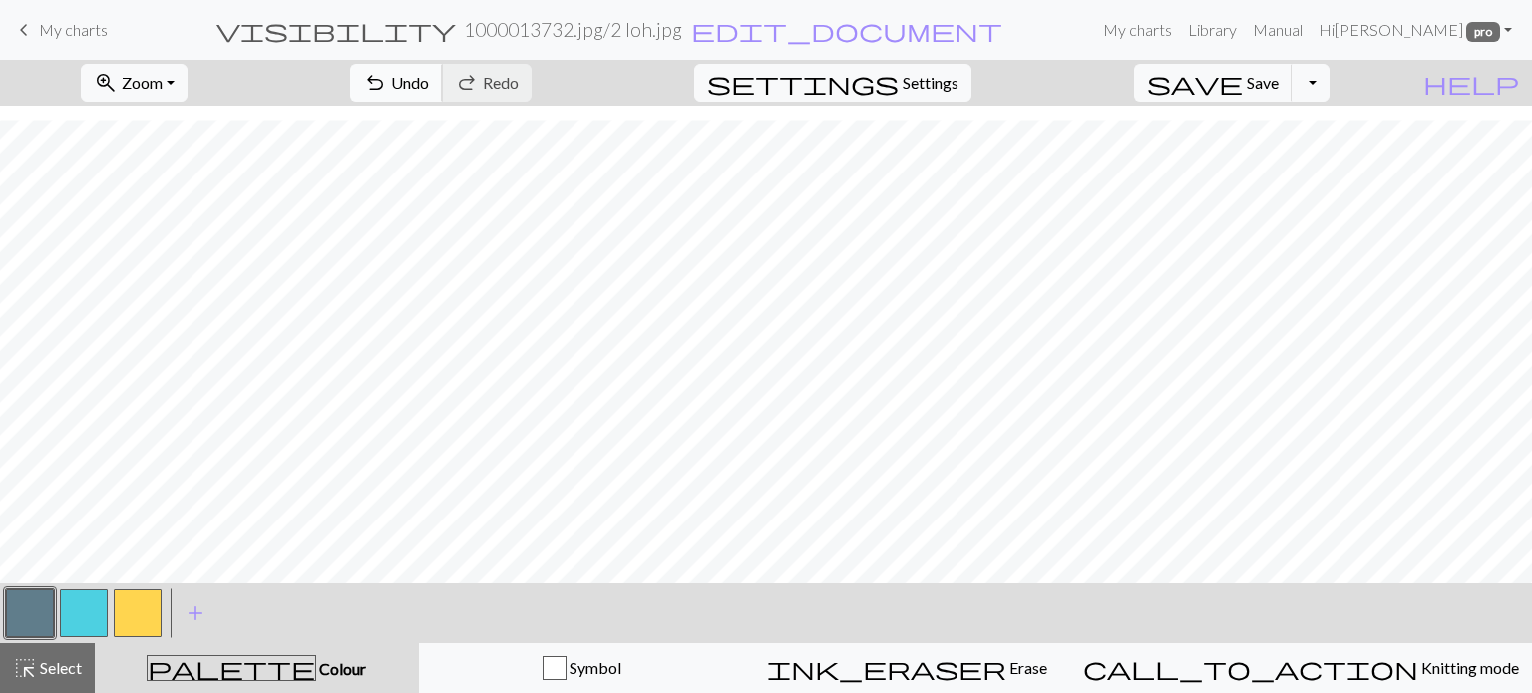
scroll to position [563, 0]
click at [68, 657] on div "highlight_alt Select Select" at bounding box center [47, 668] width 69 height 24
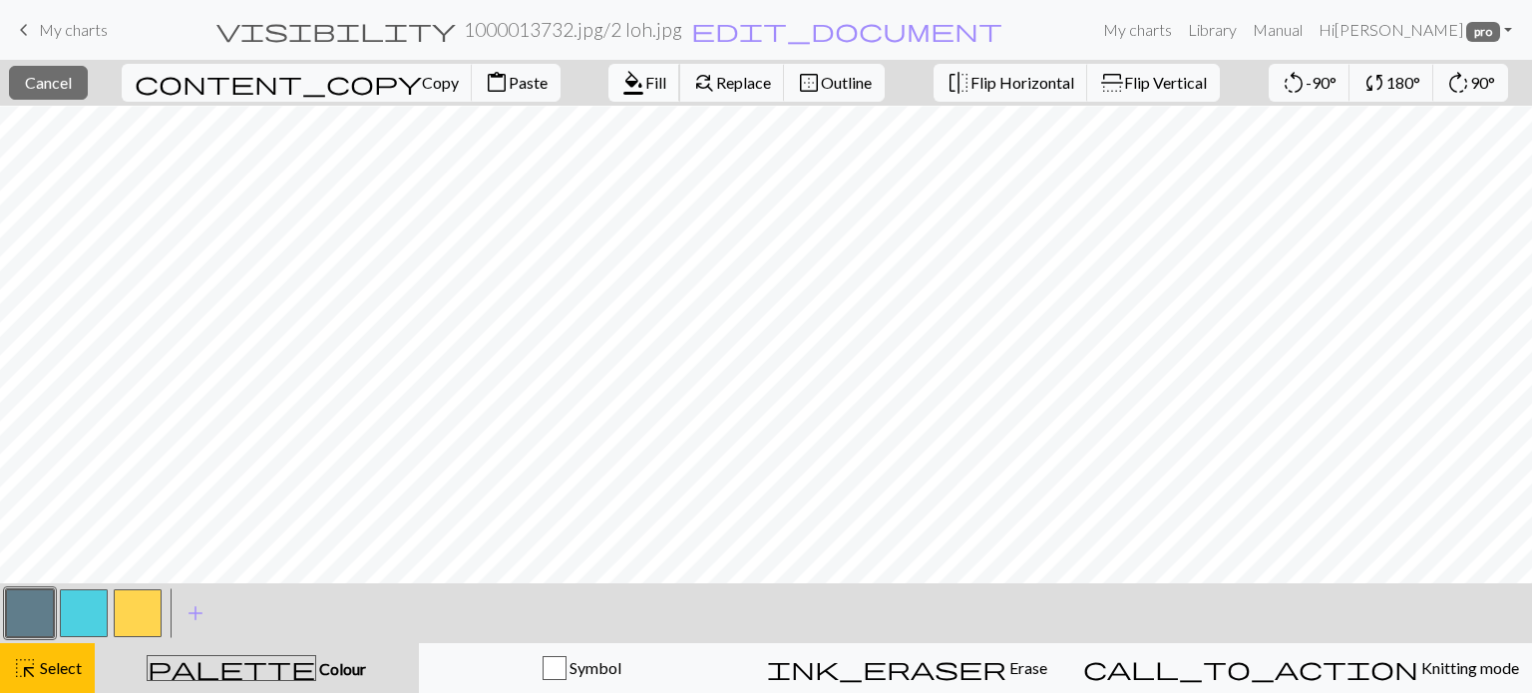
click at [645, 87] on span "Fill" at bounding box center [655, 82] width 21 height 19
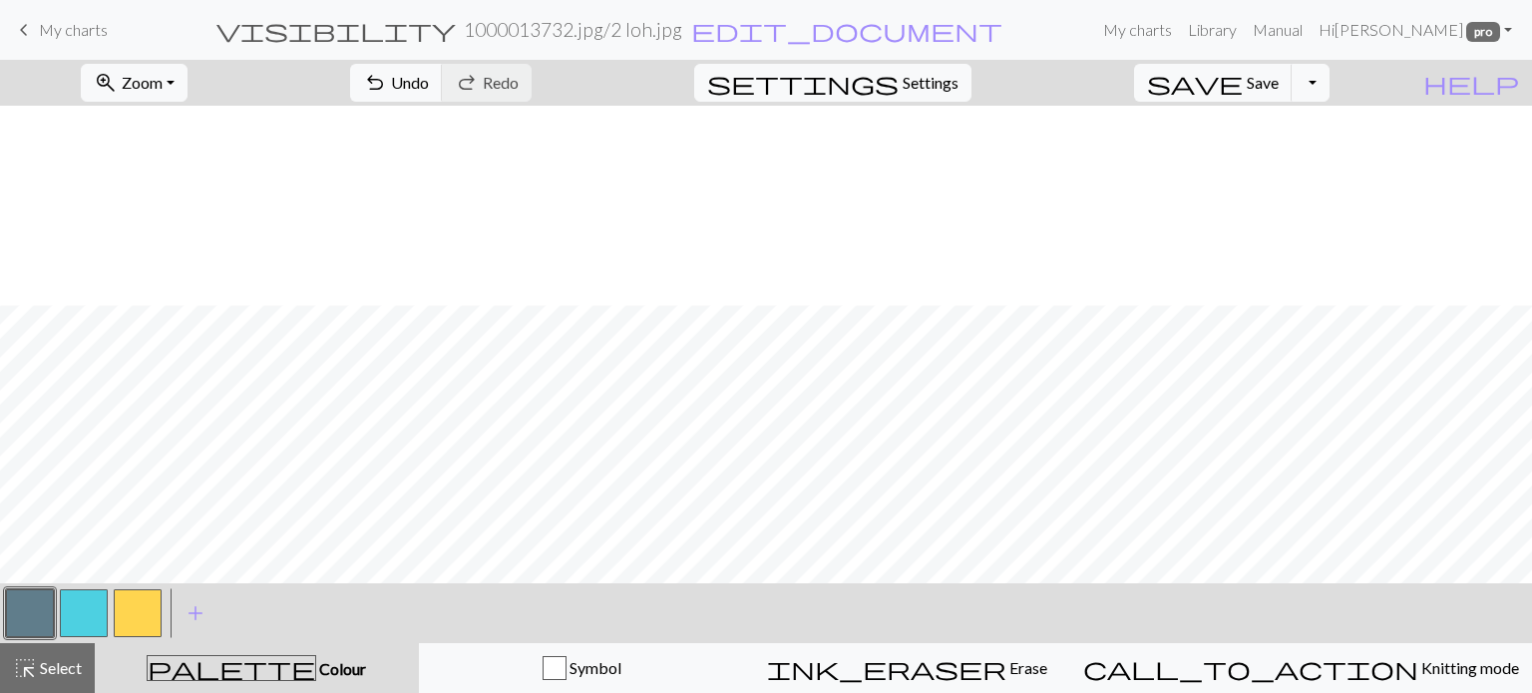
scroll to position [563, 0]
drag, startPoint x: 93, startPoint y: 627, endPoint x: 155, endPoint y: 608, distance: 64.7
click at [95, 625] on button "button" at bounding box center [84, 613] width 48 height 48
drag, startPoint x: 23, startPoint y: 609, endPoint x: 66, endPoint y: 590, distance: 46.9
click at [24, 608] on button "button" at bounding box center [30, 613] width 48 height 48
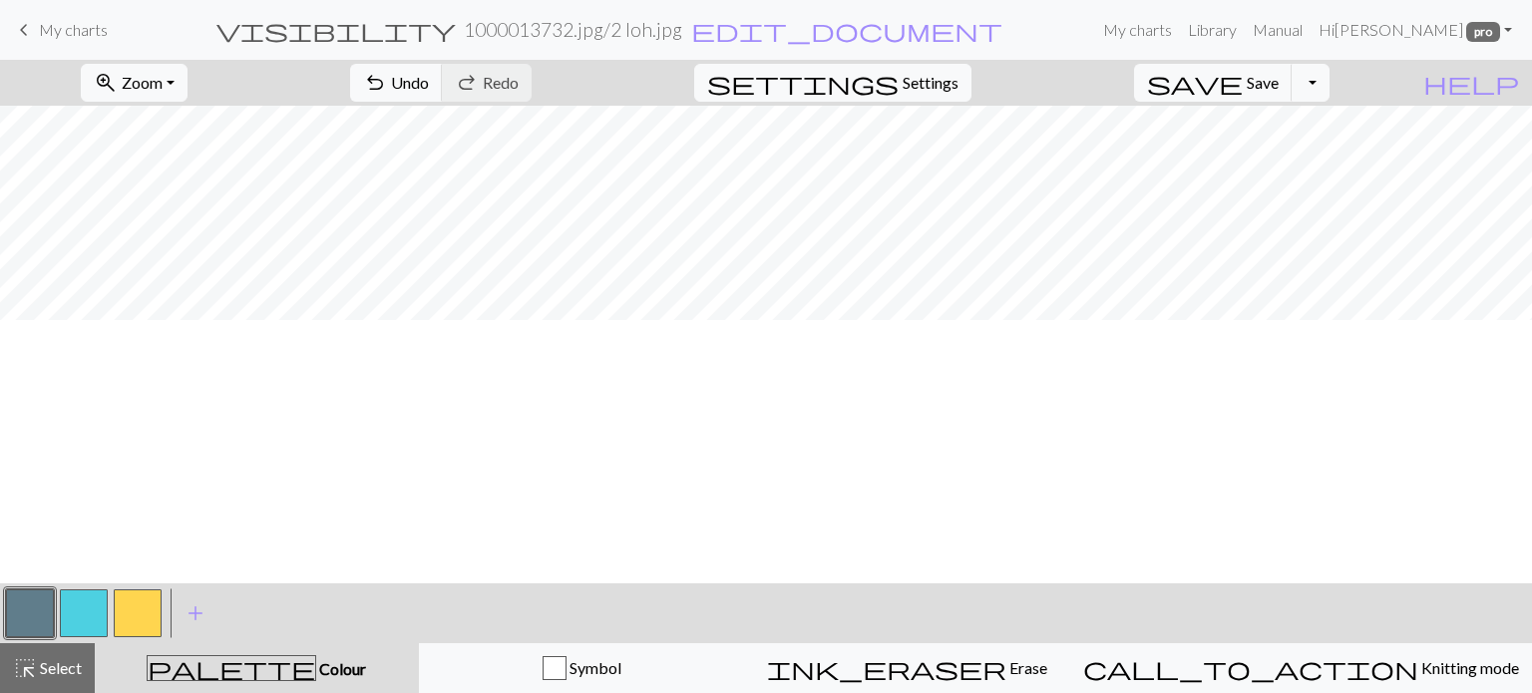
scroll to position [0, 0]
click at [1278, 87] on span "Save" at bounding box center [1262, 82] width 32 height 19
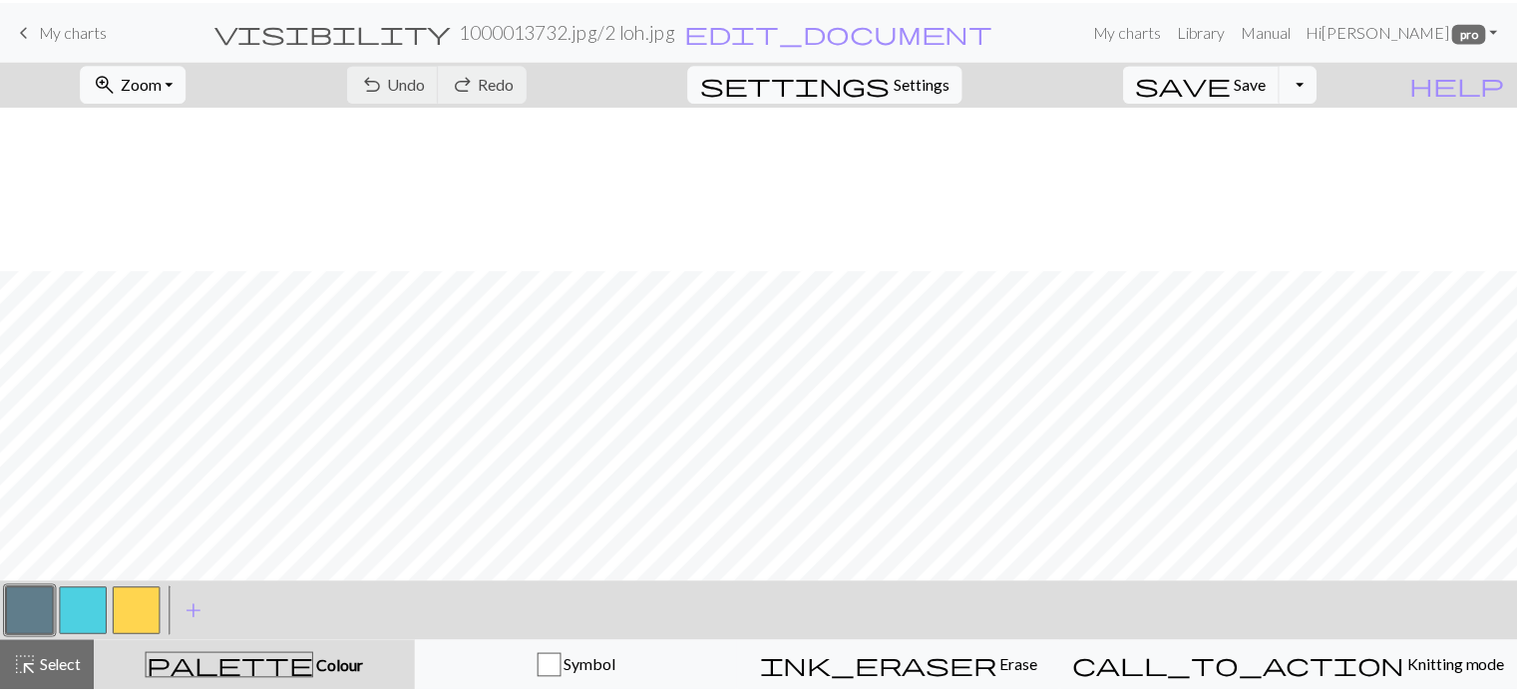
scroll to position [563, 0]
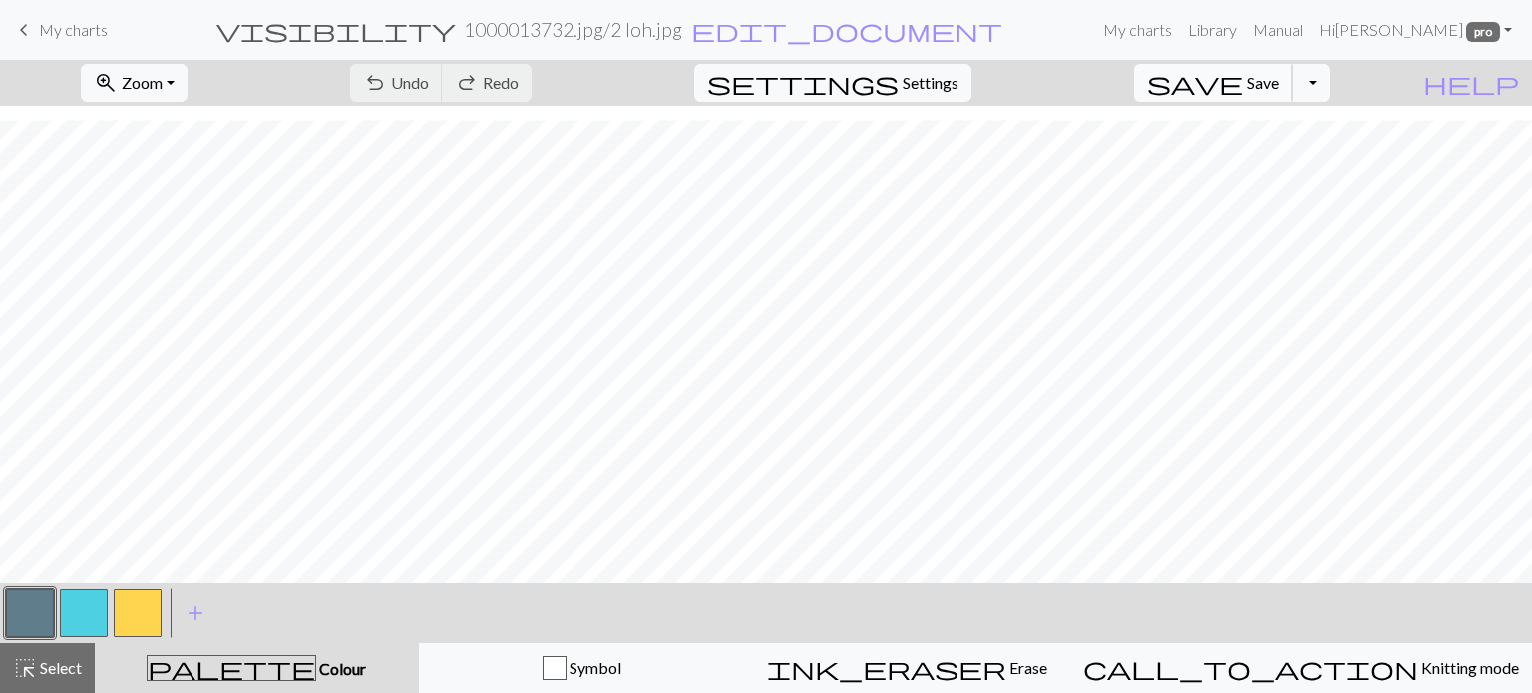
click at [1242, 83] on span "save" at bounding box center [1195, 83] width 96 height 28
click at [16, 24] on div "Chart saved" at bounding box center [766, 39] width 1532 height 79
click at [27, 28] on span "keyboard_arrow_left" at bounding box center [24, 30] width 24 height 28
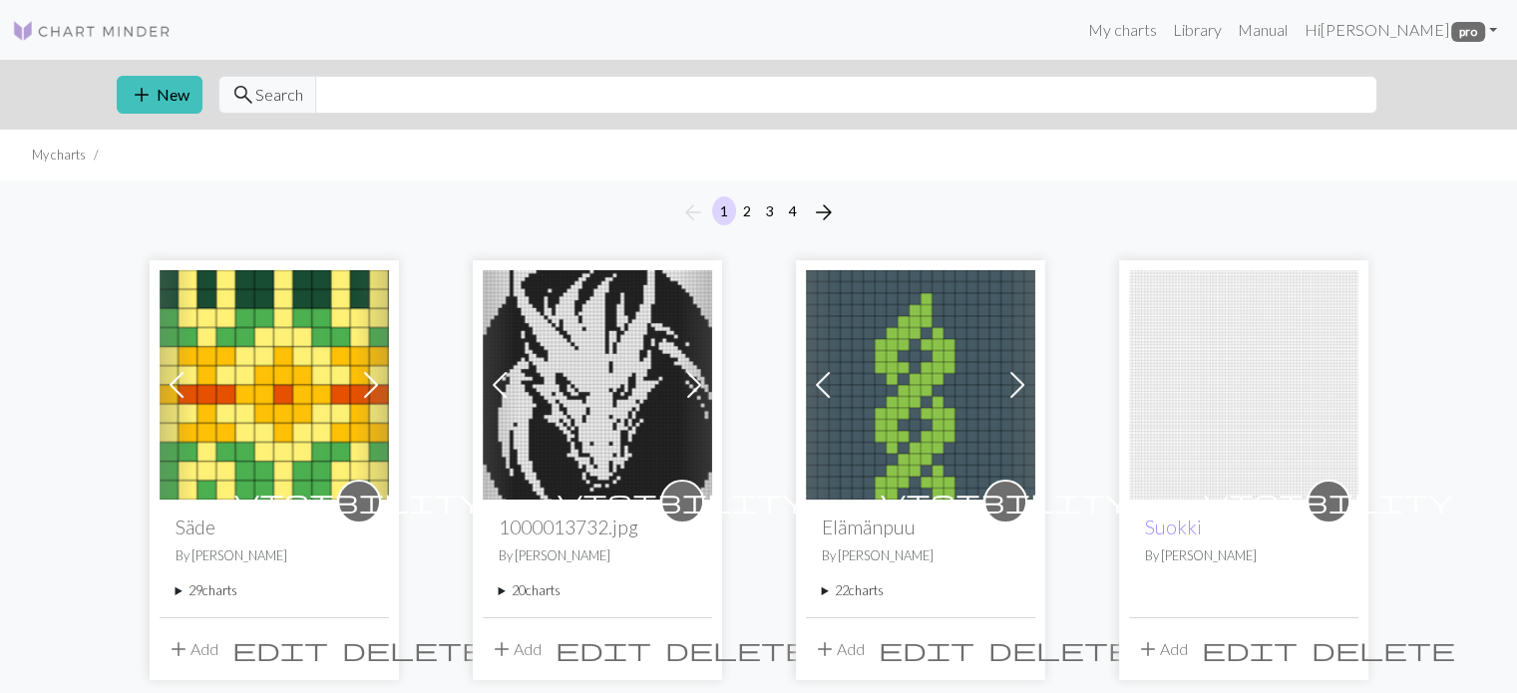
click at [497, 591] on div "visibility 1000013732.jpg By Henna Haapaniemi 20 charts 1000013732.jpg delete 1…" at bounding box center [597, 558] width 229 height 117
click at [500, 591] on summary "20 charts" at bounding box center [597, 590] width 197 height 19
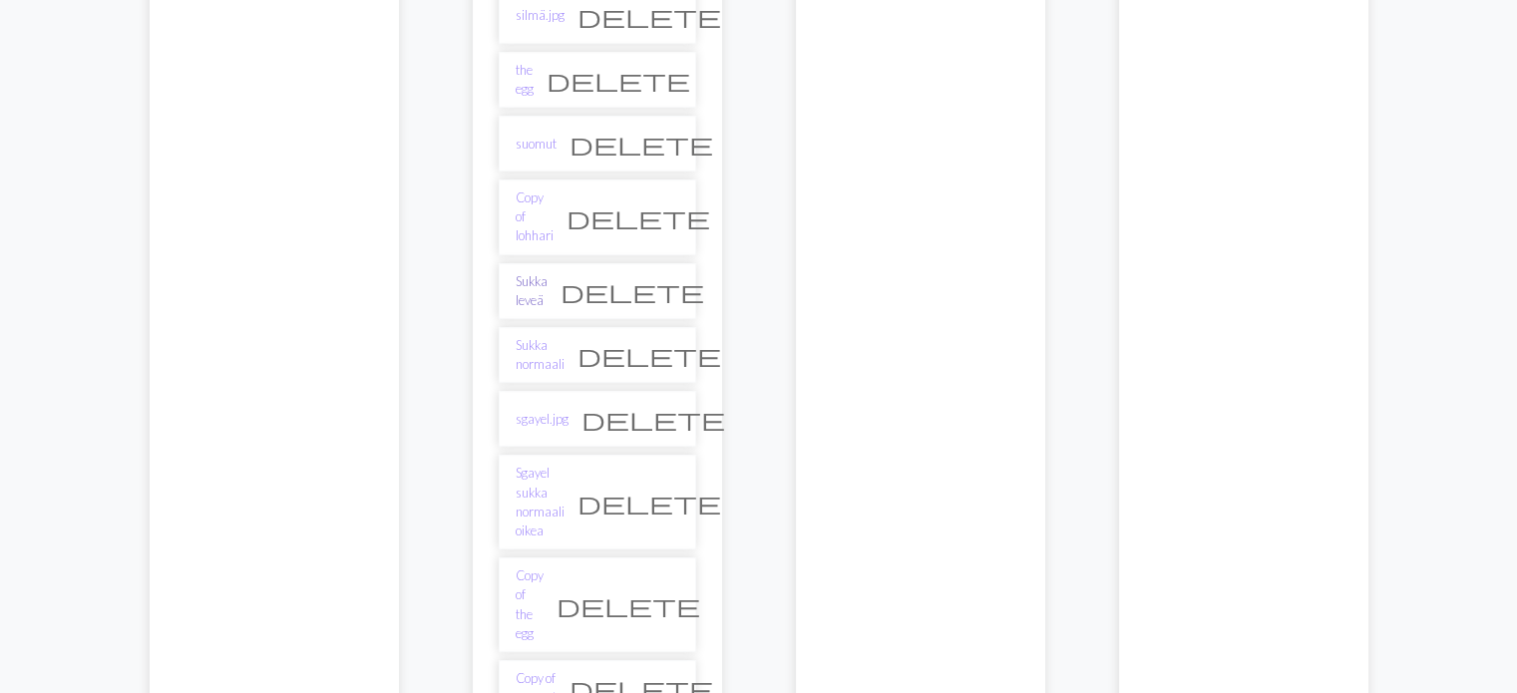
scroll to position [1097, 0]
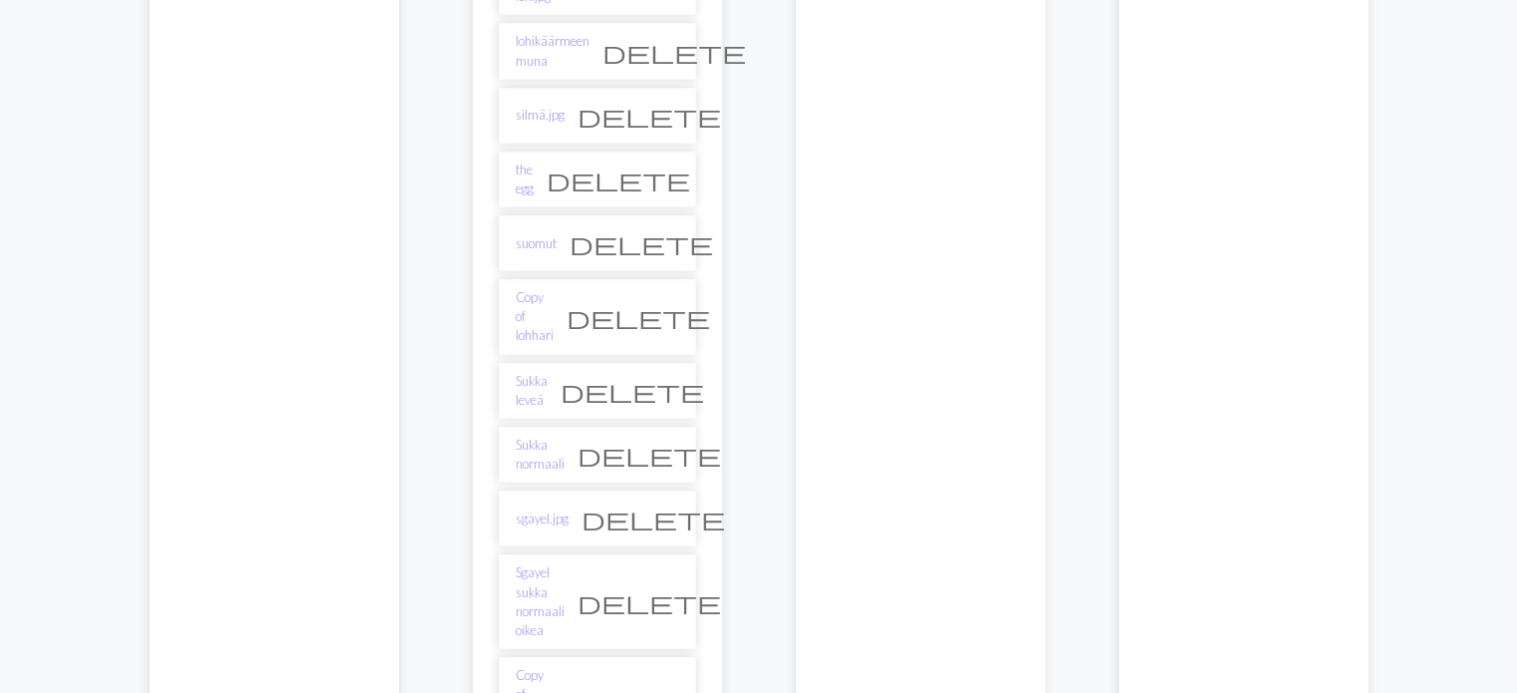
click at [533, 178] on link "the egg" at bounding box center [524, 180] width 18 height 38
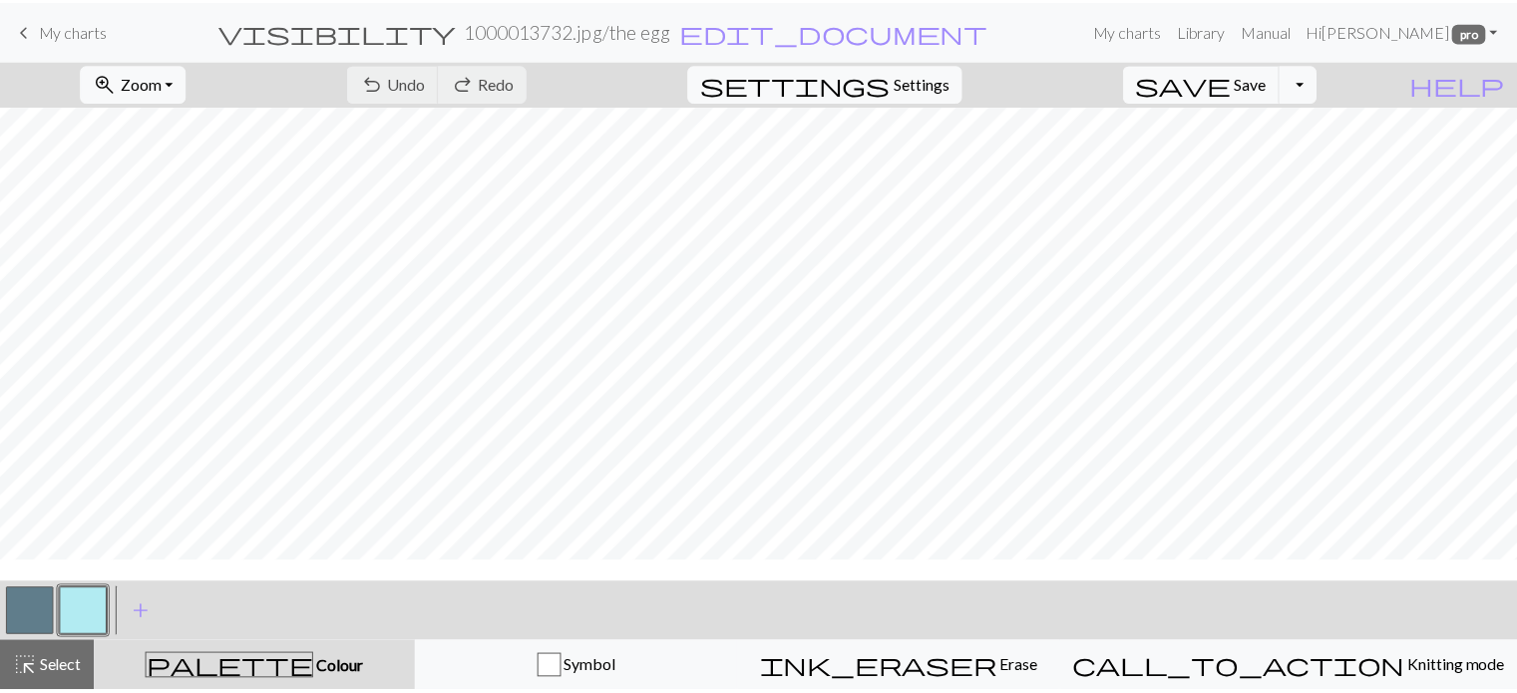
scroll to position [224, 0]
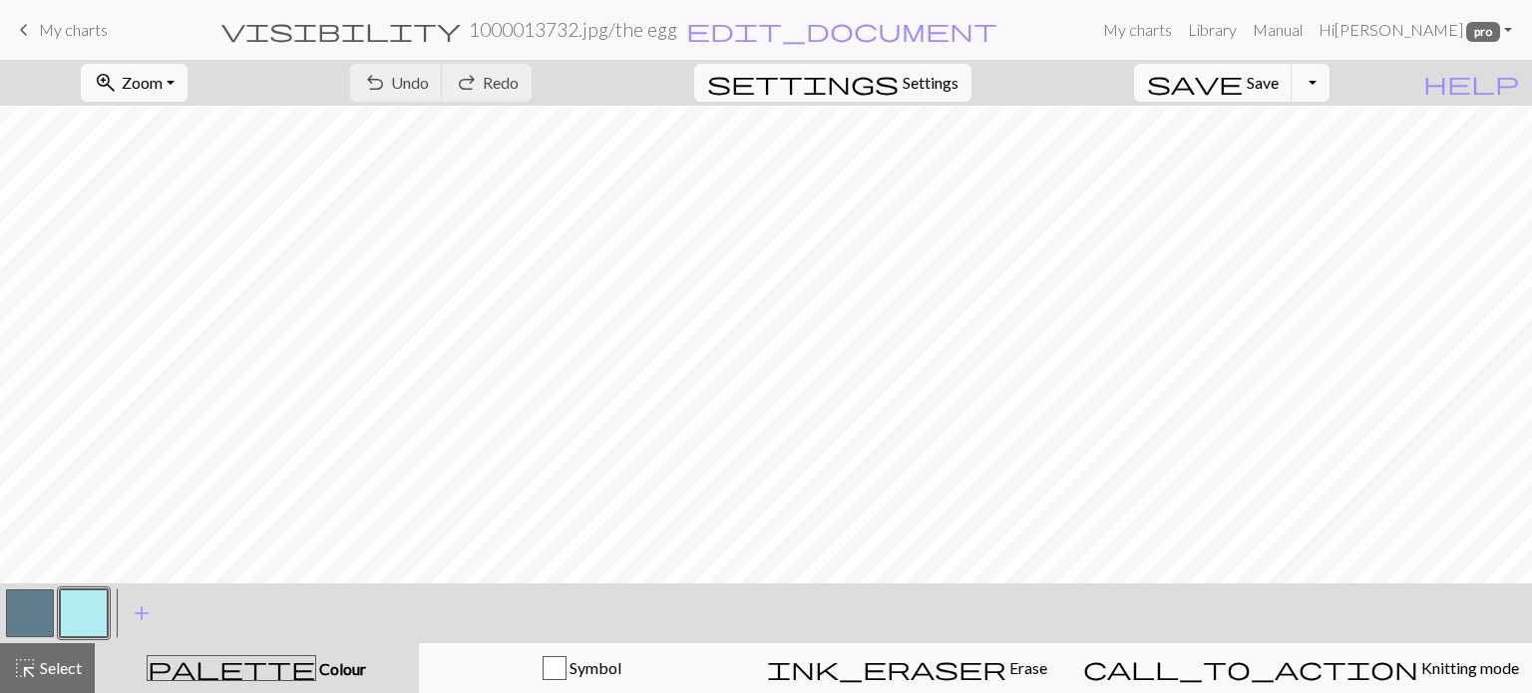
click at [32, 28] on span "keyboard_arrow_left" at bounding box center [24, 30] width 24 height 28
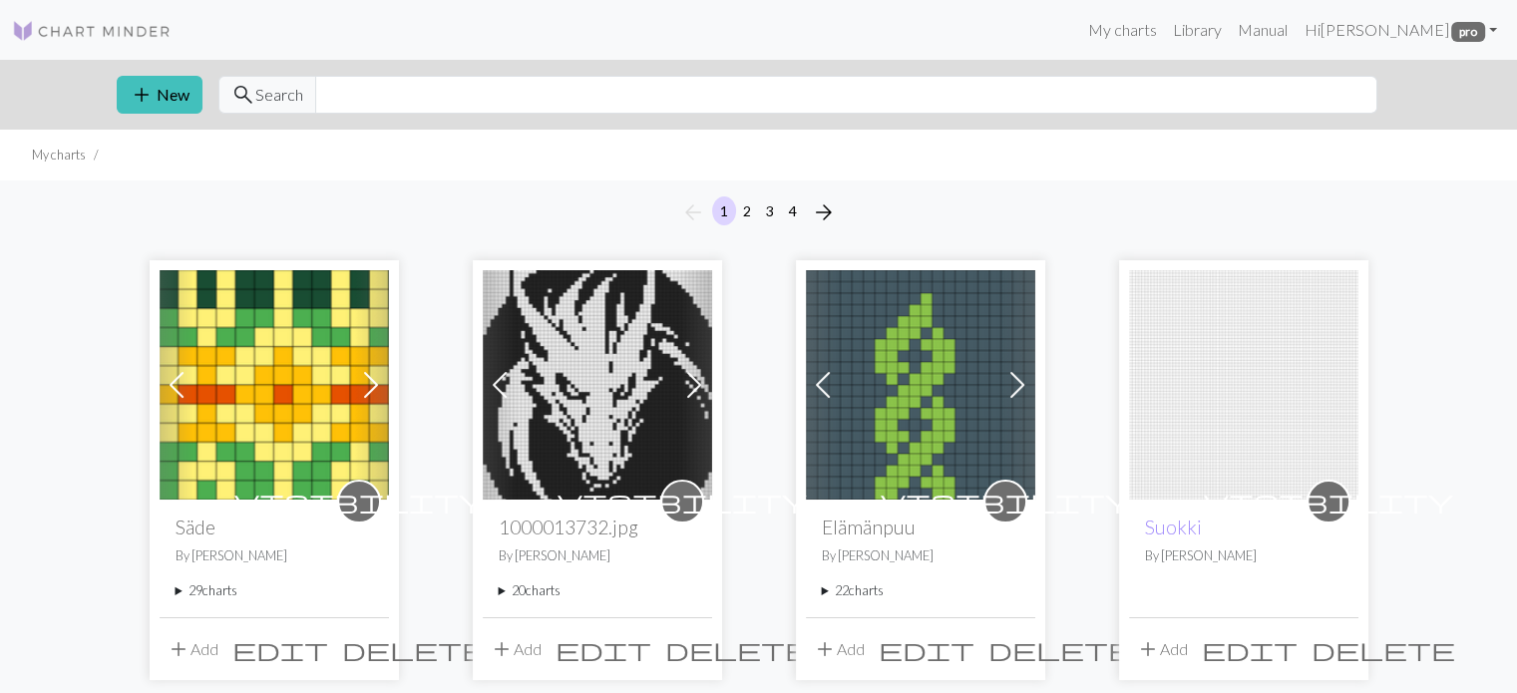
click at [503, 591] on summary "20 charts" at bounding box center [597, 590] width 197 height 19
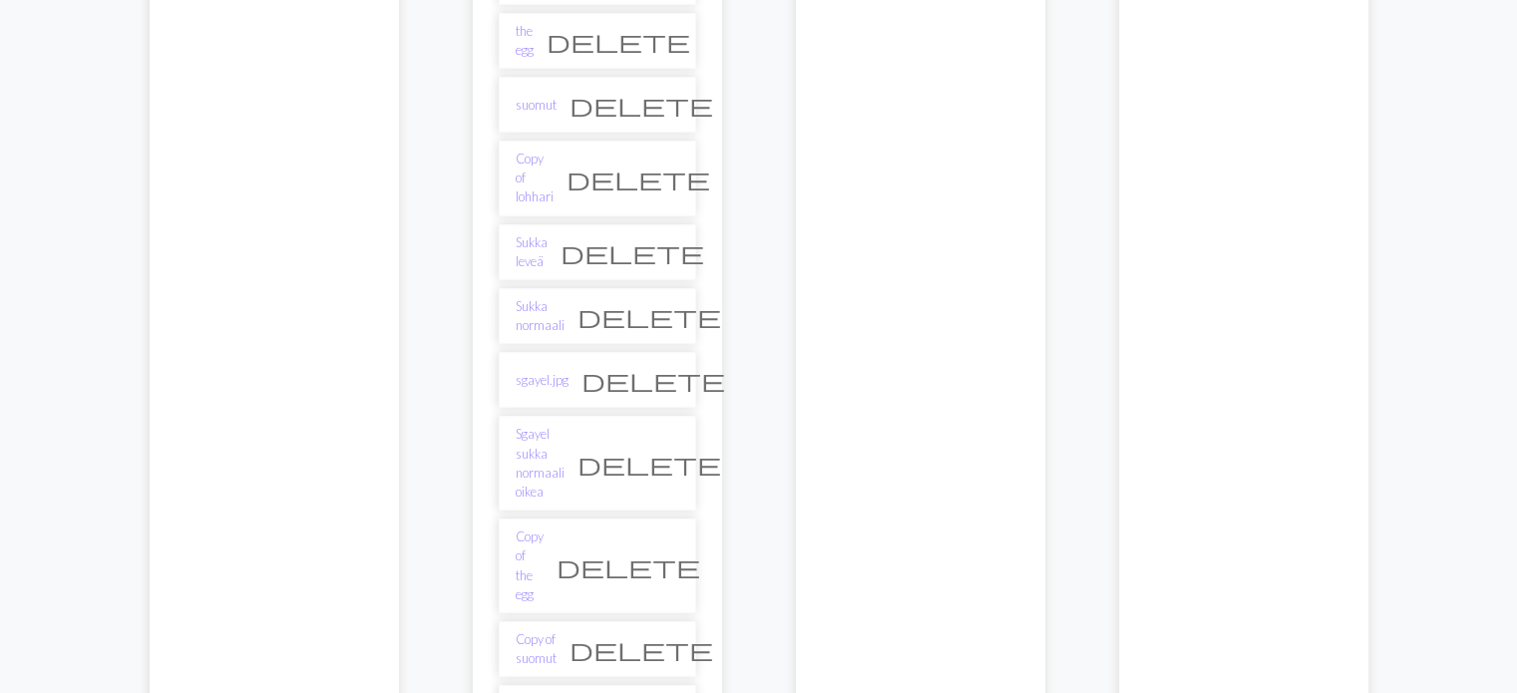
scroll to position [1296, 0]
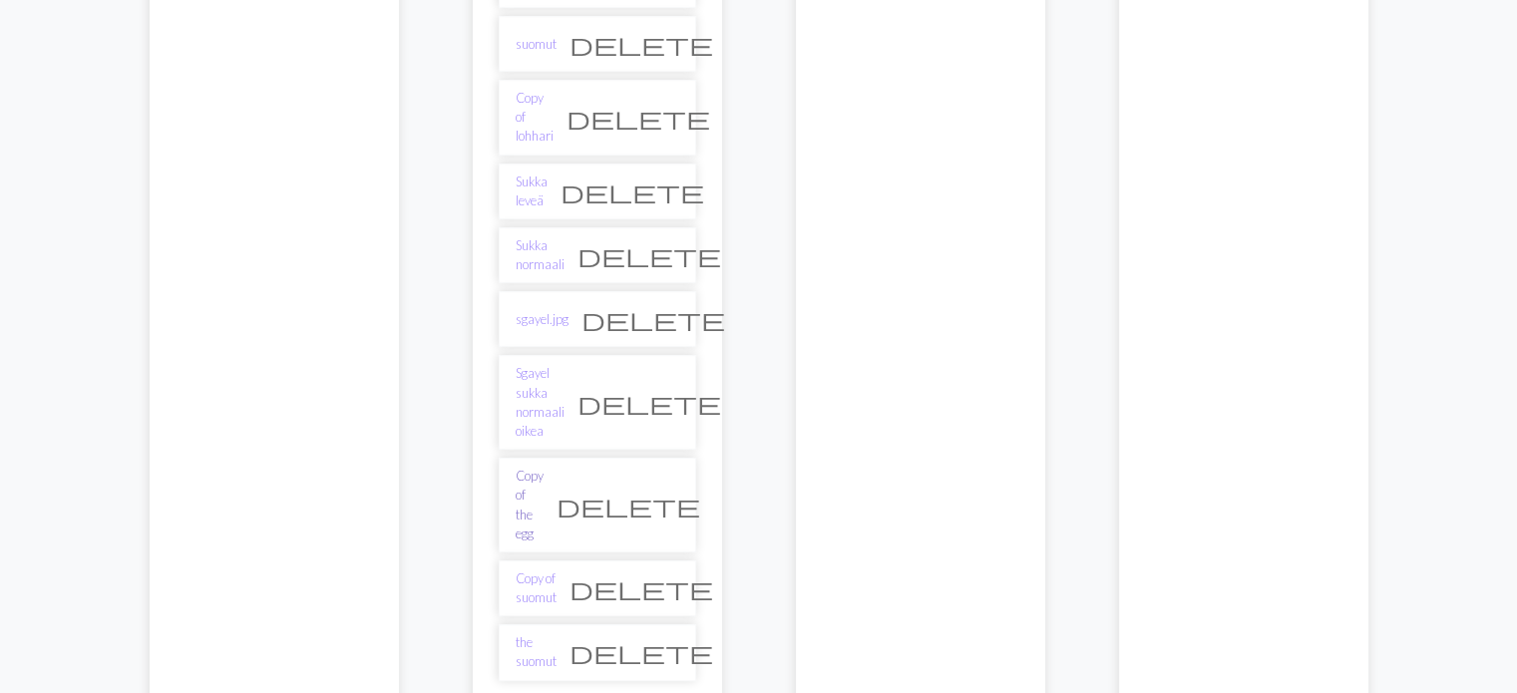
click at [543, 467] on link "Copy of the egg" at bounding box center [529, 505] width 28 height 77
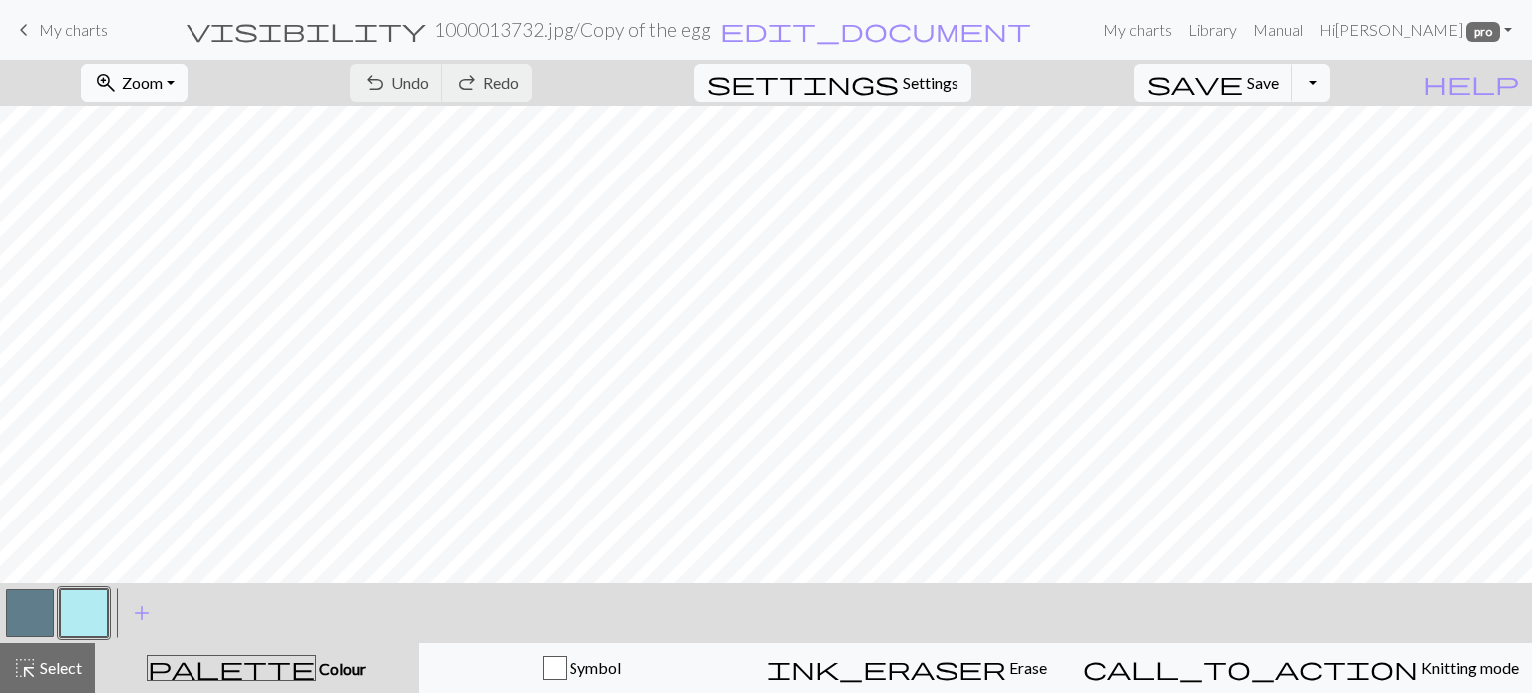
click at [118, 72] on span "zoom_in" at bounding box center [106, 83] width 24 height 28
click at [167, 239] on button "50%" at bounding box center [162, 239] width 158 height 32
click at [27, 617] on button "button" at bounding box center [30, 613] width 48 height 48
click at [898, 81] on span "settings" at bounding box center [802, 83] width 191 height 28
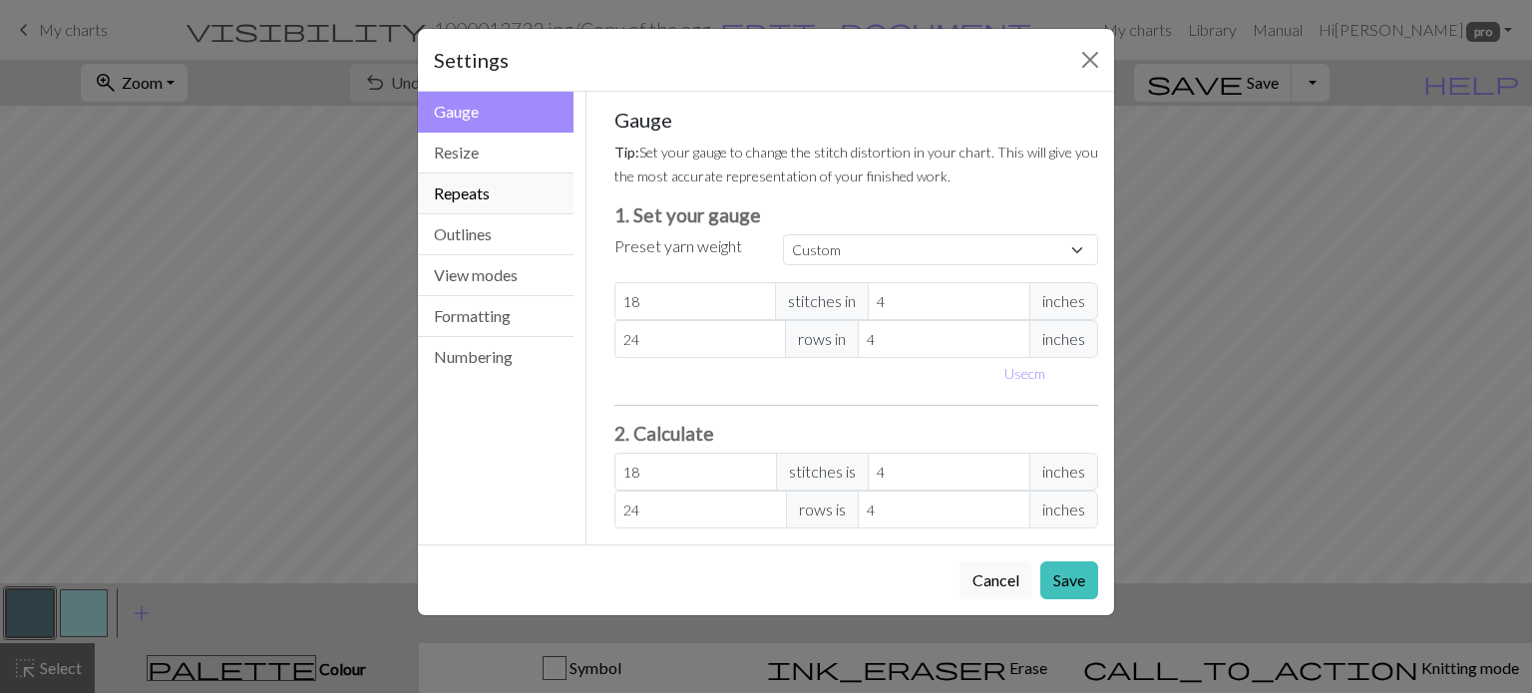
click at [472, 188] on button "Repeats" at bounding box center [496, 193] width 156 height 41
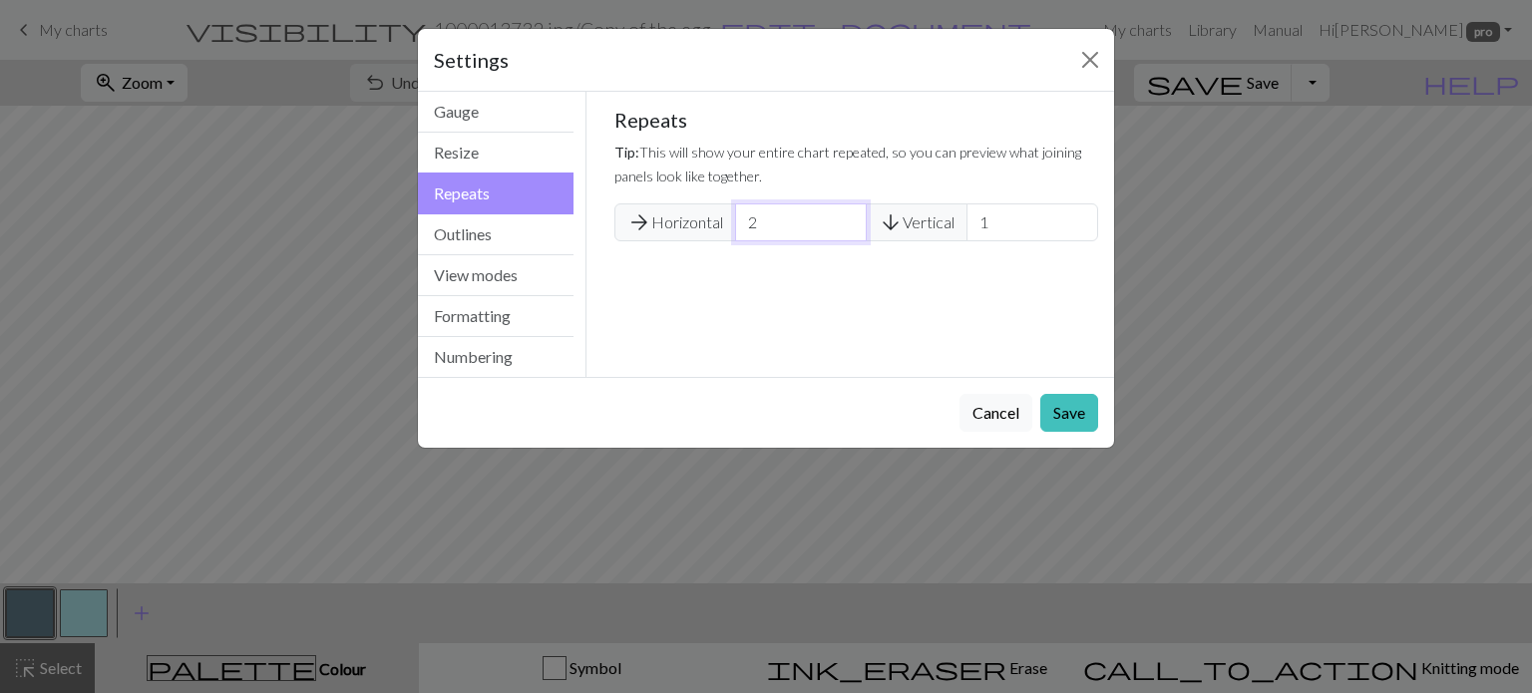
click at [851, 213] on input "2" at bounding box center [801, 222] width 132 height 38
type input "3"
click at [851, 213] on input "3" at bounding box center [801, 222] width 132 height 38
click at [1068, 403] on button "Save" at bounding box center [1069, 413] width 58 height 38
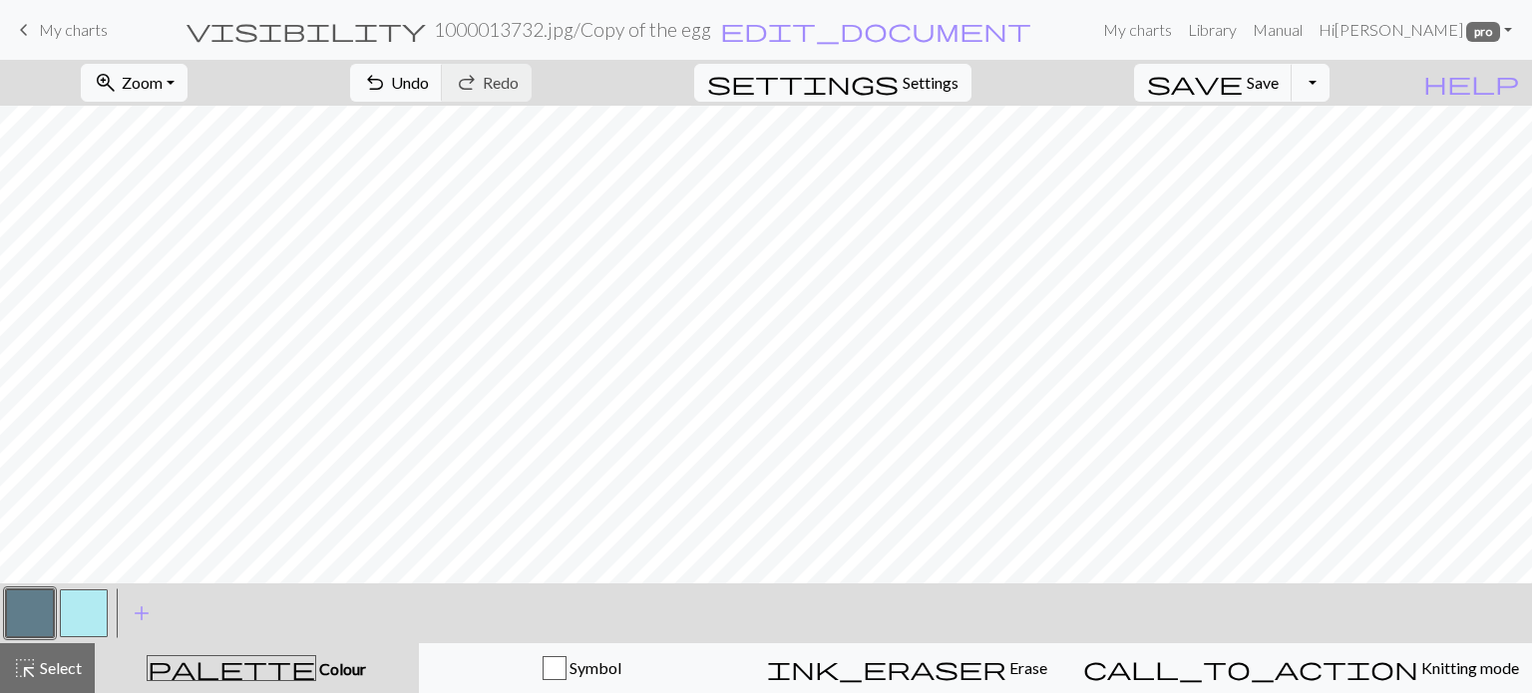
click at [88, 616] on button "button" at bounding box center [84, 613] width 48 height 48
click at [1276, 87] on button "save Save Save" at bounding box center [1213, 83] width 159 height 38
click at [945, 77] on div "Chart saved" at bounding box center [766, 39] width 1532 height 79
click at [951, 88] on span "Settings" at bounding box center [930, 83] width 56 height 24
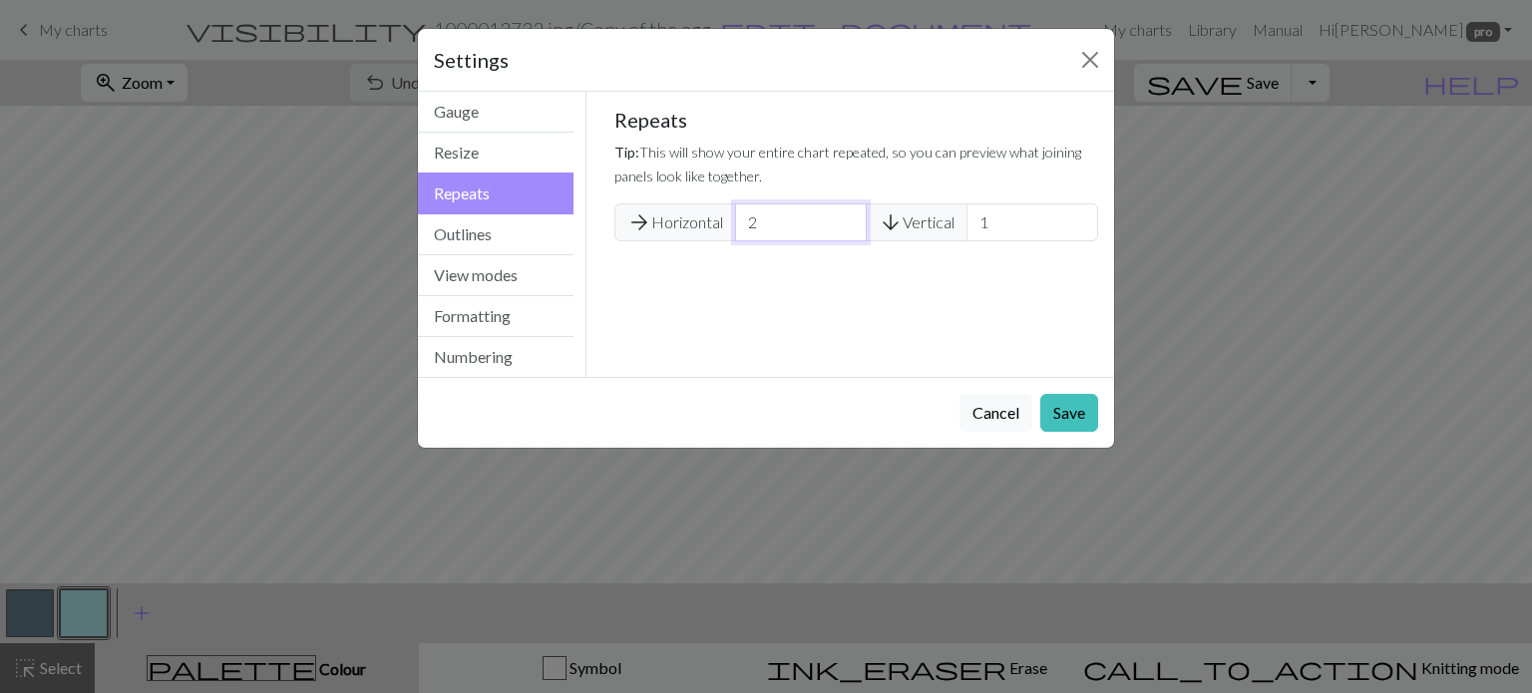
click at [848, 224] on input "2" at bounding box center [801, 222] width 132 height 38
type input "1"
click at [848, 224] on input "1" at bounding box center [801, 222] width 132 height 38
click at [1075, 403] on button "Save" at bounding box center [1069, 413] width 58 height 38
